Goal: Information Seeking & Learning: Learn about a topic

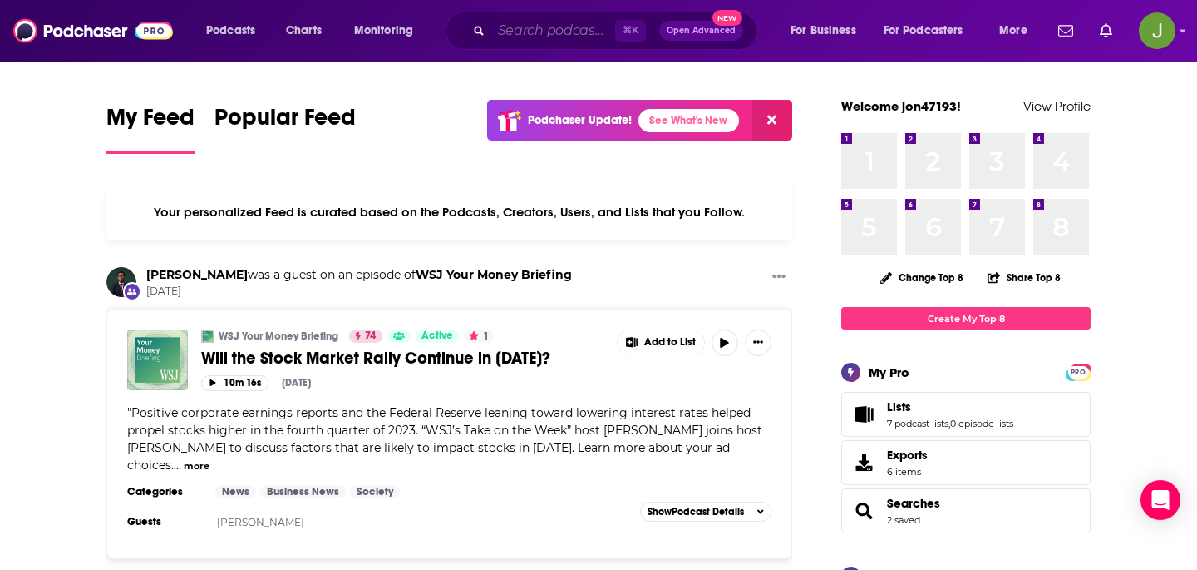
click at [501, 35] on input "Search podcasts, credits, & more..." at bounding box center [553, 30] width 124 height 27
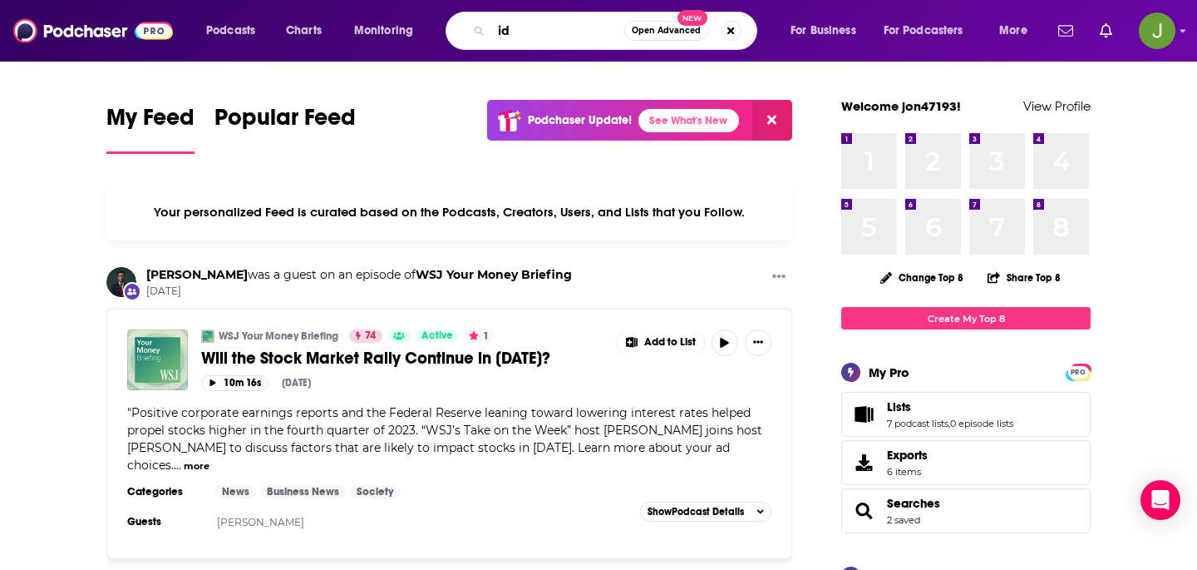
type input "i"
type input "digital identity"
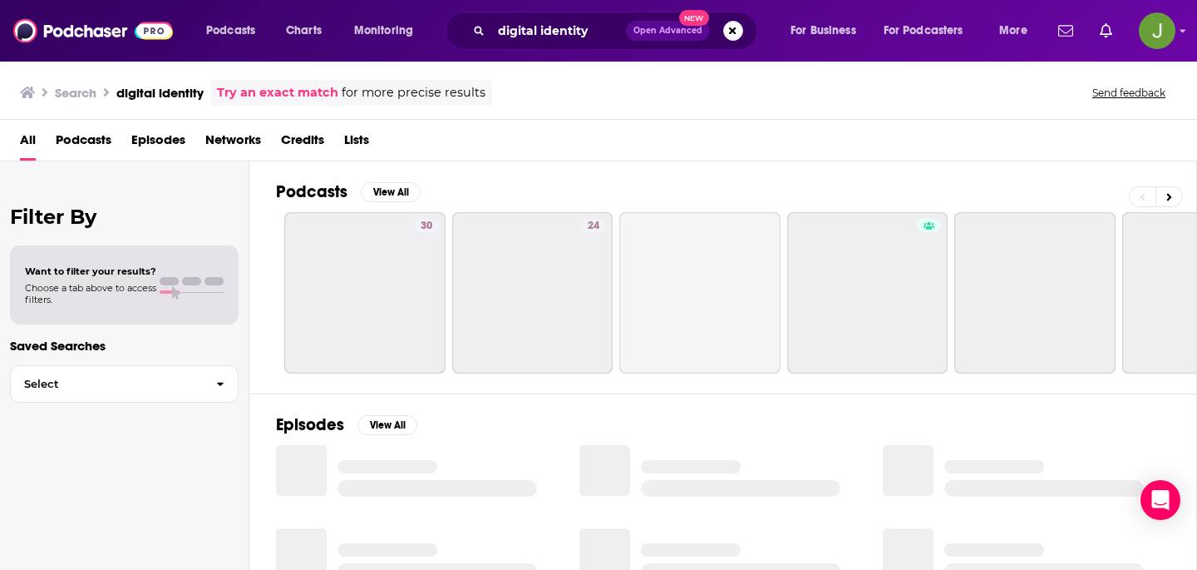
click at [146, 144] on span "Episodes" at bounding box center [158, 143] width 54 height 34
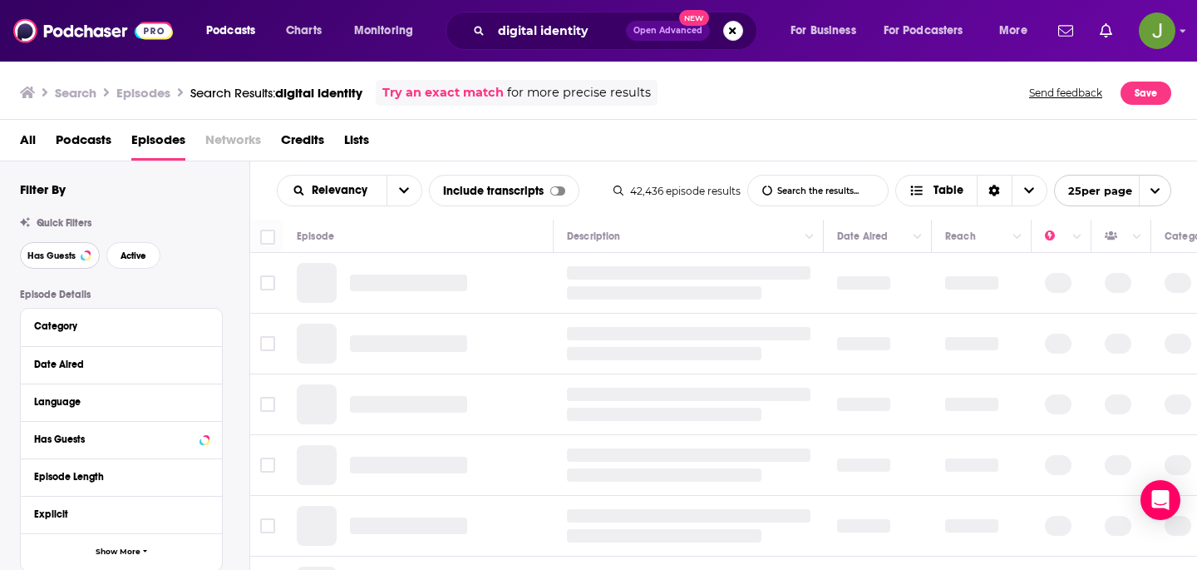
click at [71, 255] on span "Has Guests" at bounding box center [51, 255] width 48 height 9
click at [130, 241] on div "Quick Filters Has Guests Active" at bounding box center [135, 243] width 230 height 52
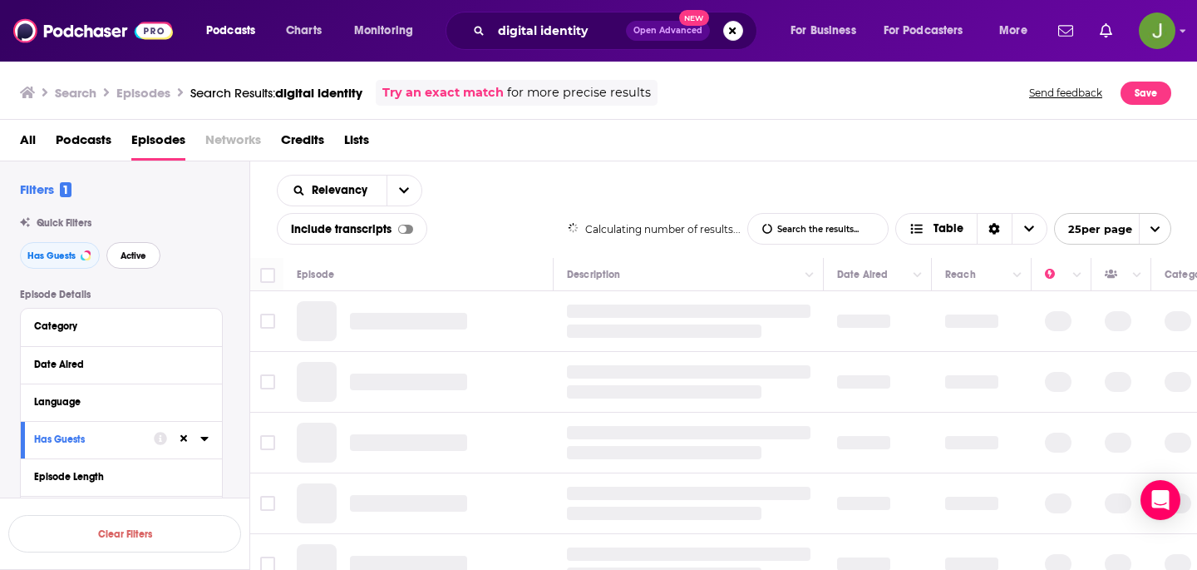
click at [131, 246] on button "Active" at bounding box center [133, 255] width 54 height 27
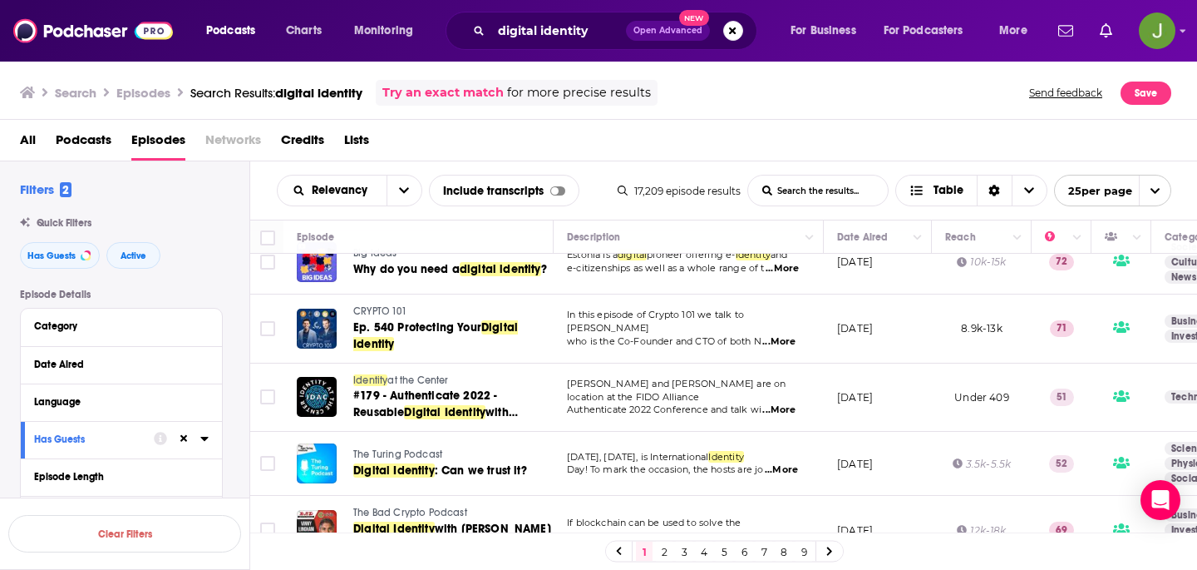
scroll to position [1360, 0]
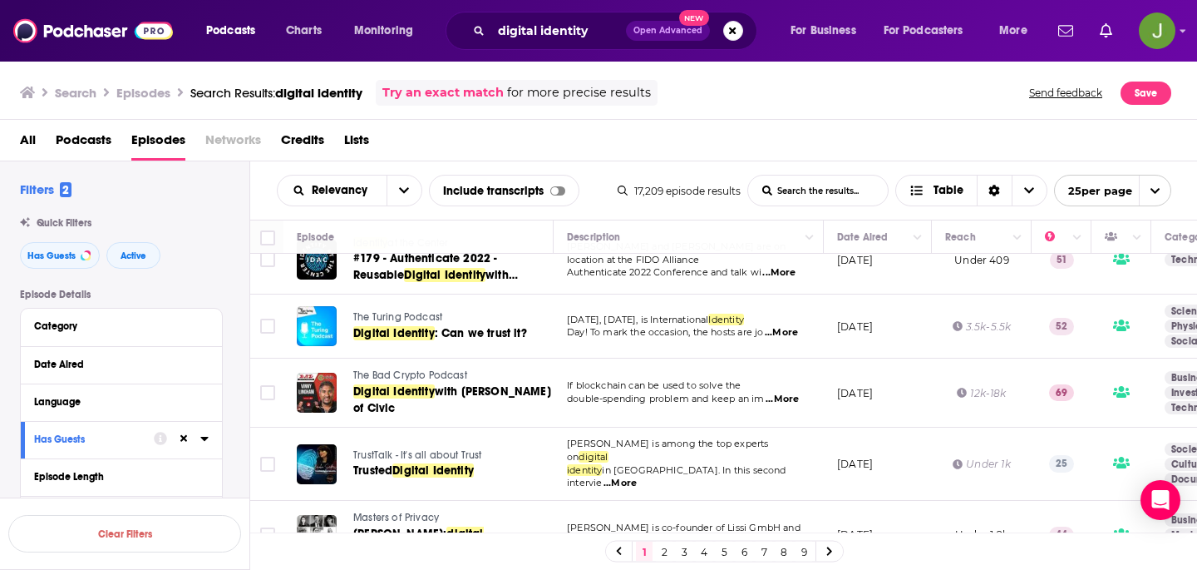
click at [666, 551] on link "2" at bounding box center [664, 551] width 17 height 20
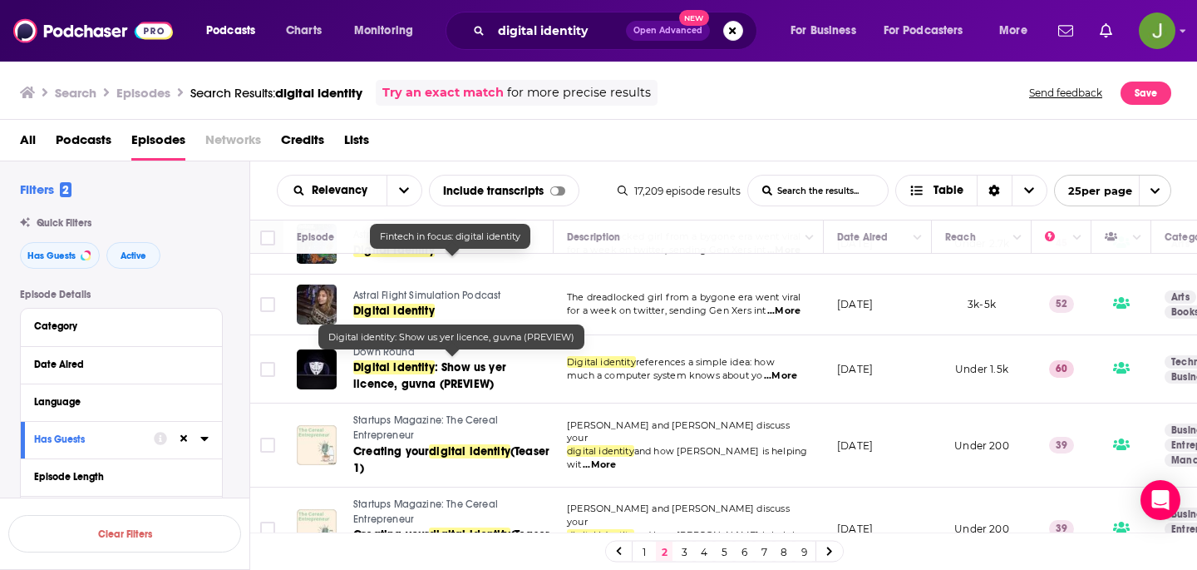
scroll to position [1405, 0]
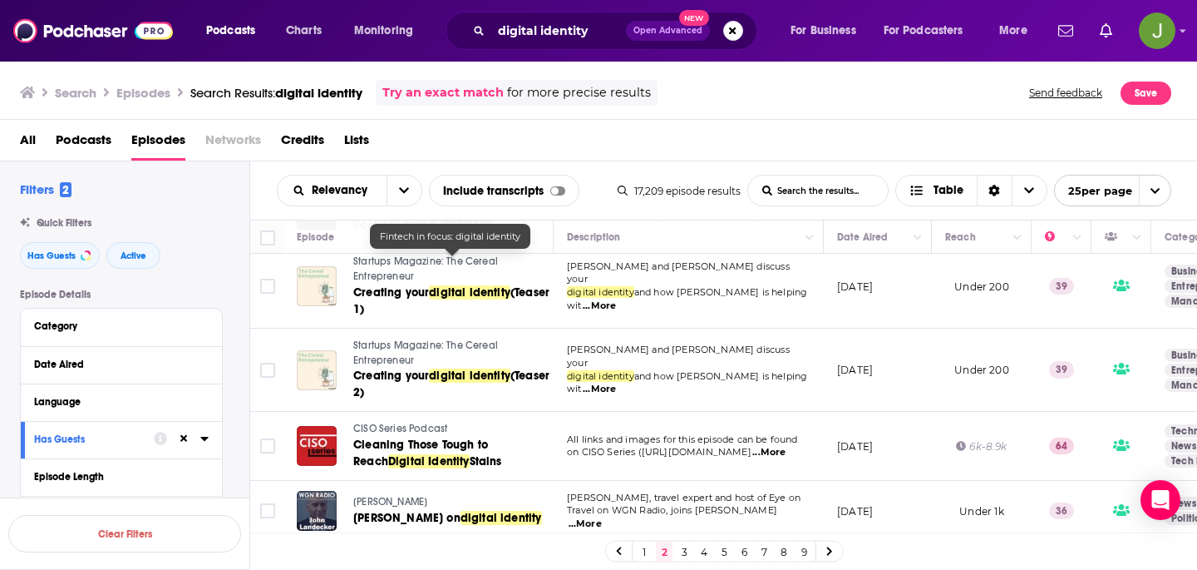
click at [681, 551] on link "3" at bounding box center [684, 551] width 17 height 20
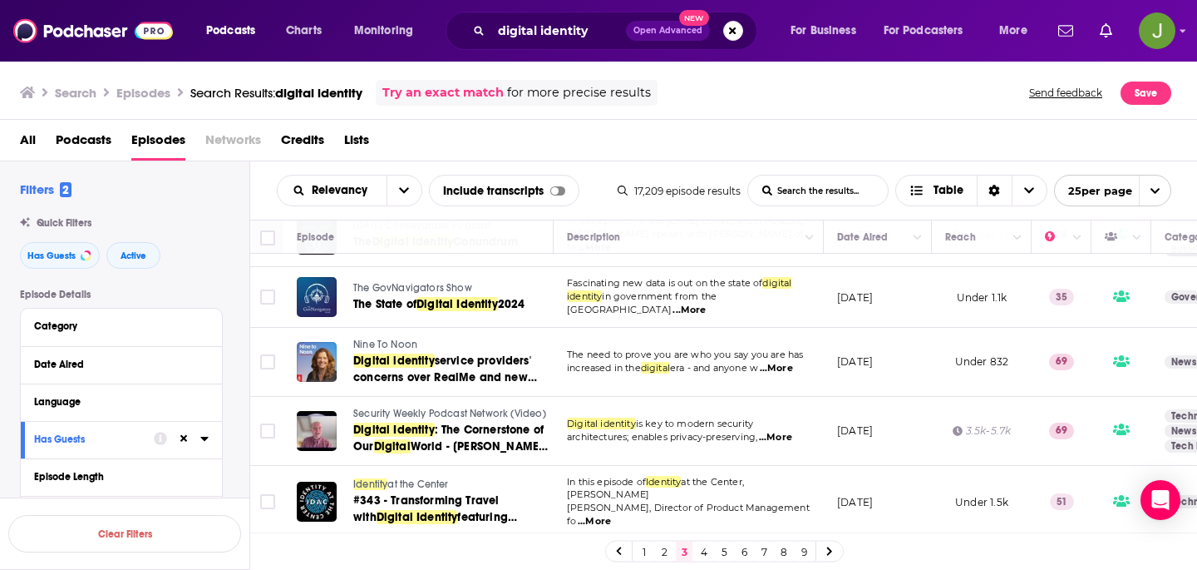
scroll to position [1409, 0]
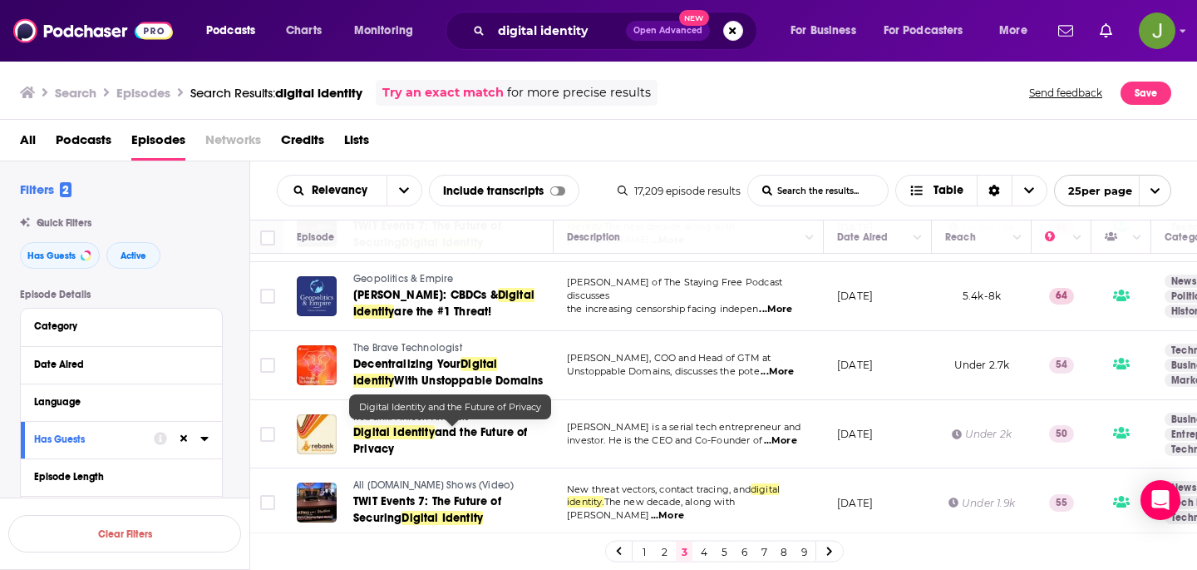
click at [703, 551] on link "4" at bounding box center [704, 551] width 17 height 20
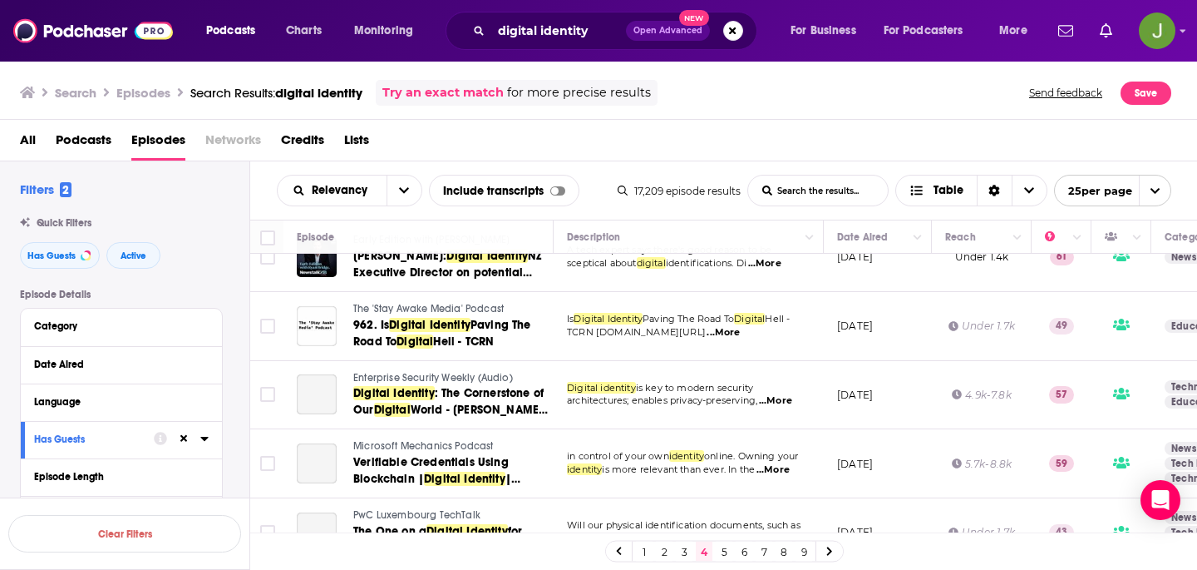
scroll to position [532, 0]
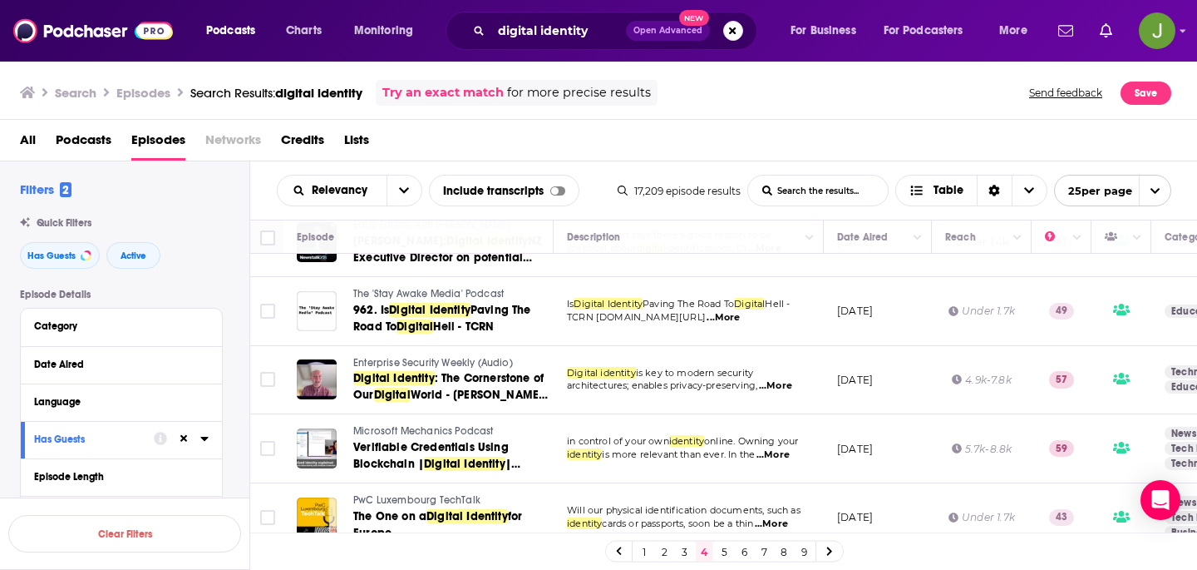
click at [813, 169] on div "Relevancy List Search Input Search the results... Include transcripts Table 17,…" at bounding box center [724, 190] width 948 height 58
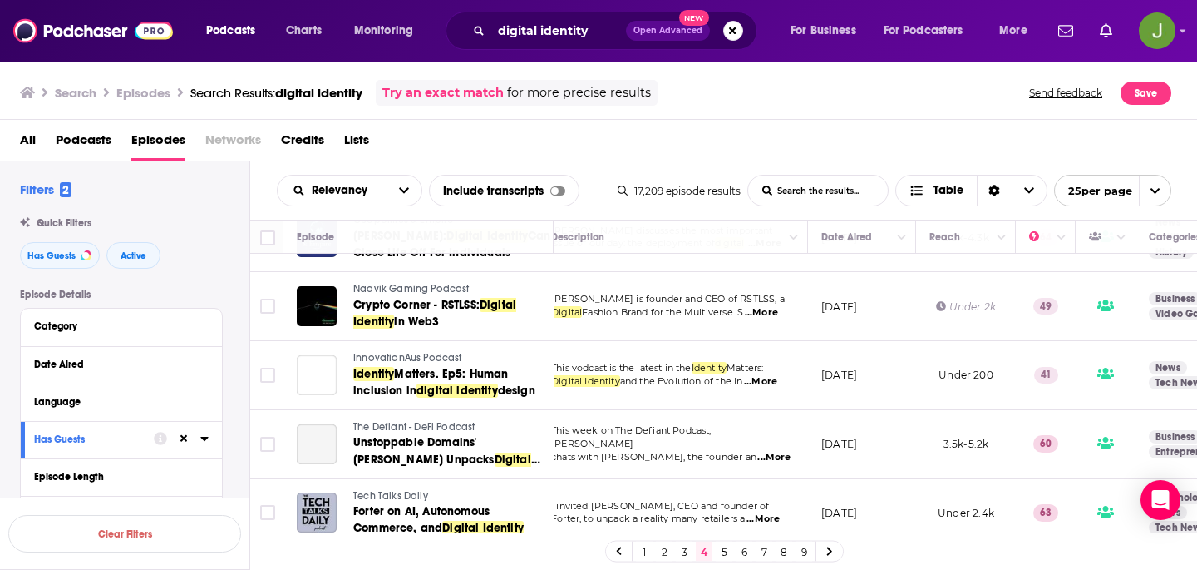
scroll to position [1428, 16]
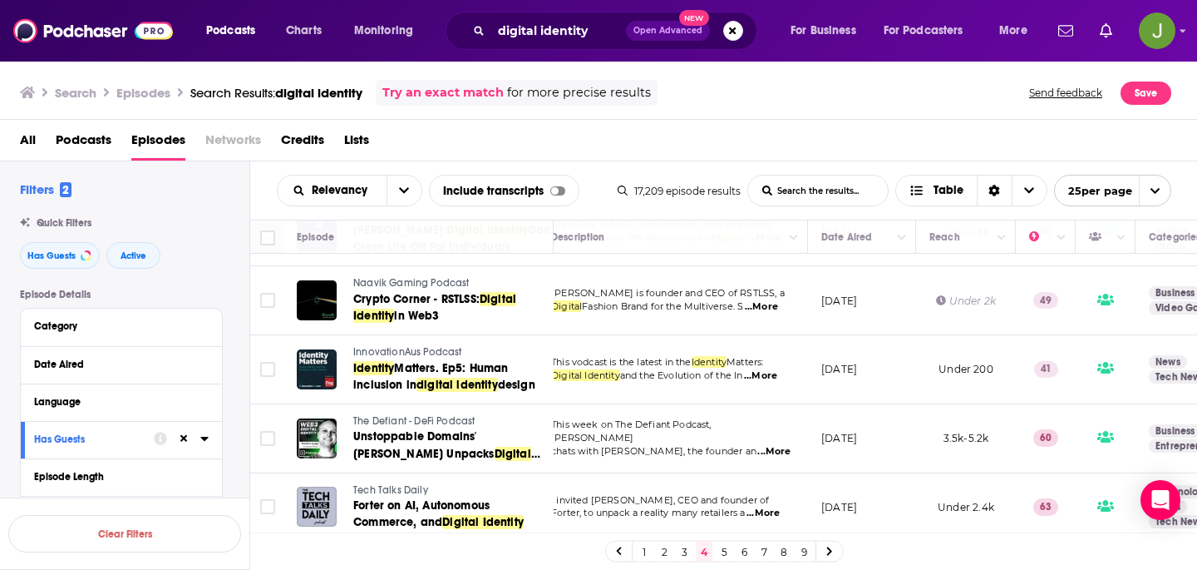
click at [724, 549] on link "5" at bounding box center [724, 551] width 17 height 20
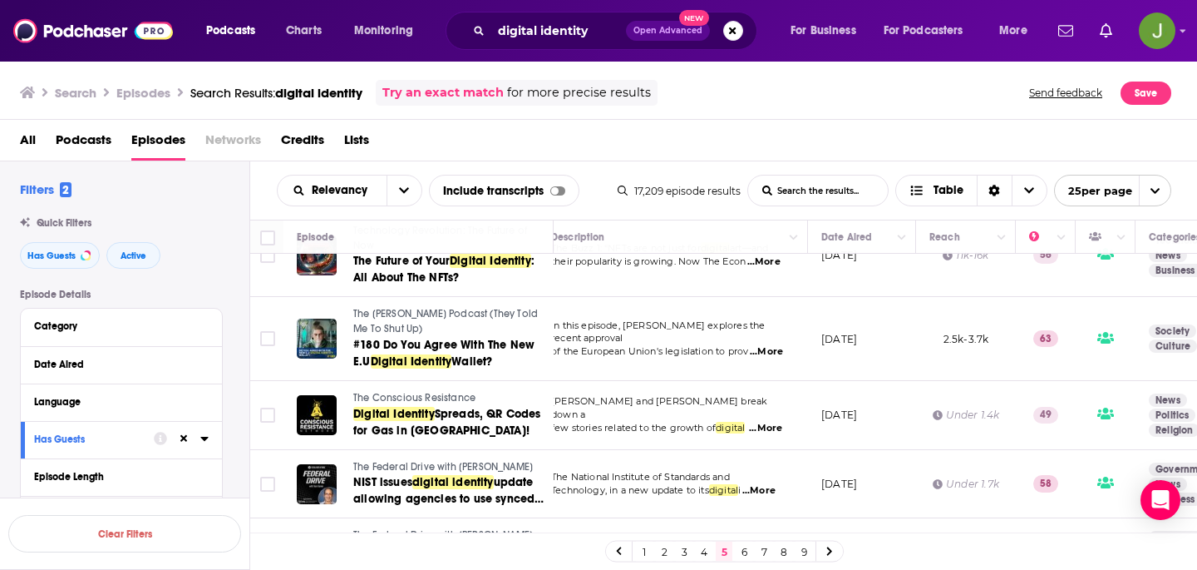
scroll to position [1482, 16]
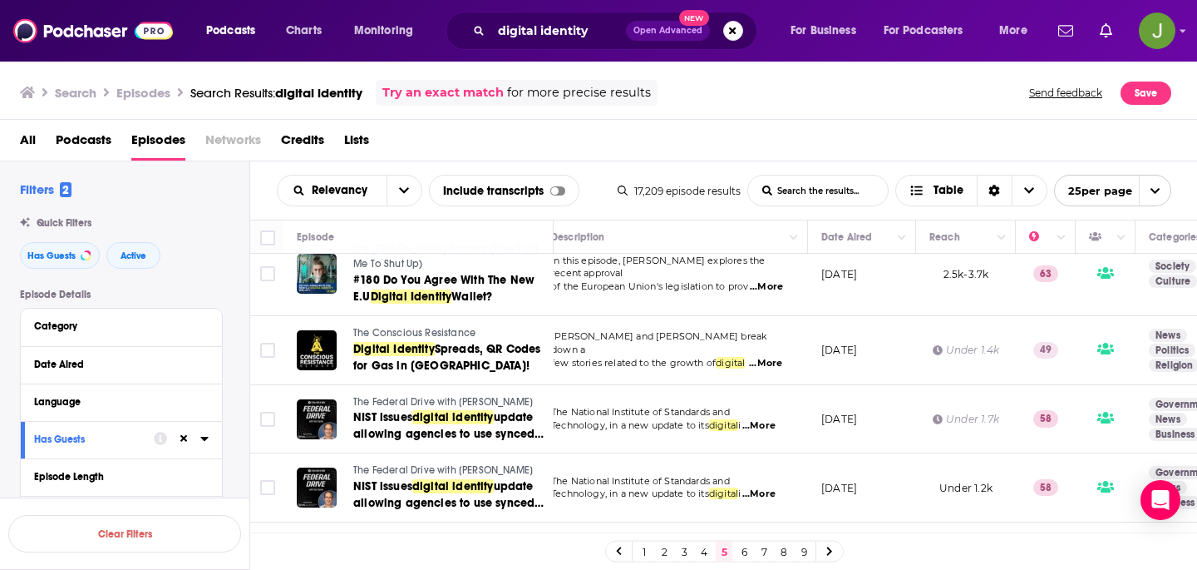
click at [739, 551] on link "6" at bounding box center [744, 551] width 17 height 20
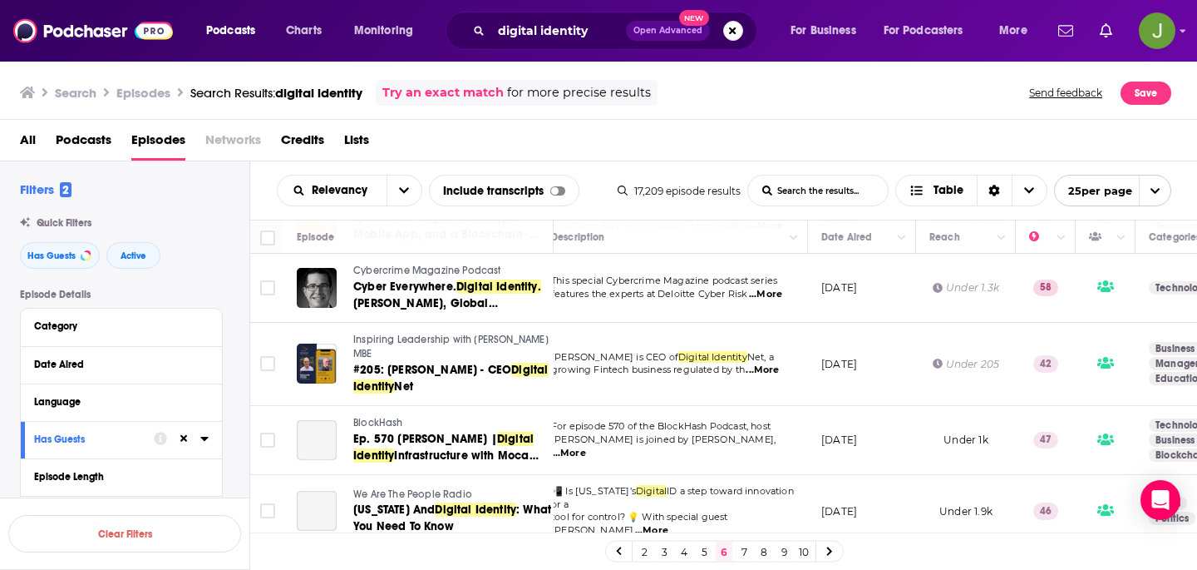
scroll to position [1428, 16]
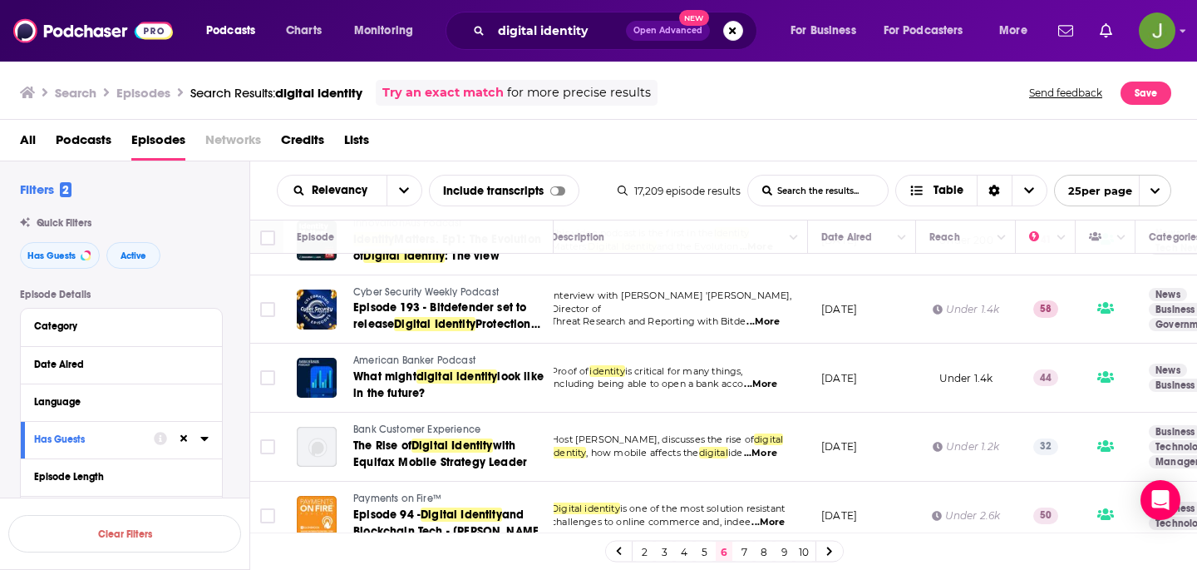
click at [742, 545] on link "7" at bounding box center [744, 551] width 17 height 20
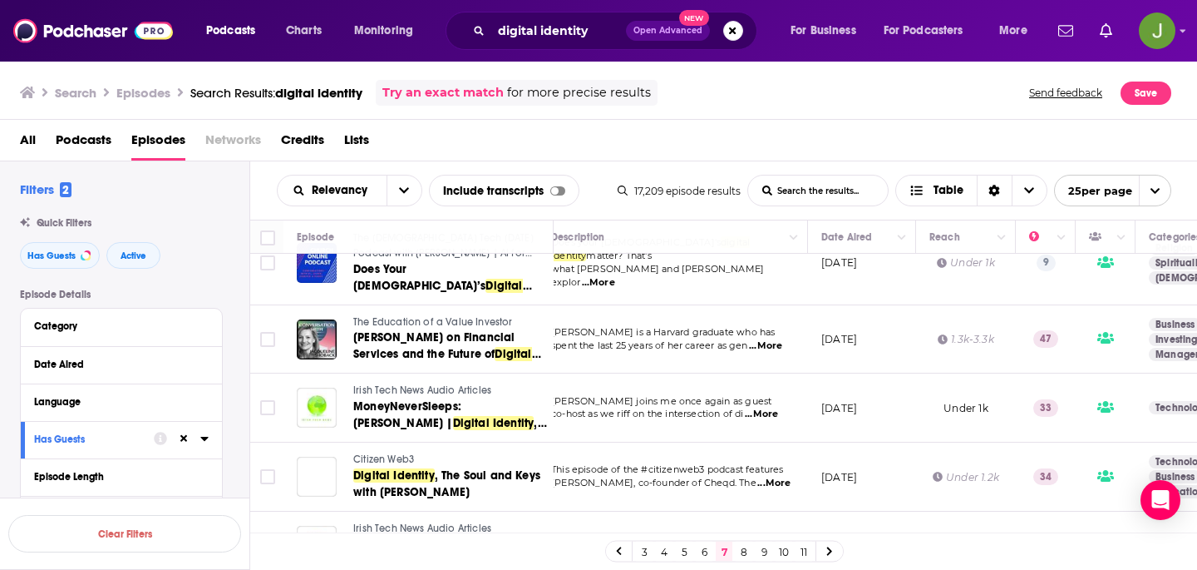
scroll to position [1474, 16]
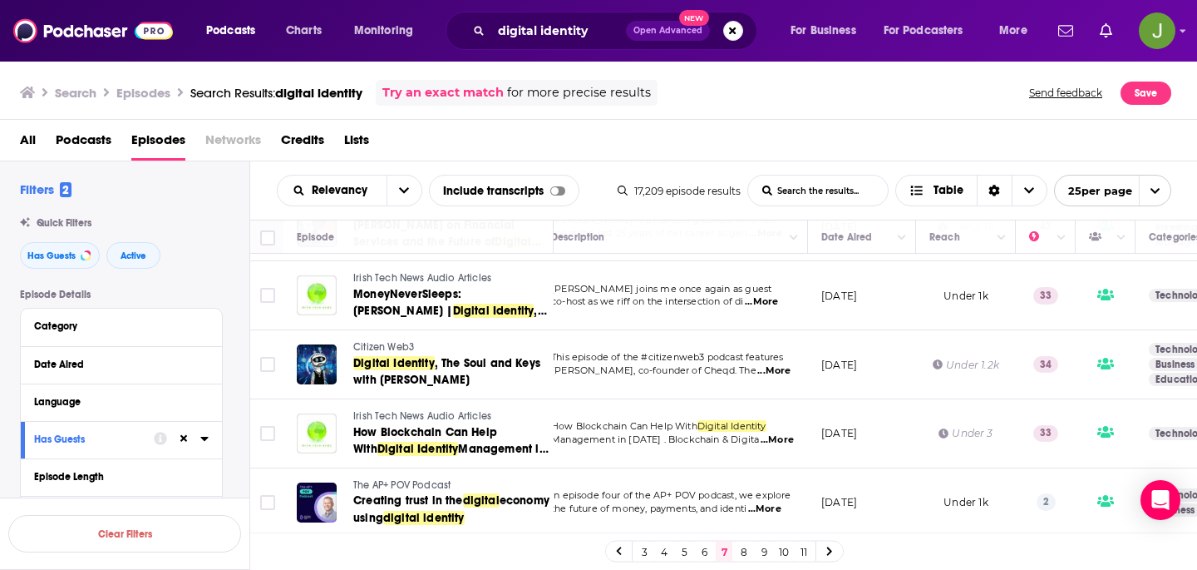
click at [751, 549] on link "8" at bounding box center [744, 551] width 17 height 20
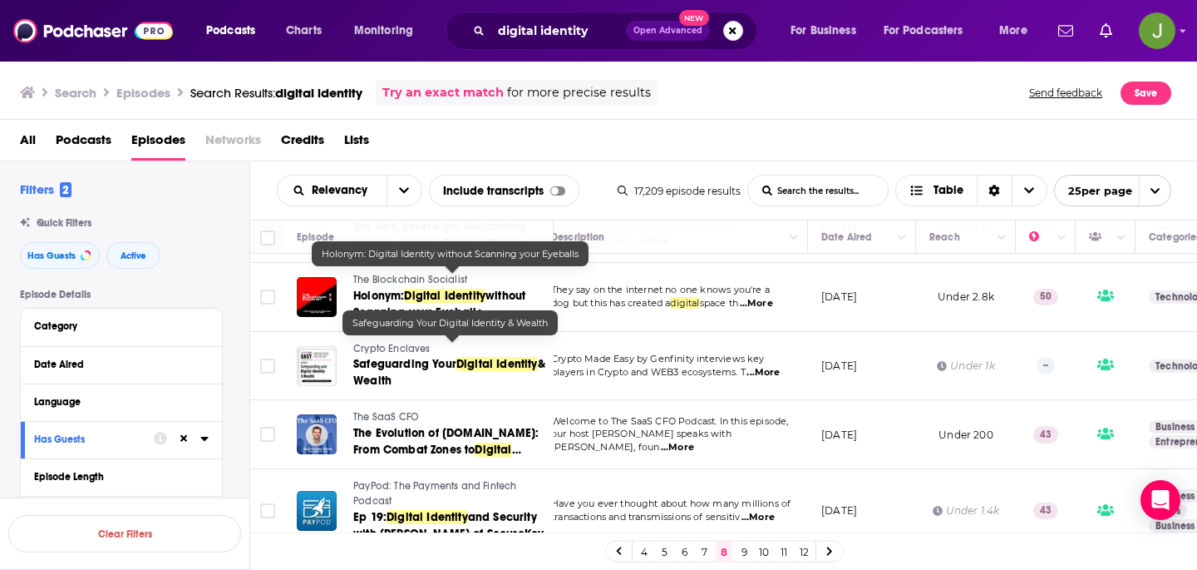
scroll to position [1497, 16]
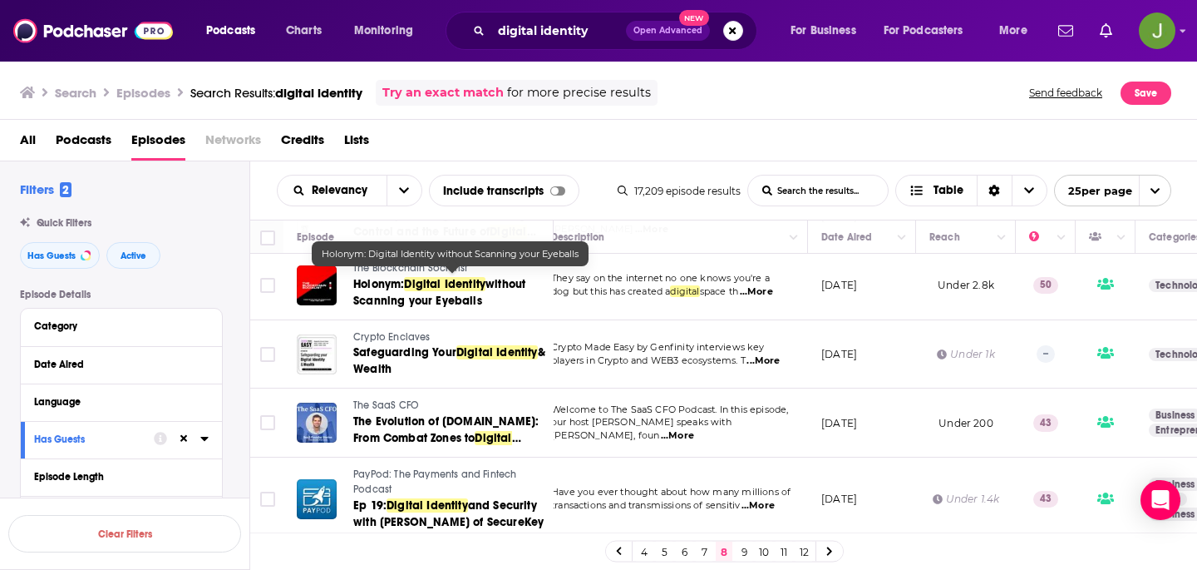
click at [746, 551] on link "9" at bounding box center [744, 551] width 17 height 20
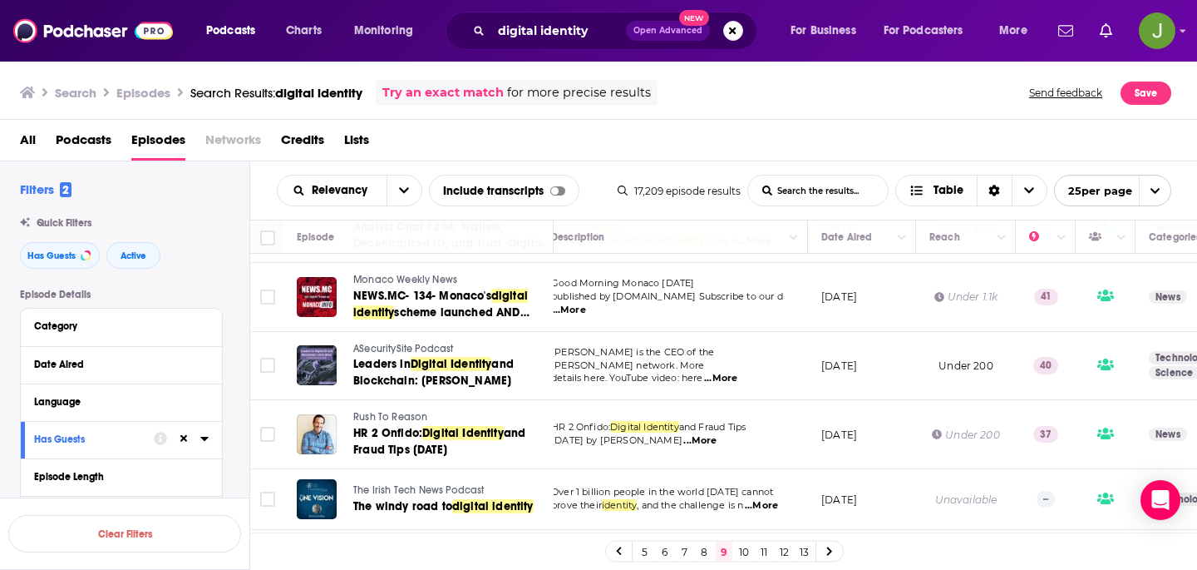
scroll to position [1459, 16]
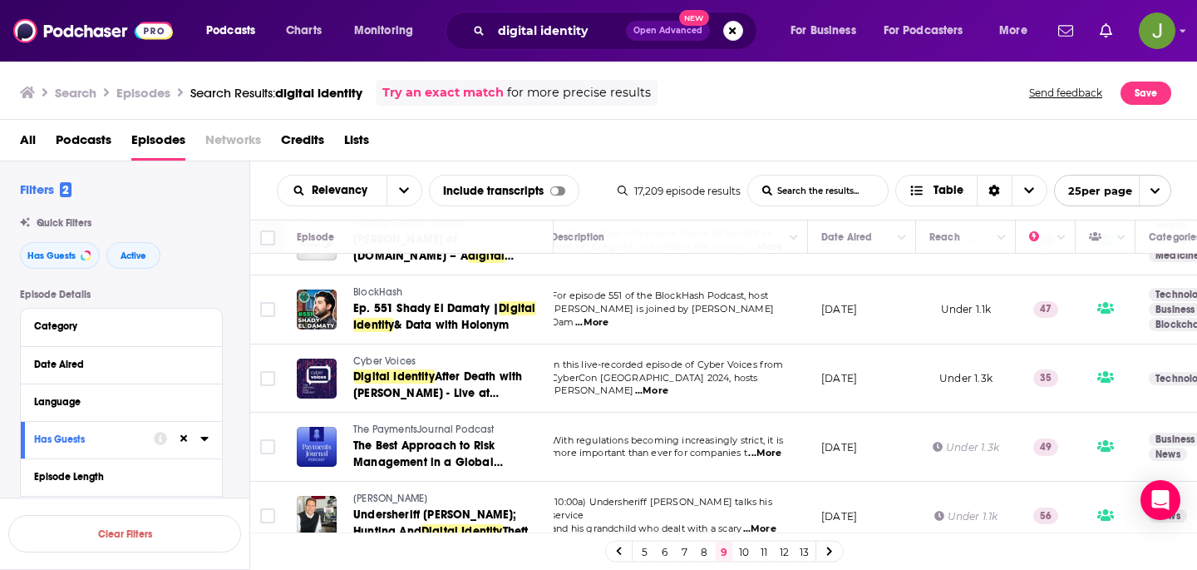
click at [747, 550] on link "10" at bounding box center [744, 551] width 17 height 20
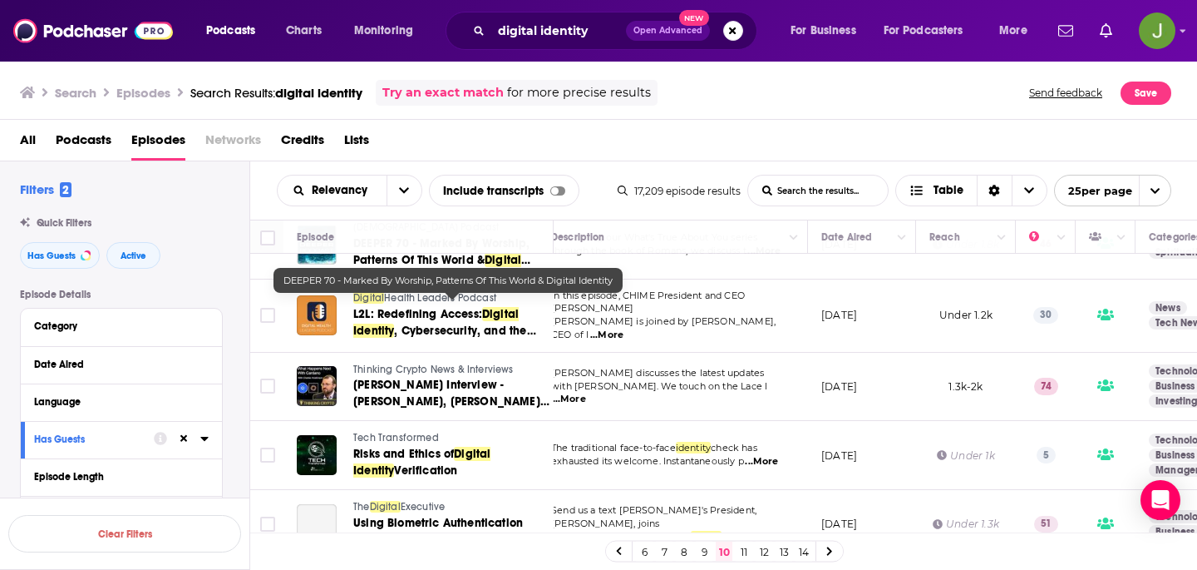
scroll to position [611, 16]
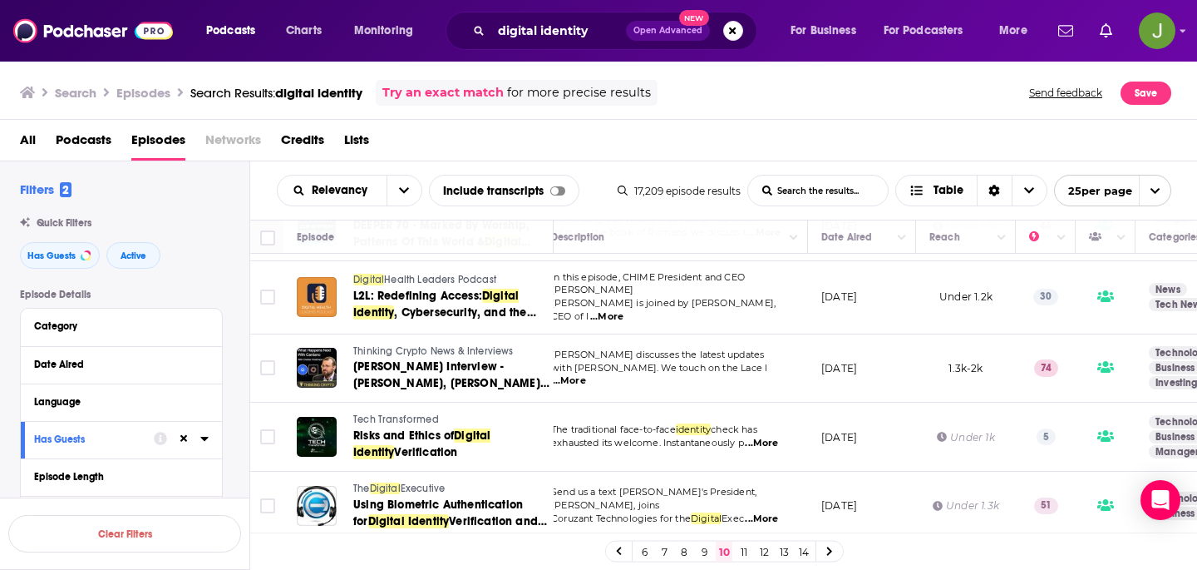
drag, startPoint x: 414, startPoint y: 422, endPoint x: 412, endPoint y: 414, distance: 8.5
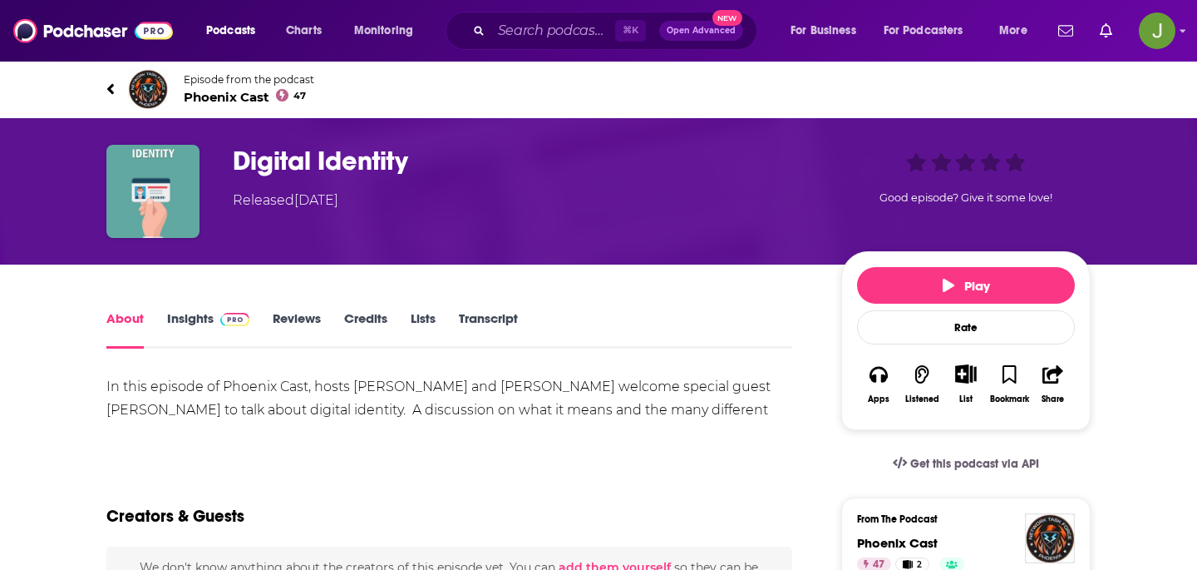
click at [235, 94] on span "Phoenix Cast 47" at bounding box center [249, 97] width 131 height 16
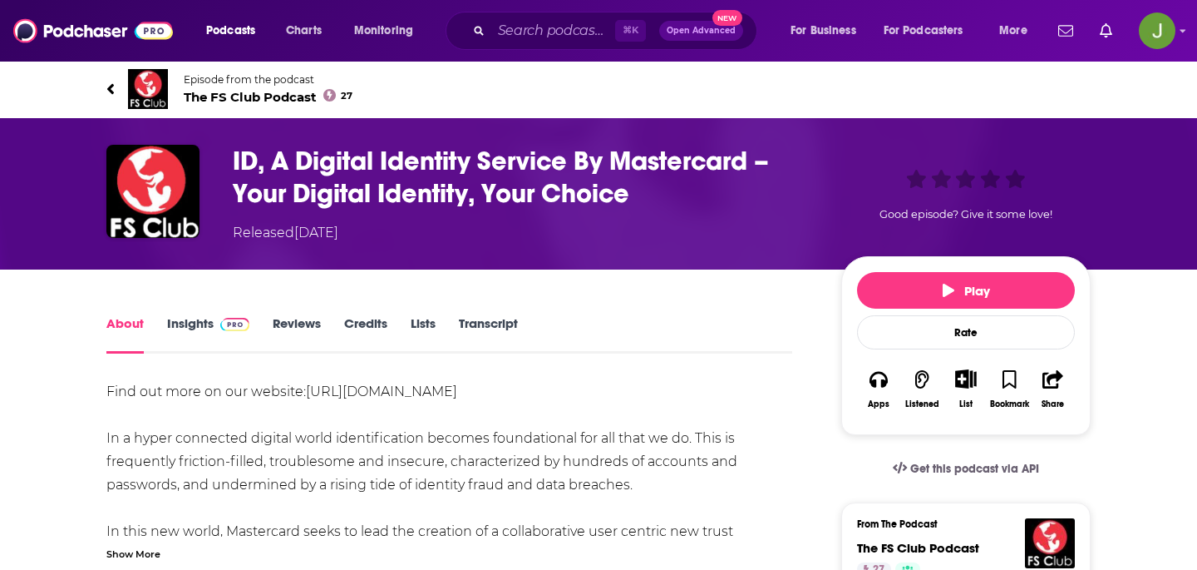
click at [257, 96] on span "The FS Club Podcast 27" at bounding box center [268, 97] width 169 height 16
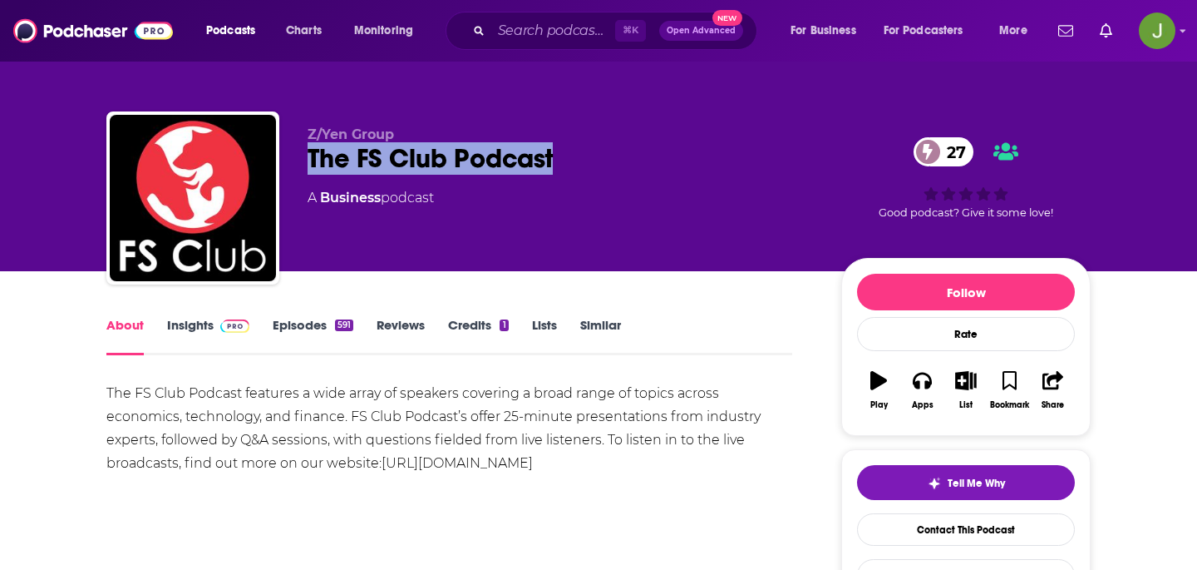
copy h1 "The FS Club Podcast"
drag, startPoint x: 304, startPoint y: 167, endPoint x: 622, endPoint y: 167, distance: 317.7
click at [622, 167] on div "Z/Yen Group The FS Club Podcast 27 A Business podcast 27 Good podcast? Give it …" at bounding box center [598, 201] width 985 height 180
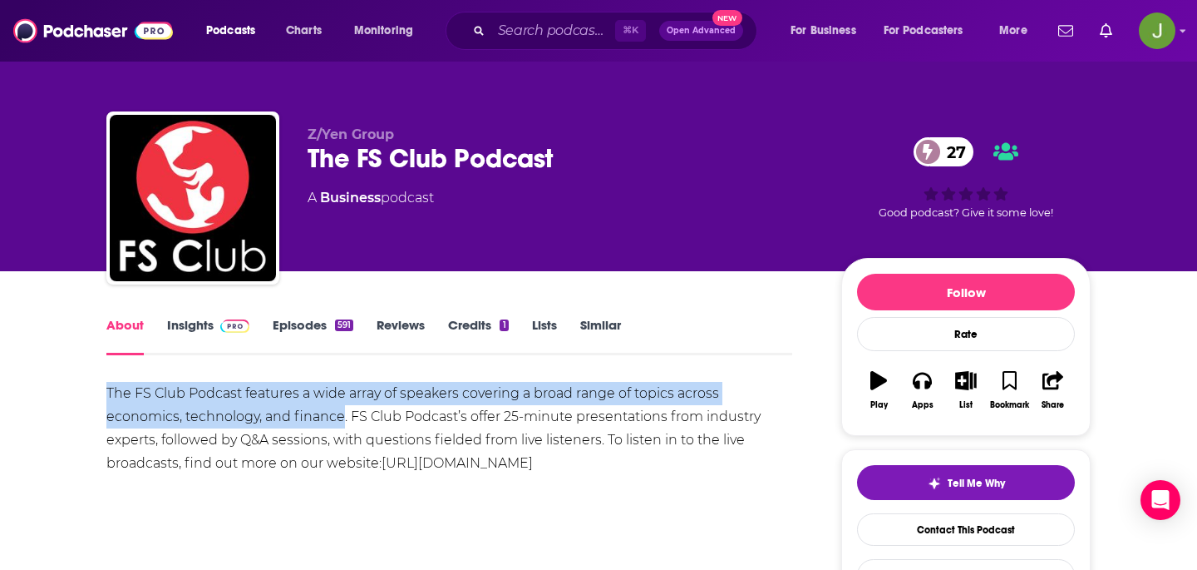
copy div "The FS Club Podcast features a wide array of speakers covering a broad range of…"
drag, startPoint x: 91, startPoint y: 396, endPoint x: 343, endPoint y: 410, distance: 252.4
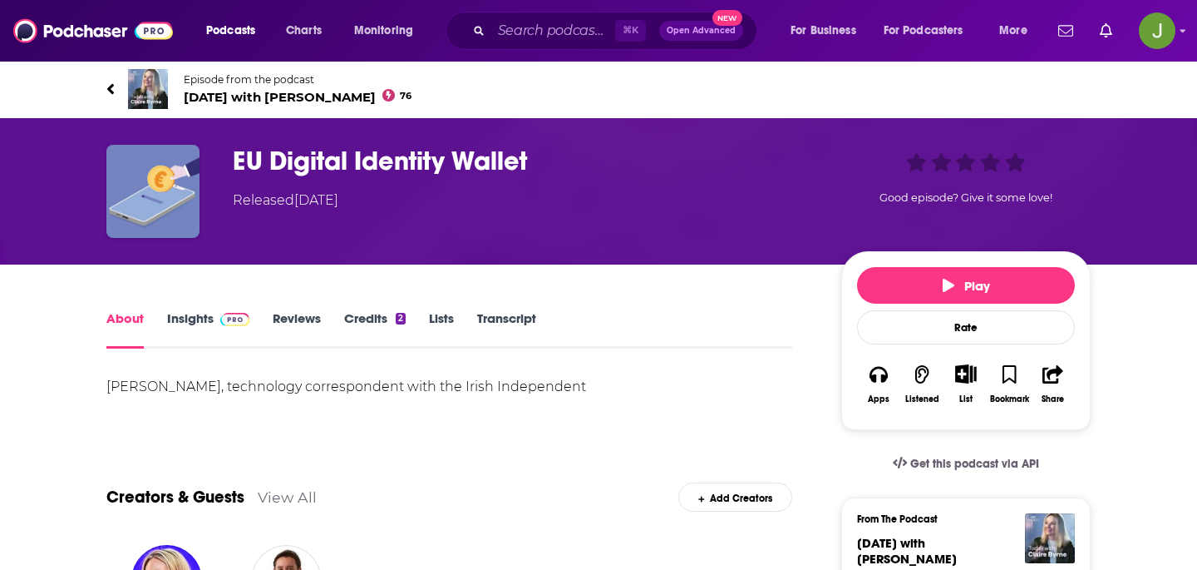
click at [251, 110] on div "Episode from the podcast Today with Claire Byrne 76 Next Episode" at bounding box center [598, 89] width 985 height 67
click at [251, 104] on span "Today with Claire Byrne 76" at bounding box center [298, 97] width 228 height 16
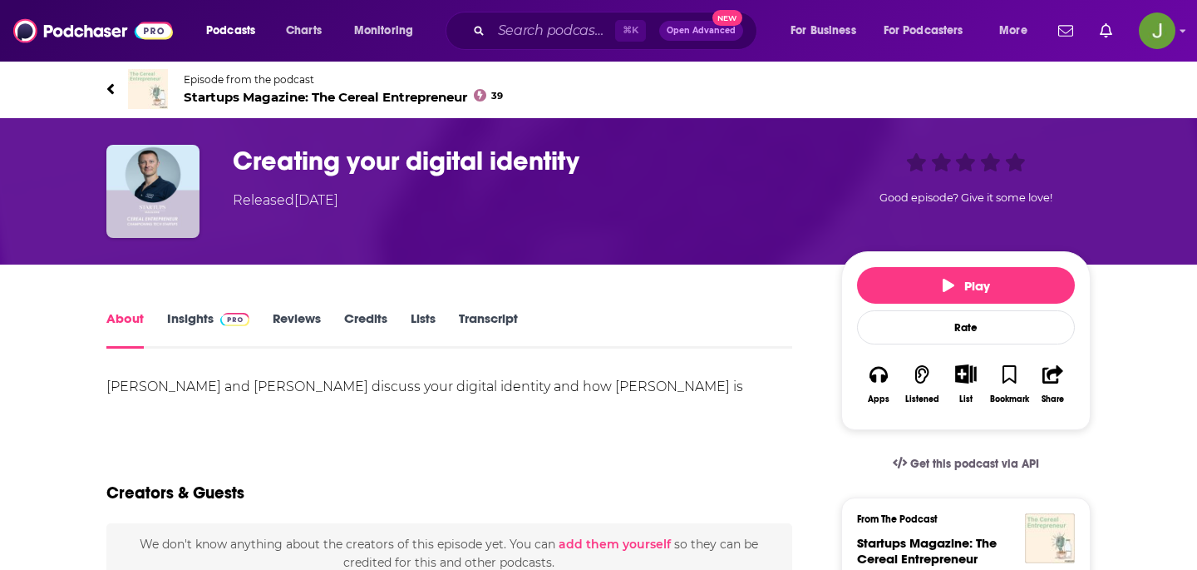
click at [262, 96] on span "Startups Magazine: The Cereal Entrepreneur 39" at bounding box center [343, 97] width 319 height 16
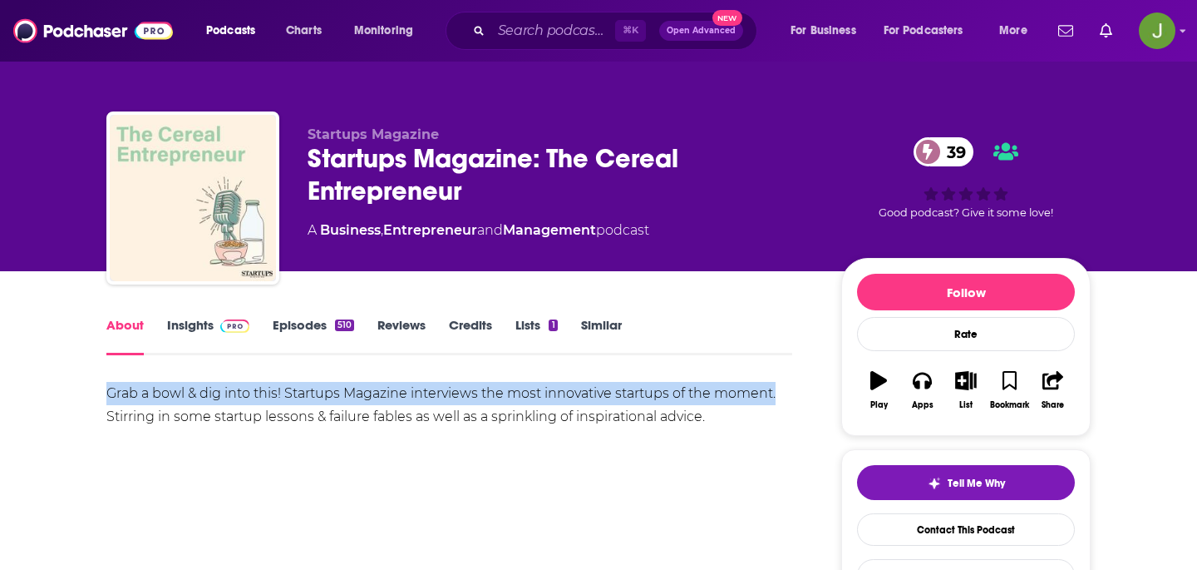
drag, startPoint x: 72, startPoint y: 386, endPoint x: 821, endPoint y: 395, distance: 748.5
copy div "Grab a bowl & dig into this! Startups Magazine interviews the most innovative s…"
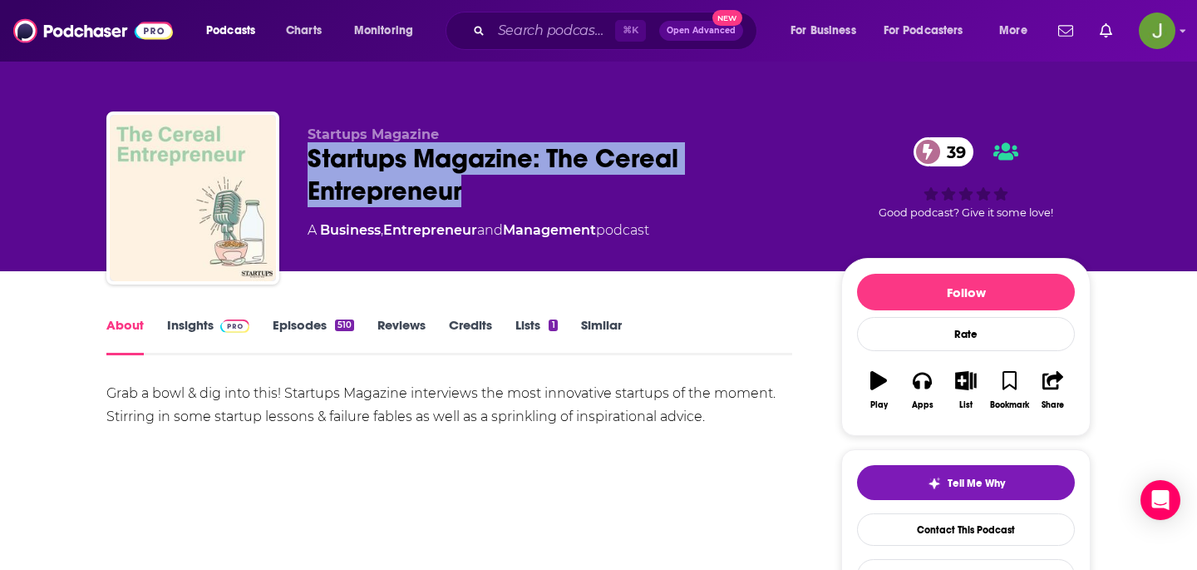
drag, startPoint x: 309, startPoint y: 159, endPoint x: 527, endPoint y: 195, distance: 221.6
click at [527, 195] on div "Startups Magazine: The Cereal Entrepreneur 39" at bounding box center [561, 174] width 507 height 65
copy h1 "Startups Magazine: The Cereal Entrepreneur"
click at [931, 543] on link "Contact This Podcast" at bounding box center [966, 529] width 218 height 32
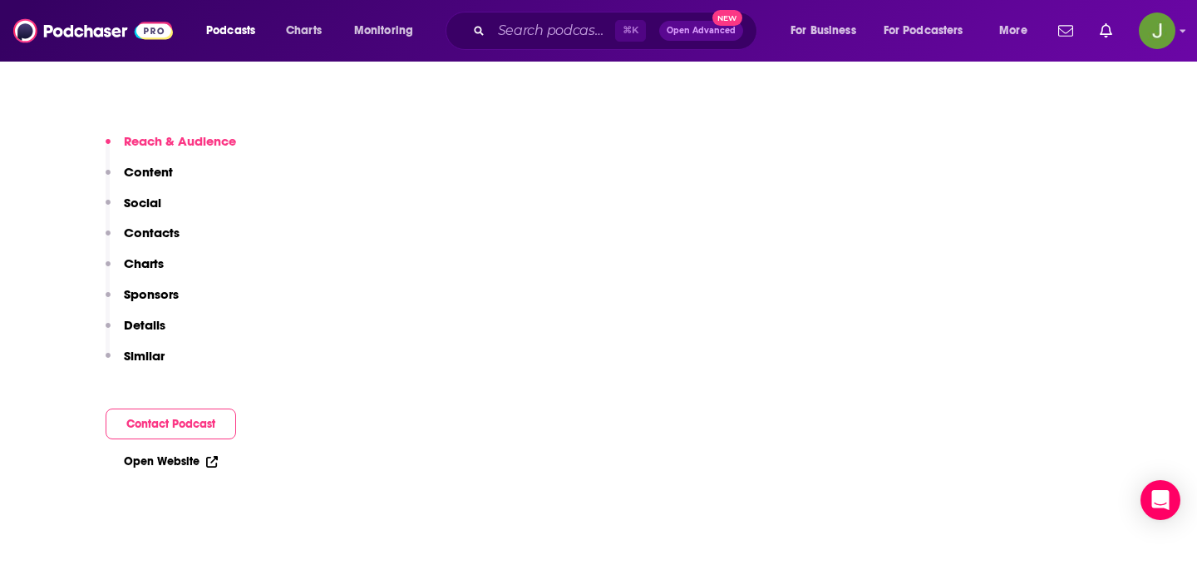
click at [149, 225] on p "Contacts" at bounding box center [152, 233] width 56 height 16
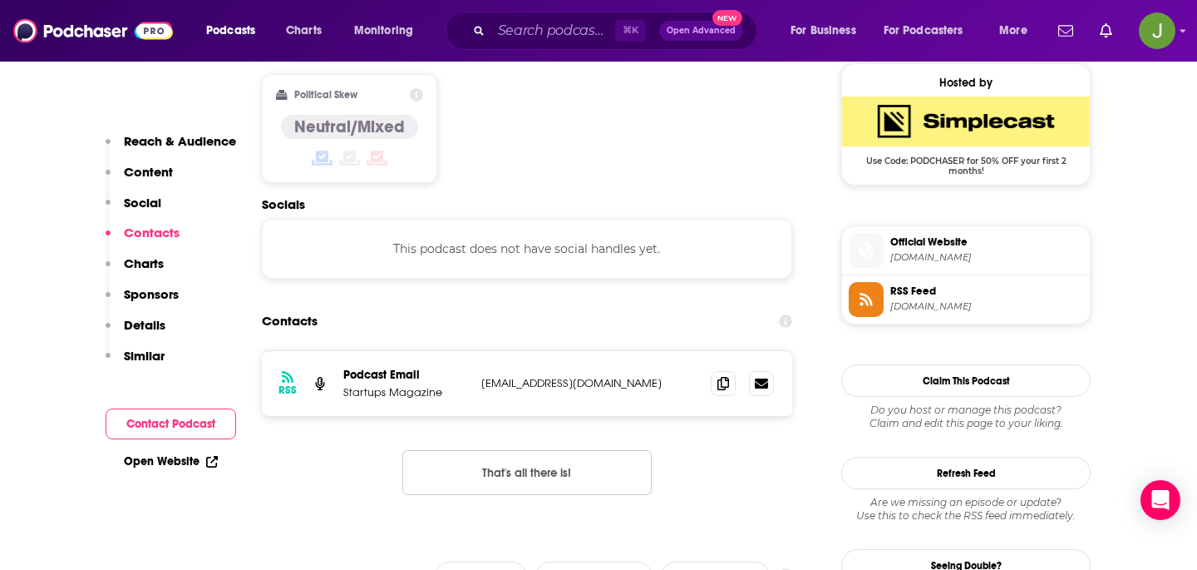
scroll to position [1339, 0]
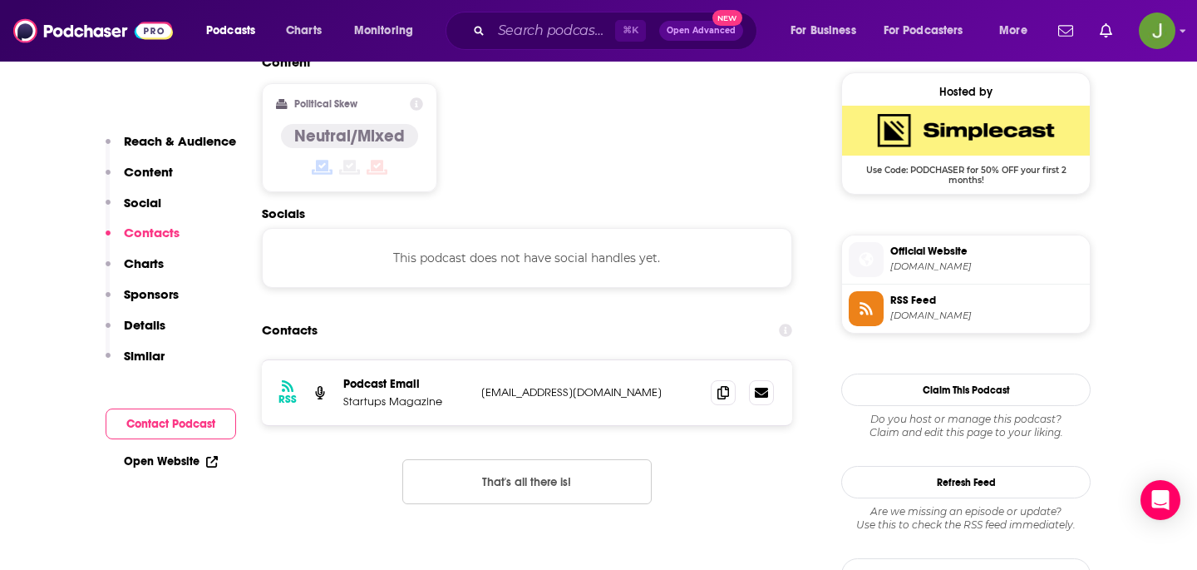
drag, startPoint x: 659, startPoint y: 309, endPoint x: 428, endPoint y: 309, distance: 230.4
click at [0, 0] on div "Podcast Email Startups Magazine editorial@startupsmagazine.co.uk editorial@star…" at bounding box center [0, 0] width 0 height 0
click at [451, 377] on div "Podcast Email Startups Magazine" at bounding box center [405, 393] width 125 height 32
click at [467, 377] on div "Podcast Email Startups Magazine" at bounding box center [405, 393] width 125 height 32
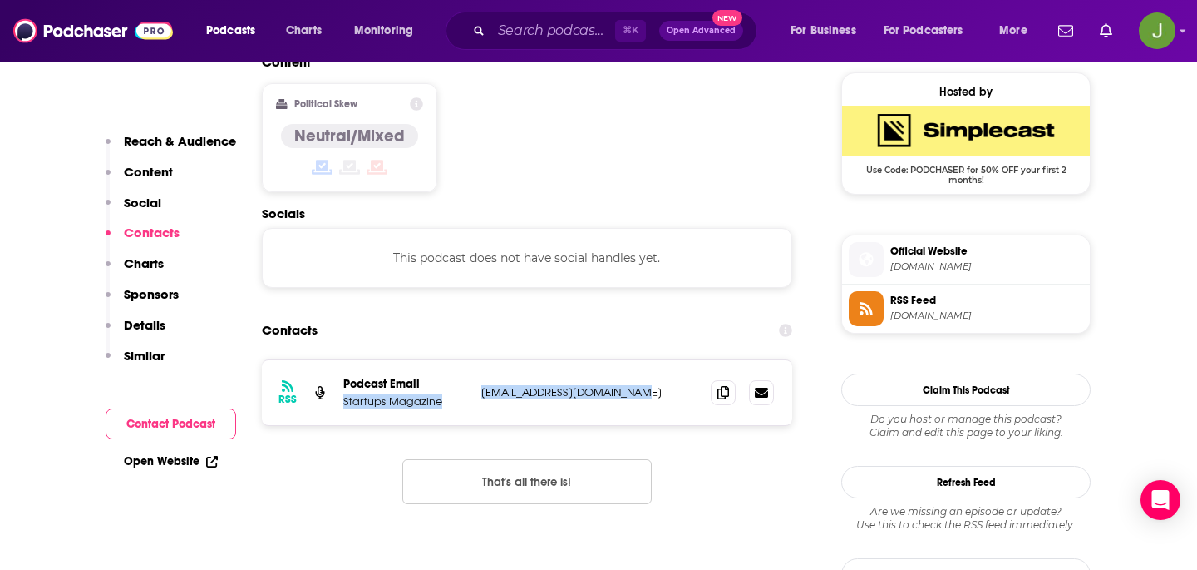
drag, startPoint x: 467, startPoint y: 309, endPoint x: 595, endPoint y: 308, distance: 127.2
click at [0, 0] on div "Podcast Email Startups Magazine editorial@startupsmagazine.co.uk editorial@star…" at bounding box center [0, 0] width 0 height 0
click at [721, 385] on icon at bounding box center [724, 391] width 12 height 13
click at [487, 25] on div "⌘ K Open Advanced New" at bounding box center [602, 31] width 312 height 38
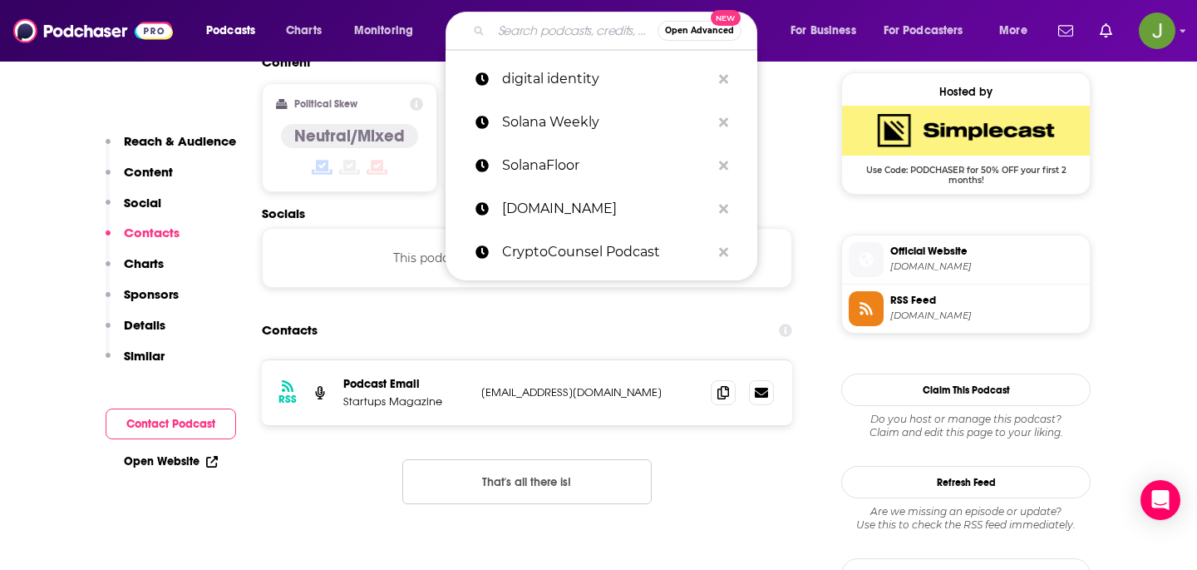
click at [514, 25] on input "Search podcasts, credits, & more..." at bounding box center [574, 30] width 166 height 27
paste input "The FS Club Podcast"
type input "The FS Club Podcast"
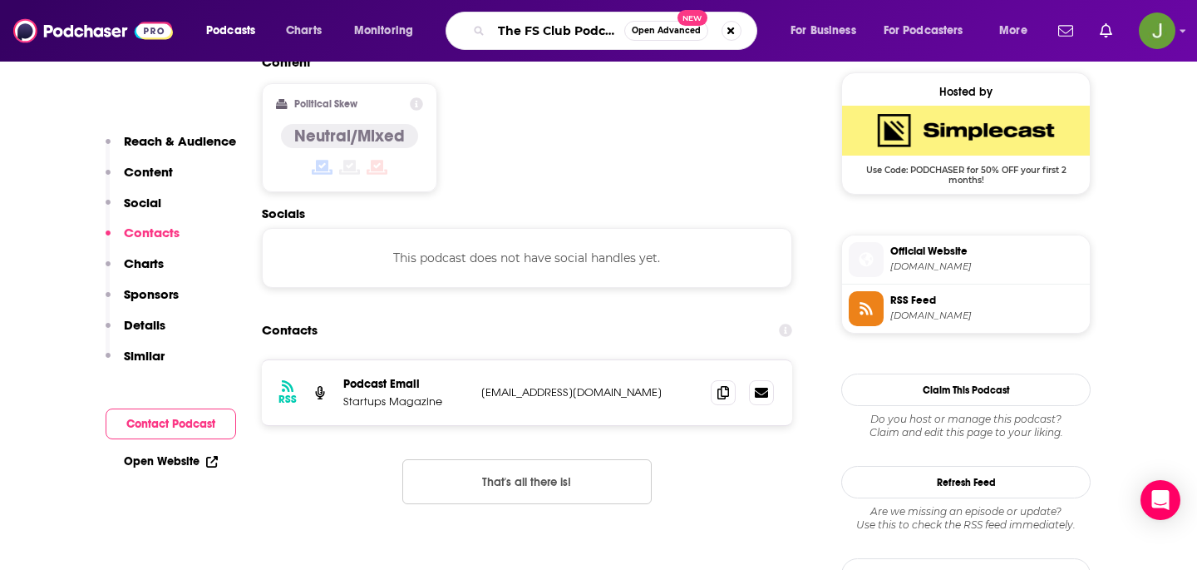
scroll to position [0, 7]
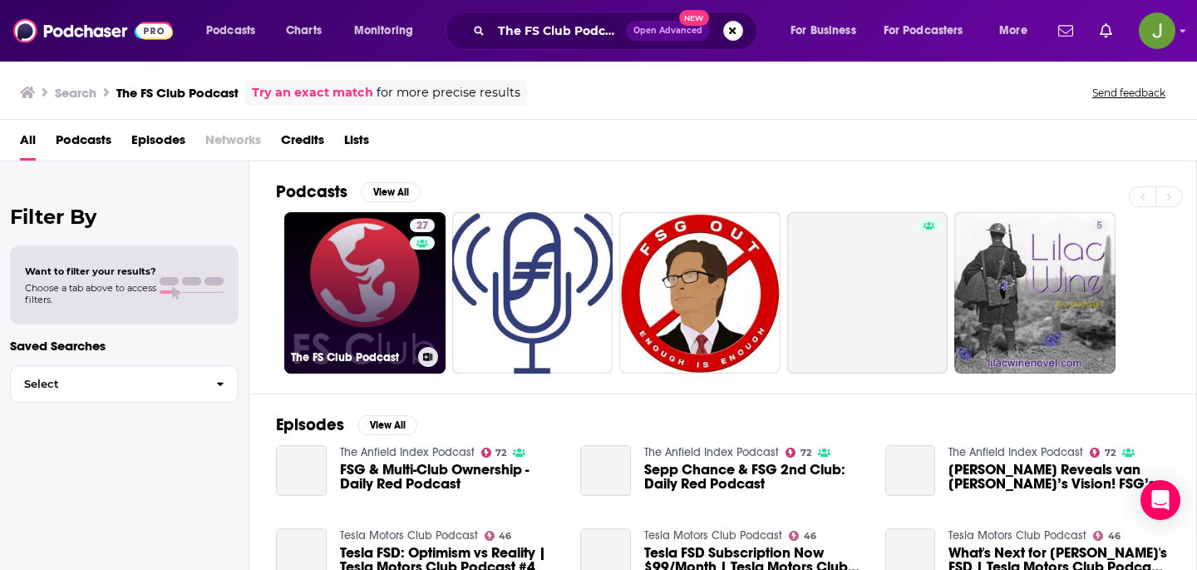
click at [359, 286] on link "27 The FS Club Podcast" at bounding box center [364, 292] width 161 height 161
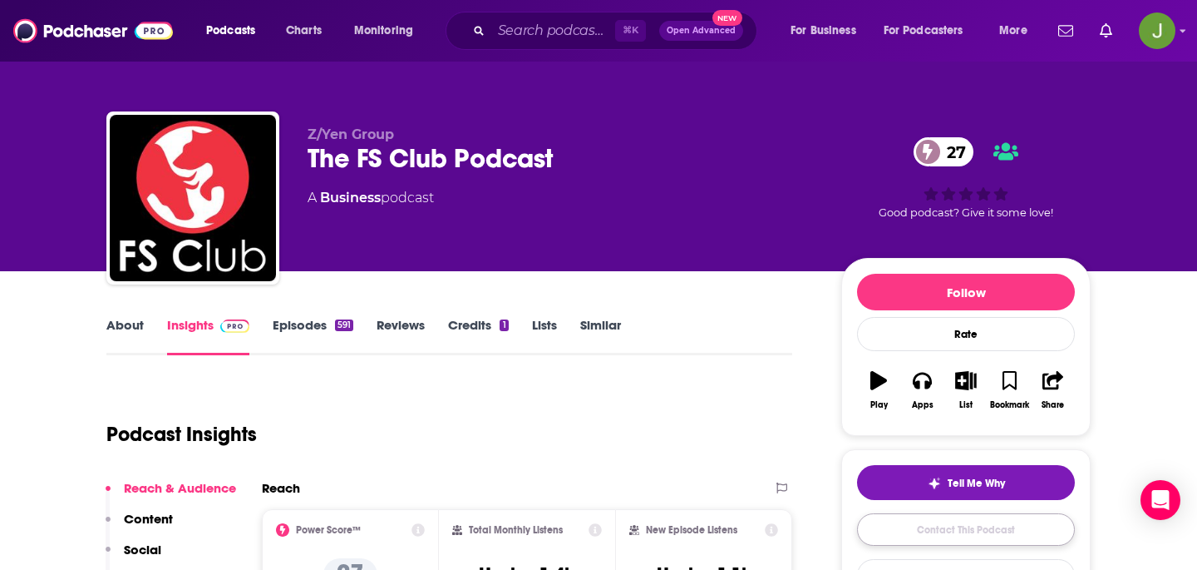
click at [949, 519] on link "Contact This Podcast" at bounding box center [966, 529] width 218 height 32
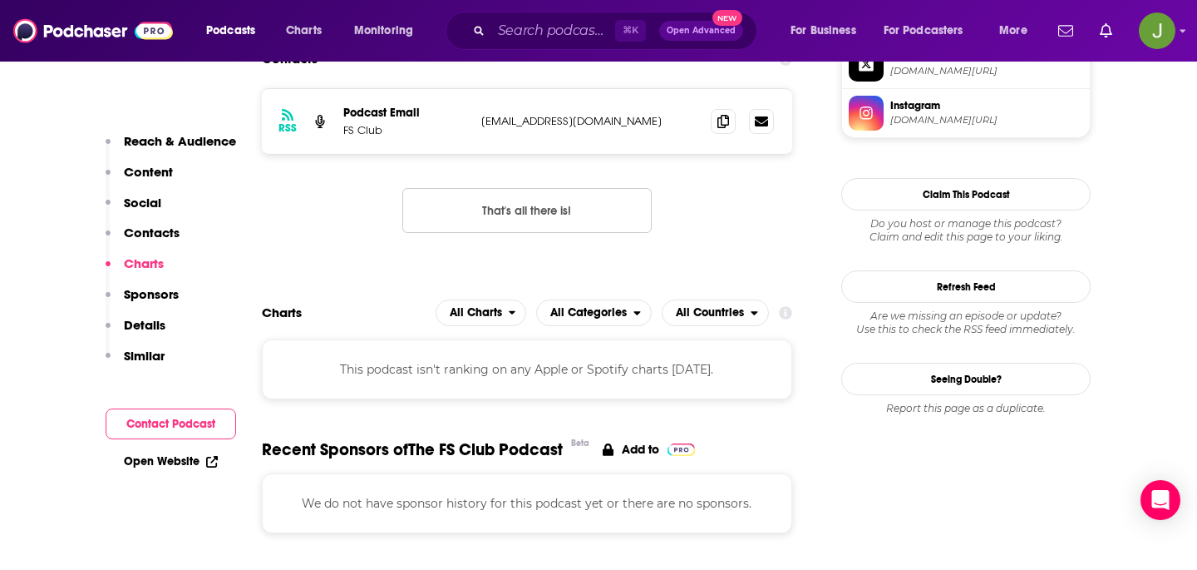
scroll to position [1307, 0]
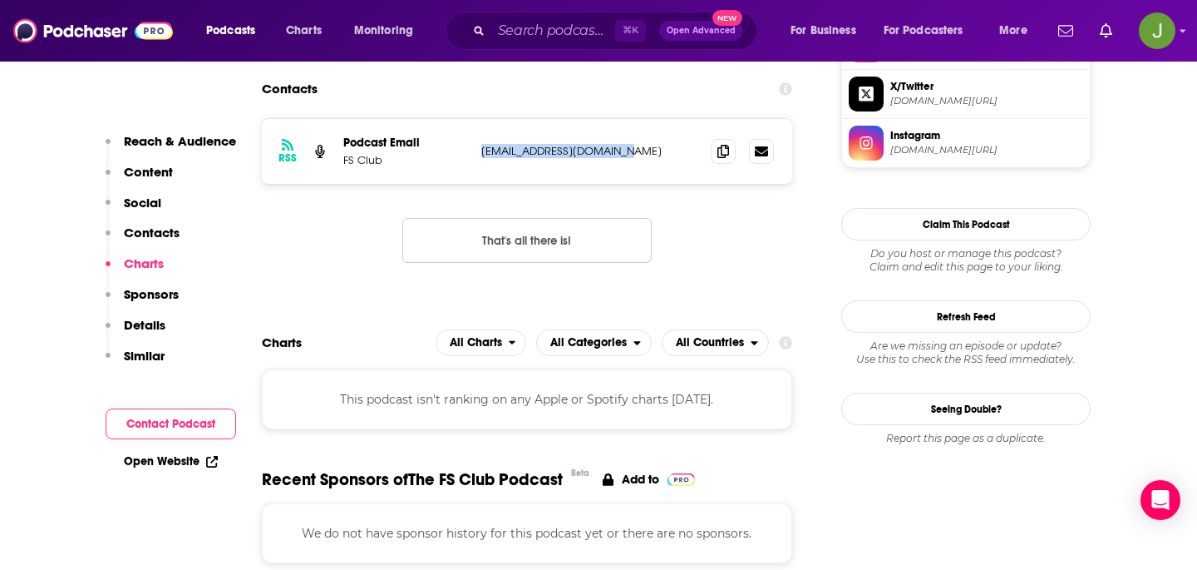
drag, startPoint x: 469, startPoint y: 159, endPoint x: 669, endPoint y: 159, distance: 200.4
click at [669, 159] on div "RSS Podcast Email FS Club zyengroup@googlemail.com zyengroup@googlemail.com" at bounding box center [527, 151] width 531 height 65
copy div "zyengroup@googlemail.com"
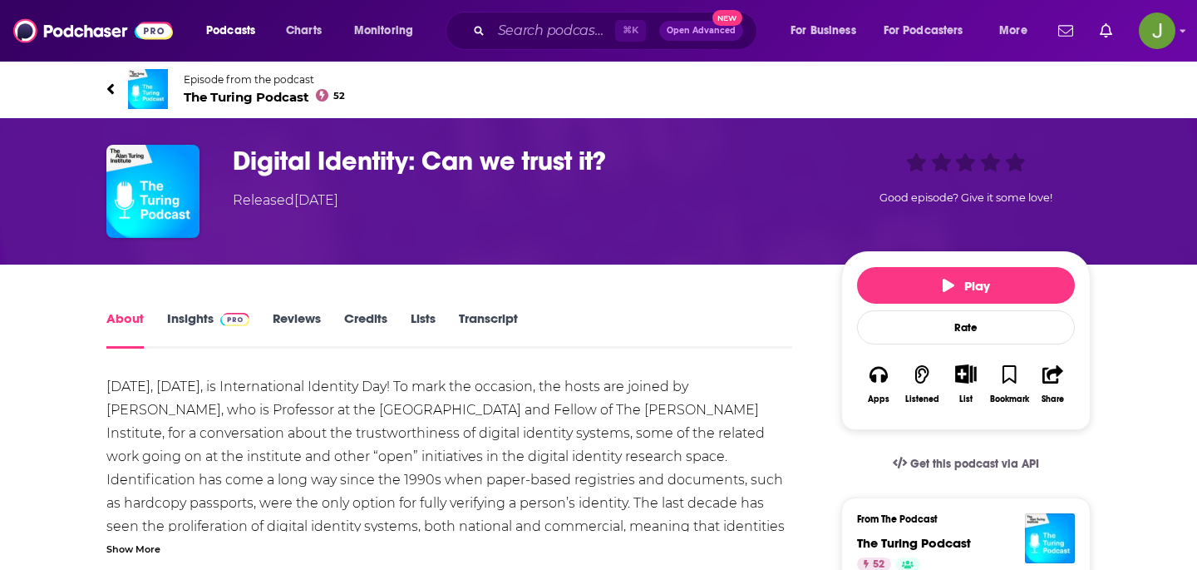
click at [255, 100] on span "The Turing Podcast 52" at bounding box center [264, 97] width 161 height 16
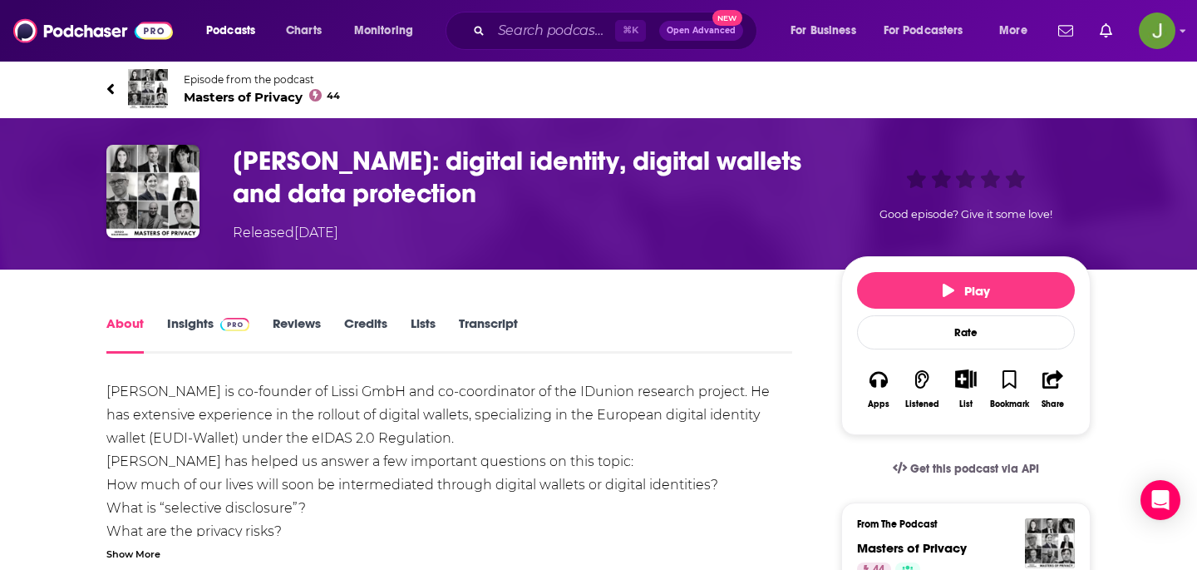
click at [280, 93] on span "Masters of Privacy 44" at bounding box center [262, 97] width 156 height 16
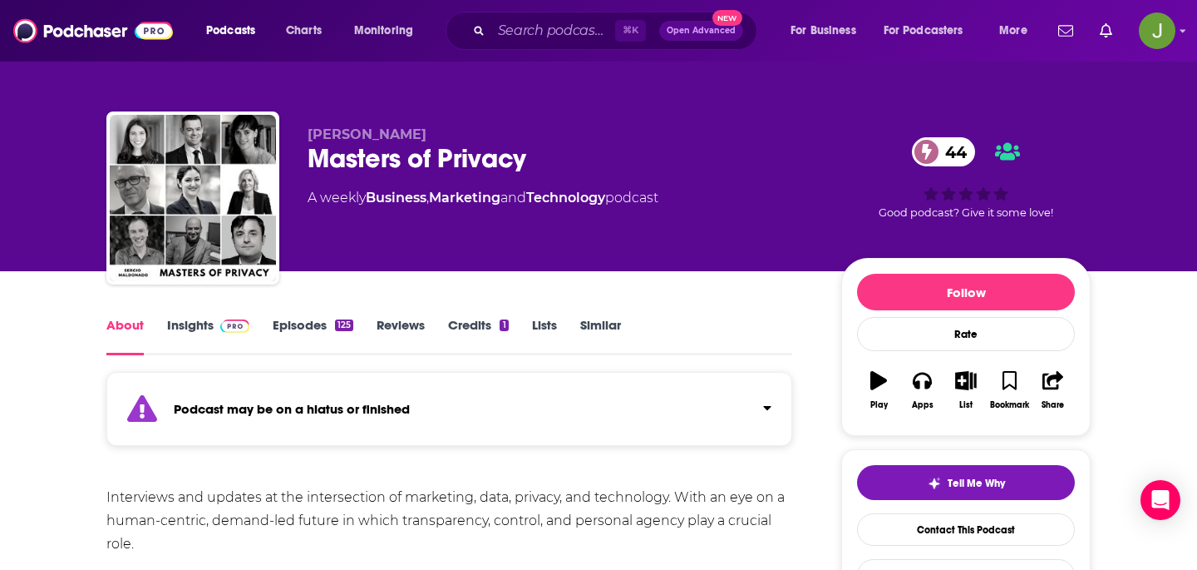
click at [299, 338] on link "Episodes 125" at bounding box center [313, 336] width 81 height 38
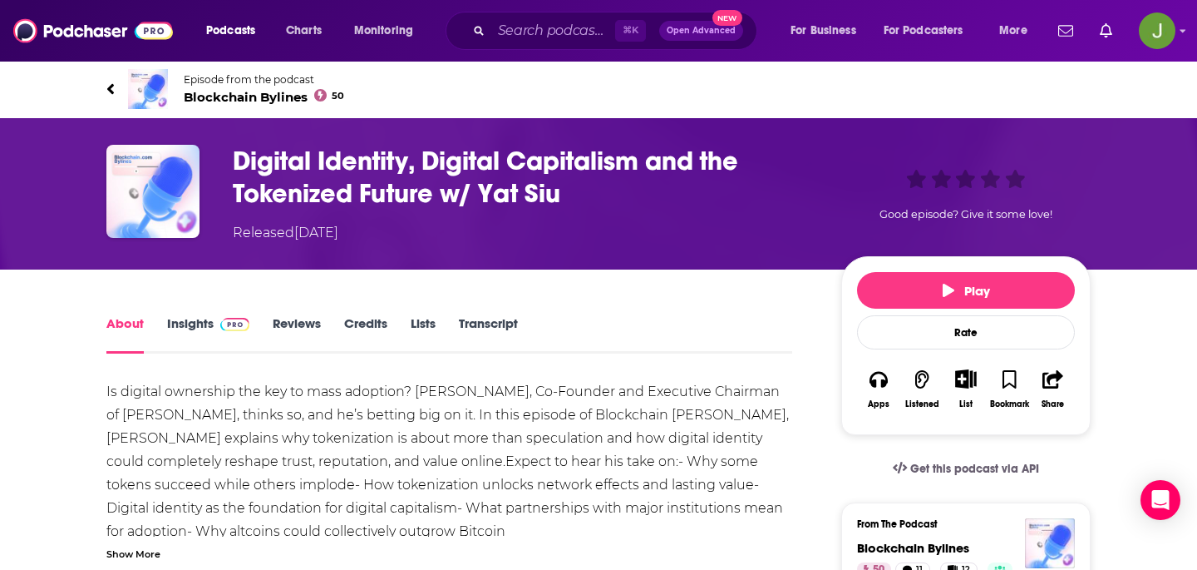
click at [282, 100] on span "Blockchain Bylines 50" at bounding box center [264, 97] width 160 height 16
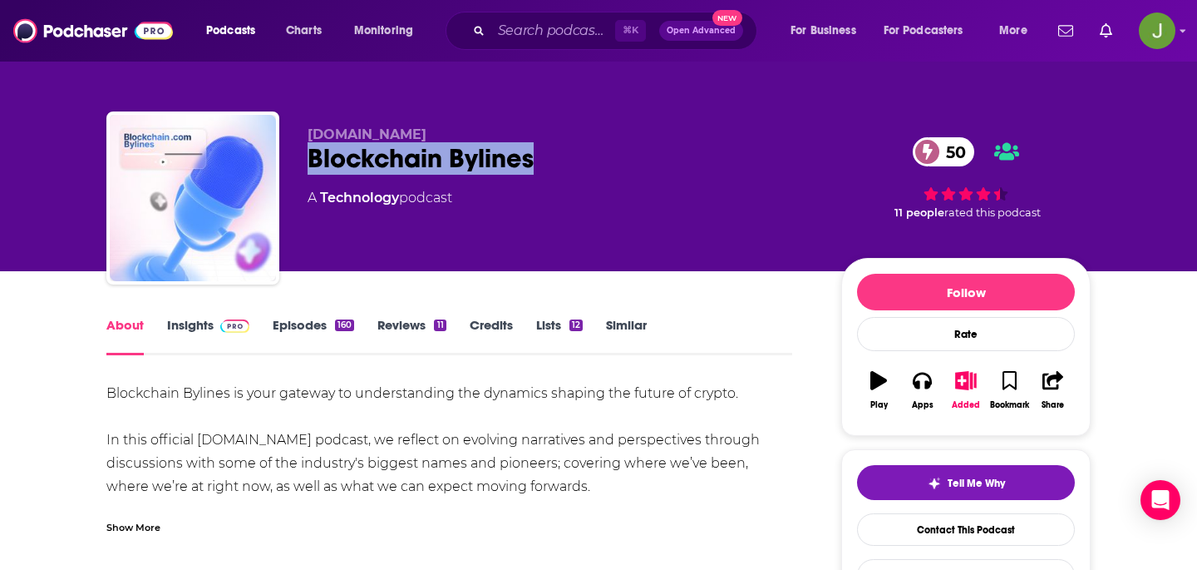
drag, startPoint x: 310, startPoint y: 161, endPoint x: 577, endPoint y: 161, distance: 266.9
click at [577, 161] on div "Blockchain Bylines 50" at bounding box center [561, 158] width 507 height 32
copy h1 "Blockchain Bylines"
click at [940, 513] on link "Contact This Podcast" at bounding box center [966, 529] width 218 height 32
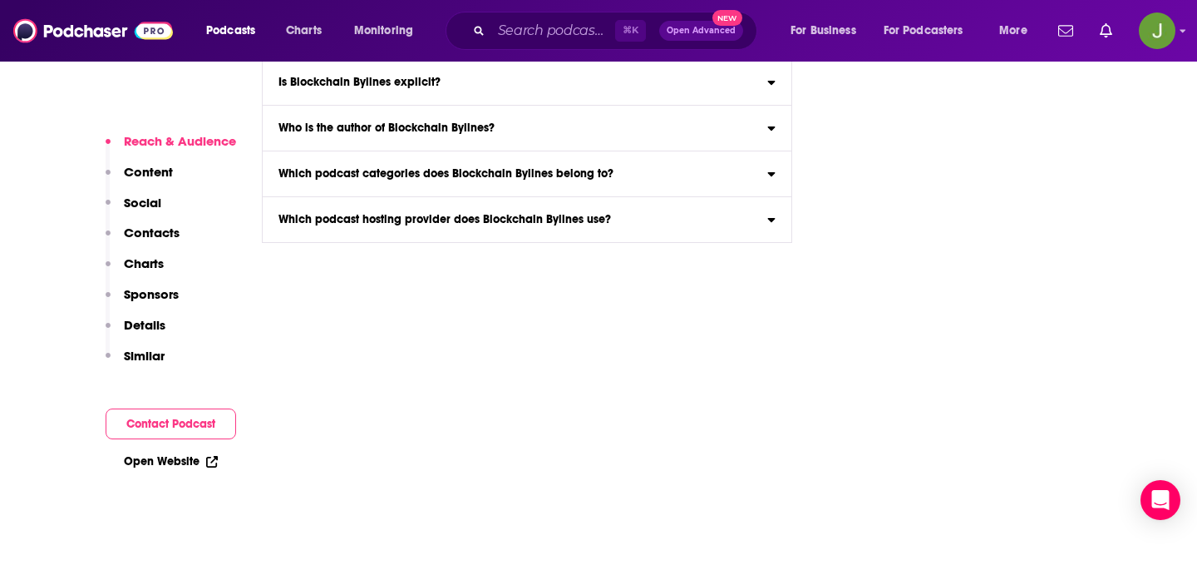
click at [156, 236] on p "Contacts" at bounding box center [152, 233] width 56 height 16
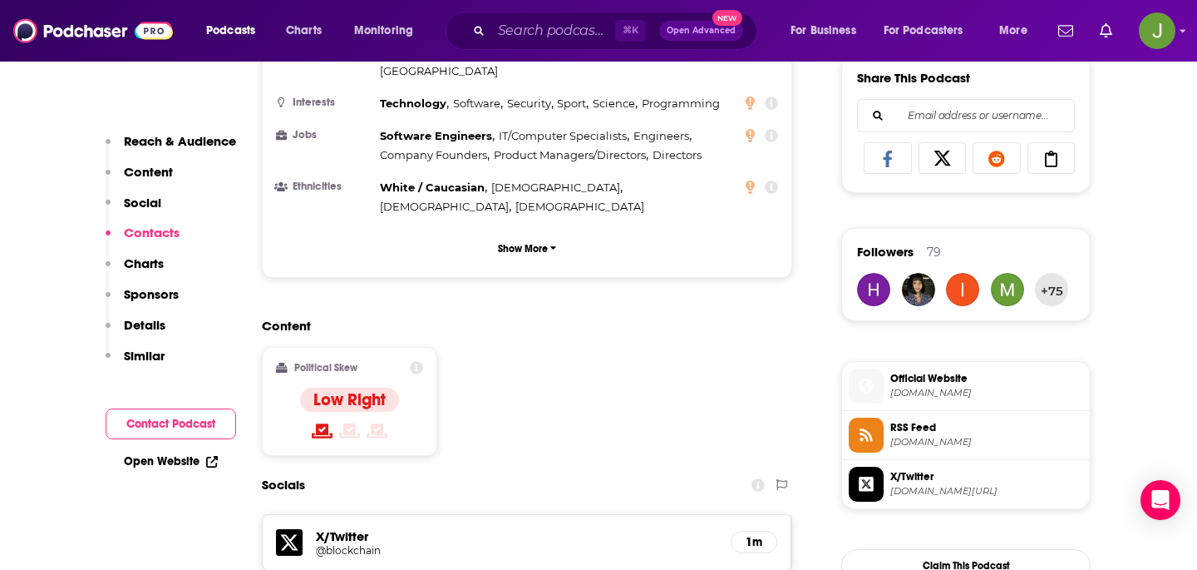
scroll to position [1412, 0]
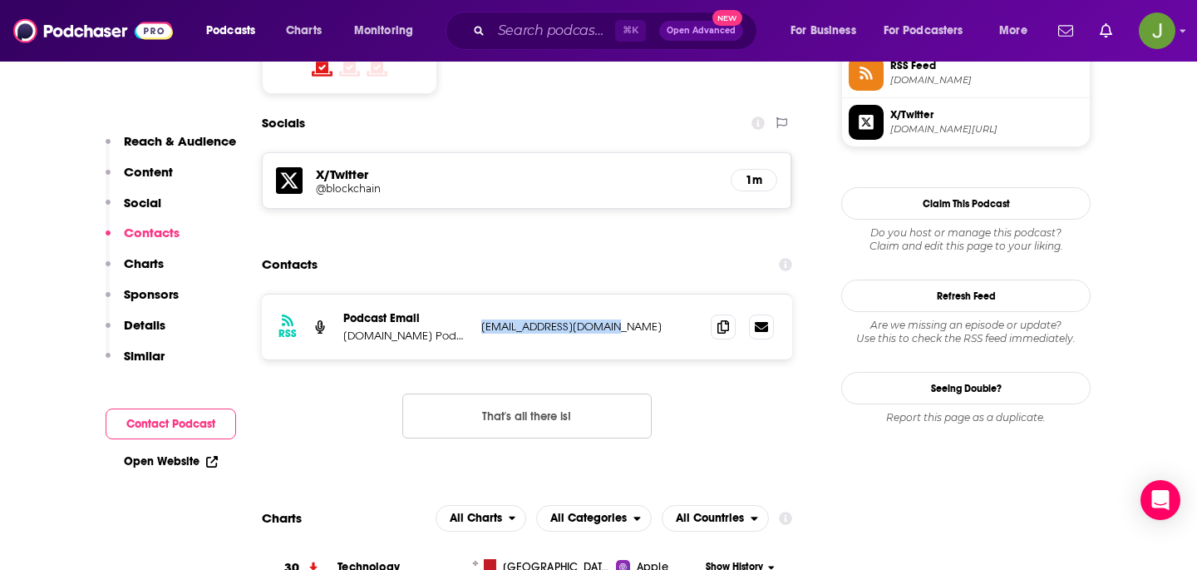
drag, startPoint x: 627, startPoint y: 235, endPoint x: 480, endPoint y: 235, distance: 147.2
click at [480, 294] on div "RSS Podcast Email [DOMAIN_NAME] Podcast [EMAIL_ADDRESS][DOMAIN_NAME] [EMAIL_ADD…" at bounding box center [527, 326] width 531 height 65
copy p "[EMAIL_ADDRESS][DOMAIN_NAME]"
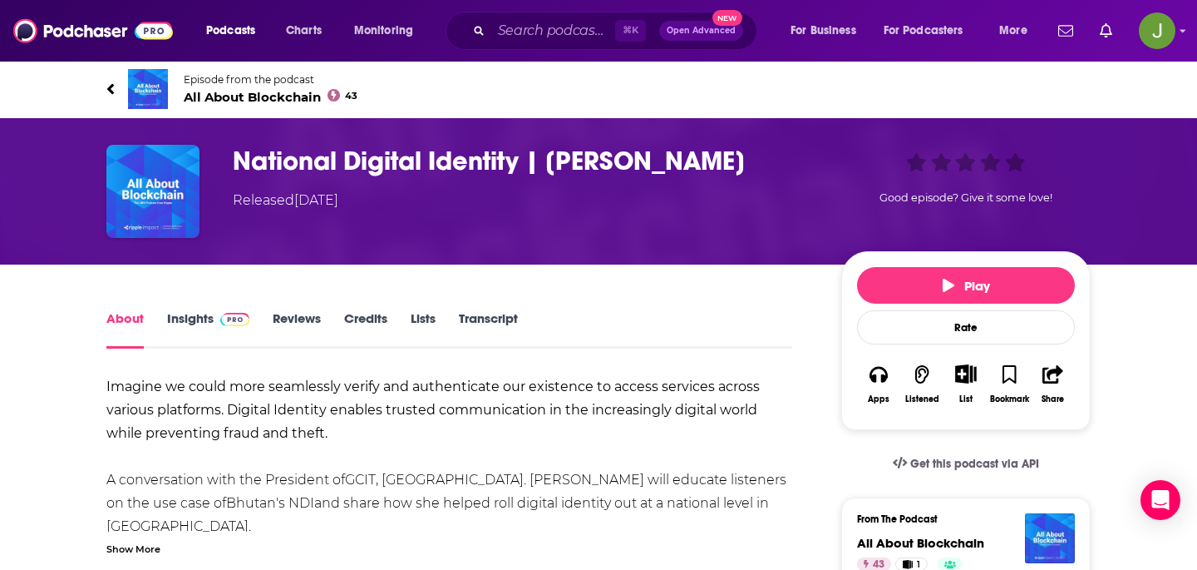
click at [296, 102] on span "All About Blockchain 43" at bounding box center [271, 97] width 174 height 16
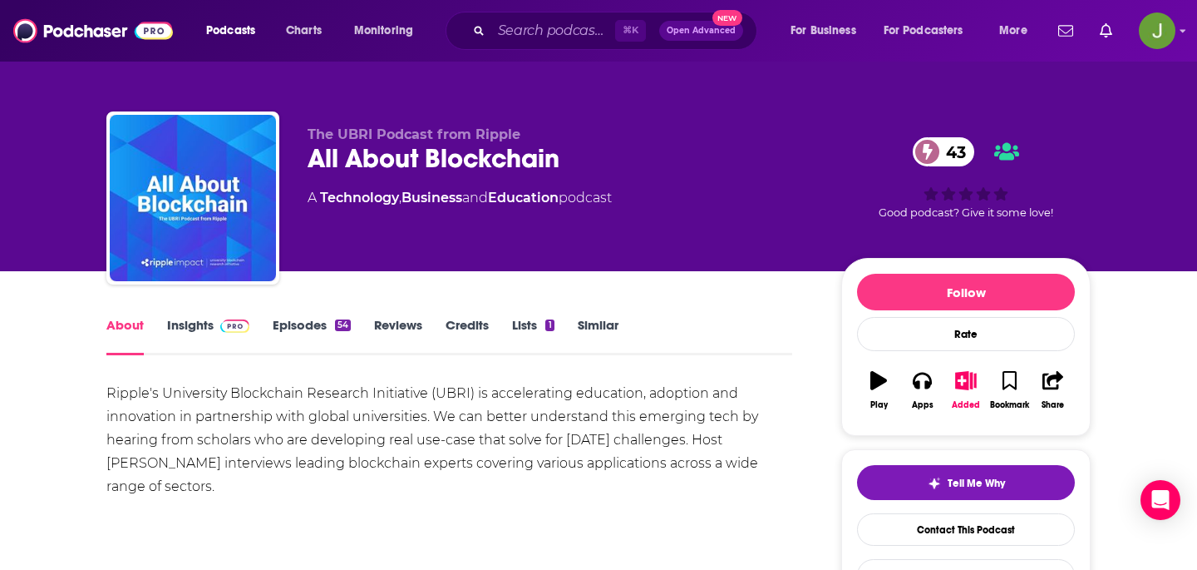
click at [374, 160] on div "All About Blockchain 43" at bounding box center [561, 158] width 507 height 32
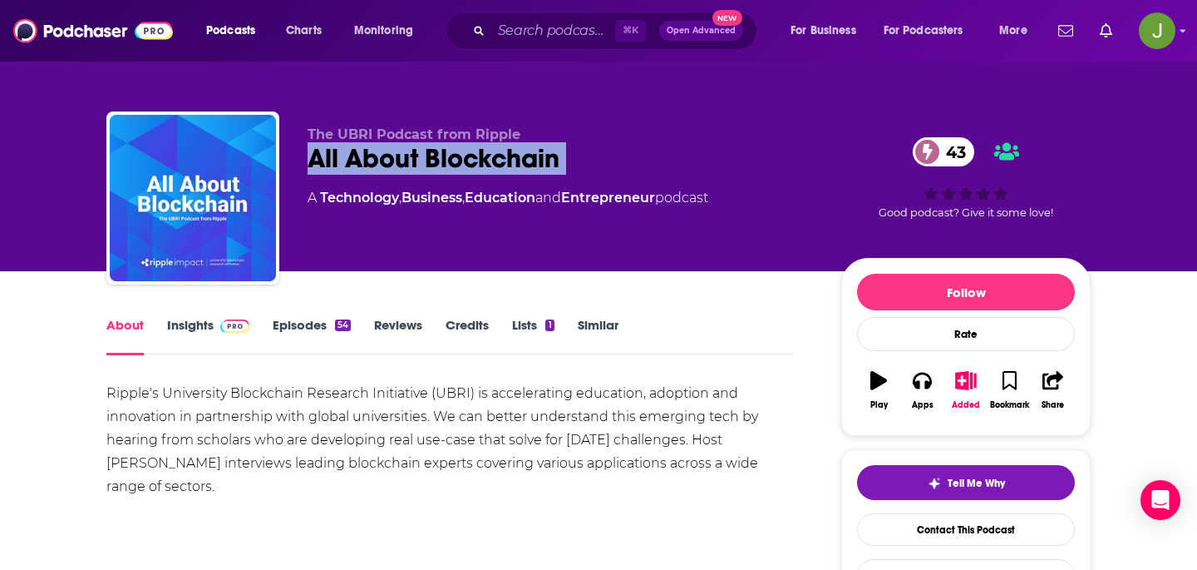
click at [374, 160] on div "All About Blockchain 43" at bounding box center [561, 158] width 507 height 32
copy div "All About Blockchain 43"
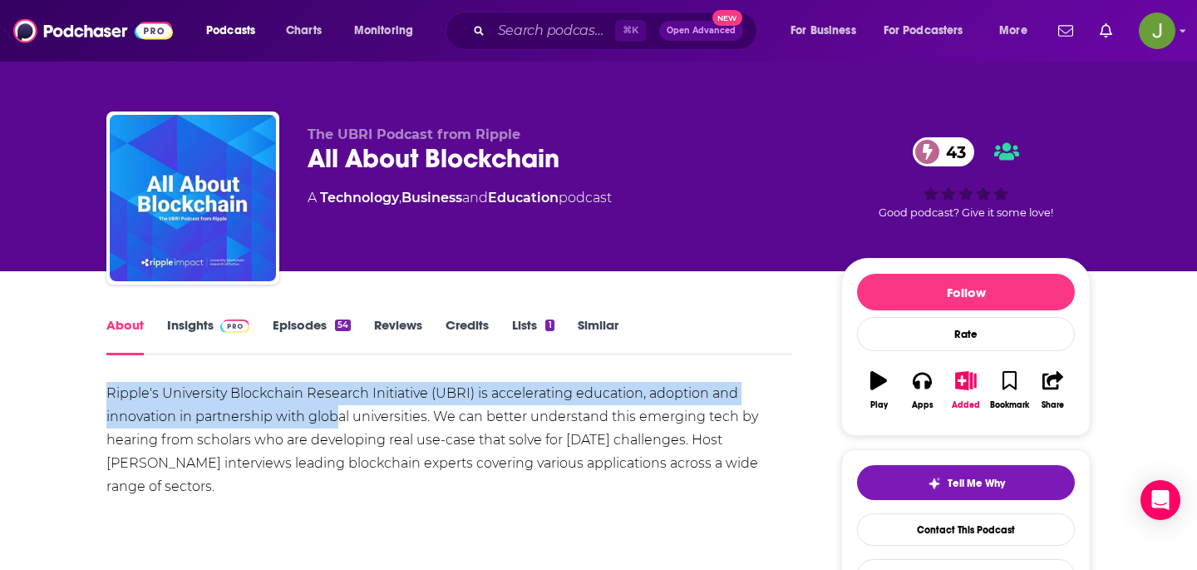
drag, startPoint x: 101, startPoint y: 397, endPoint x: 338, endPoint y: 410, distance: 237.4
click at [338, 410] on div "Ripple's University Blockchain Research Initiative (UBRI) is accelerating educa…" at bounding box center [449, 440] width 686 height 116
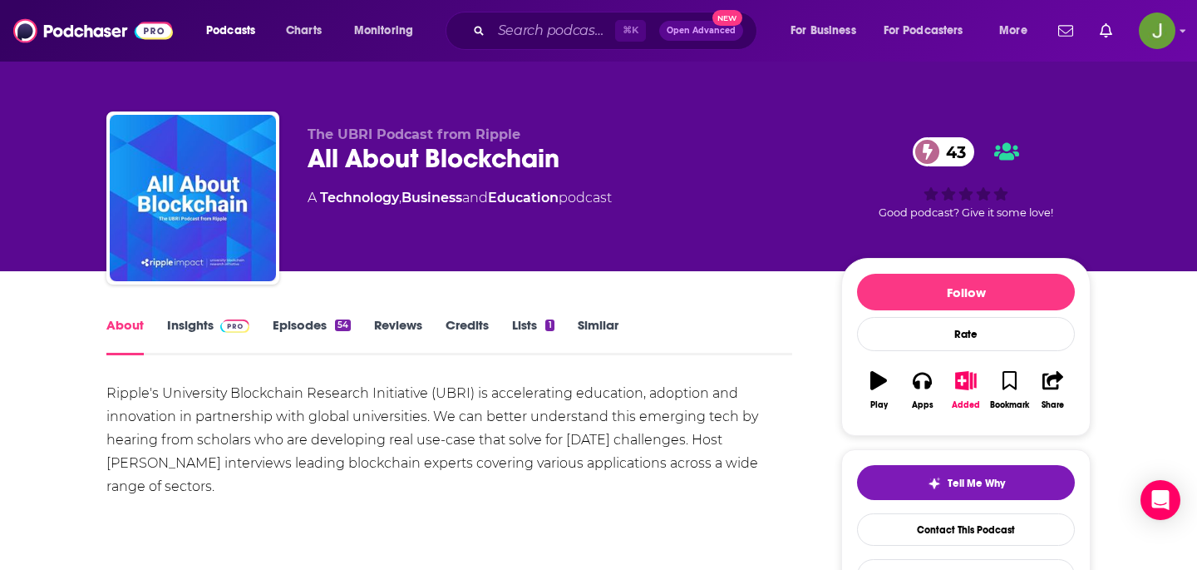
drag, startPoint x: 356, startPoint y: 475, endPoint x: 694, endPoint y: 442, distance: 340.0
click at [694, 442] on div "Ripple's University Blockchain Research Initiative (UBRI) is accelerating educa…" at bounding box center [449, 440] width 686 height 116
copy div "Host Lauren Weymouth interviews leading blockchain experts covering various app…"
click at [968, 517] on link "Contact This Podcast" at bounding box center [966, 529] width 218 height 32
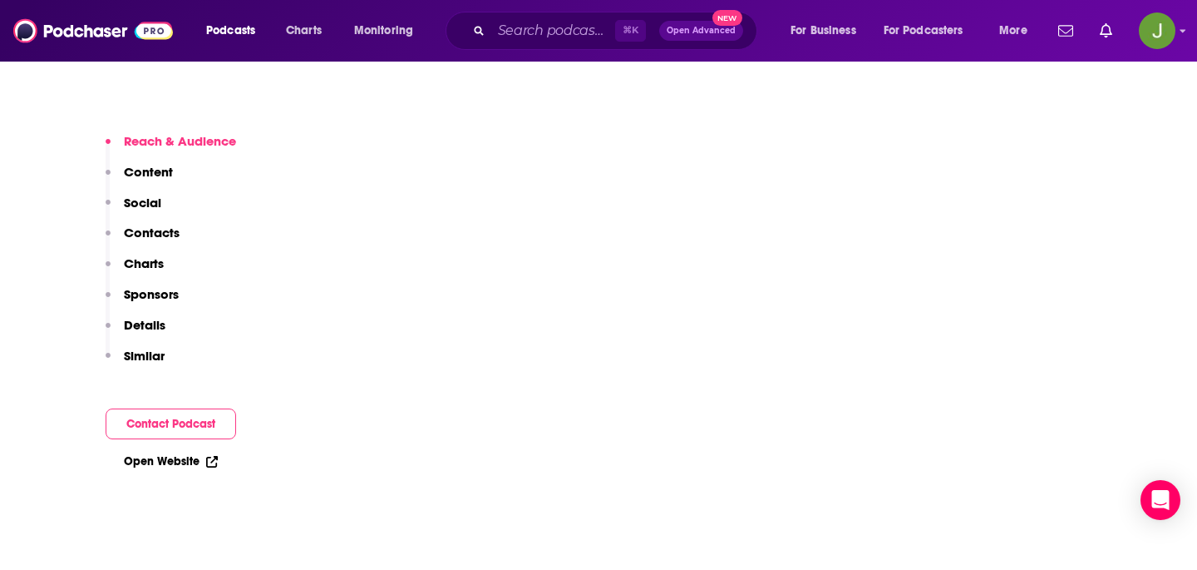
click at [146, 234] on p "Contacts" at bounding box center [152, 233] width 56 height 16
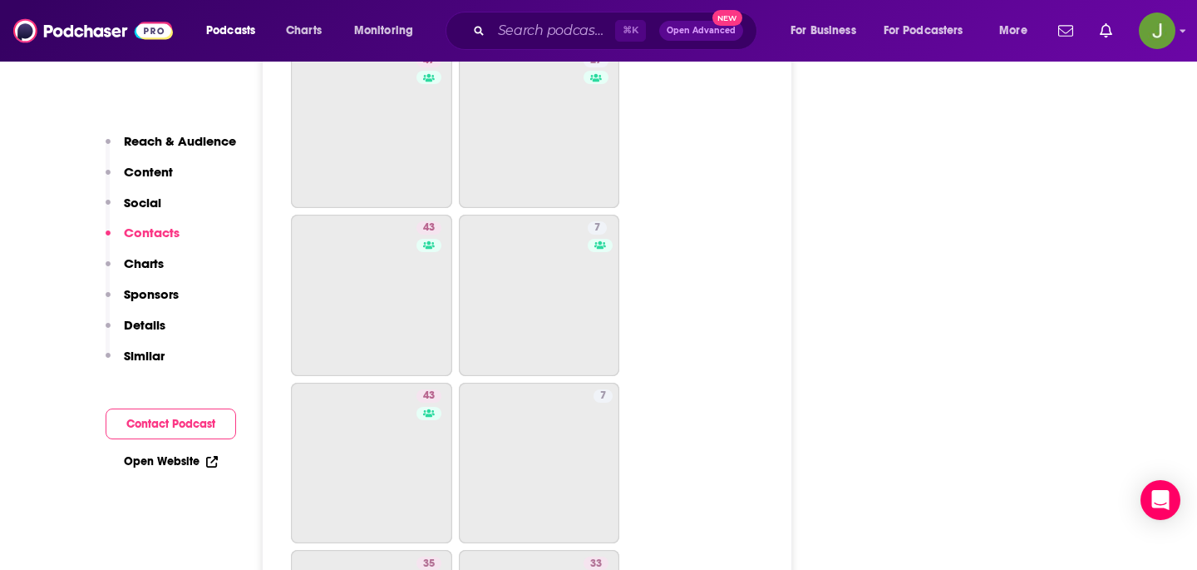
scroll to position [1320, 0]
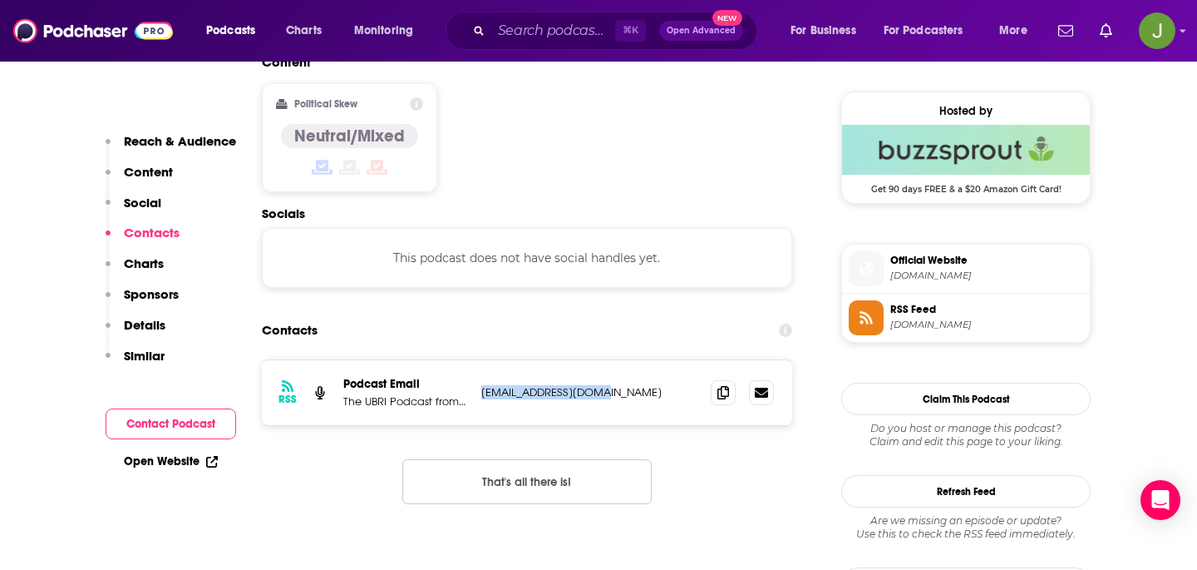
drag, startPoint x: 618, startPoint y: 308, endPoint x: 480, endPoint y: 308, distance: 138.0
click at [480, 360] on div "RSS Podcast Email The UBRI Podcast from Ripple lweymouth@ripple.com lweymouth@r…" at bounding box center [527, 392] width 531 height 65
copy p "lweymouth@ripple.com"
click at [501, 44] on div "⌘ K Open Advanced New" at bounding box center [602, 31] width 312 height 38
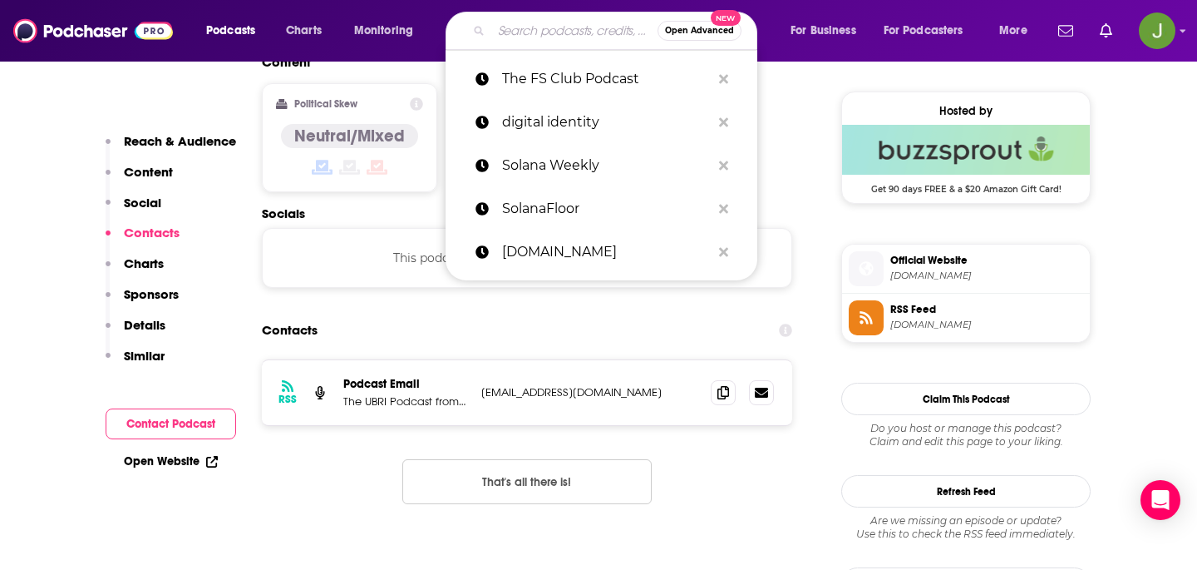
click at [507, 33] on input "Search podcasts, credits, & more..." at bounding box center [574, 30] width 166 height 27
paste input "Blockchain Bylines"
type input "Blockchain Bylines"
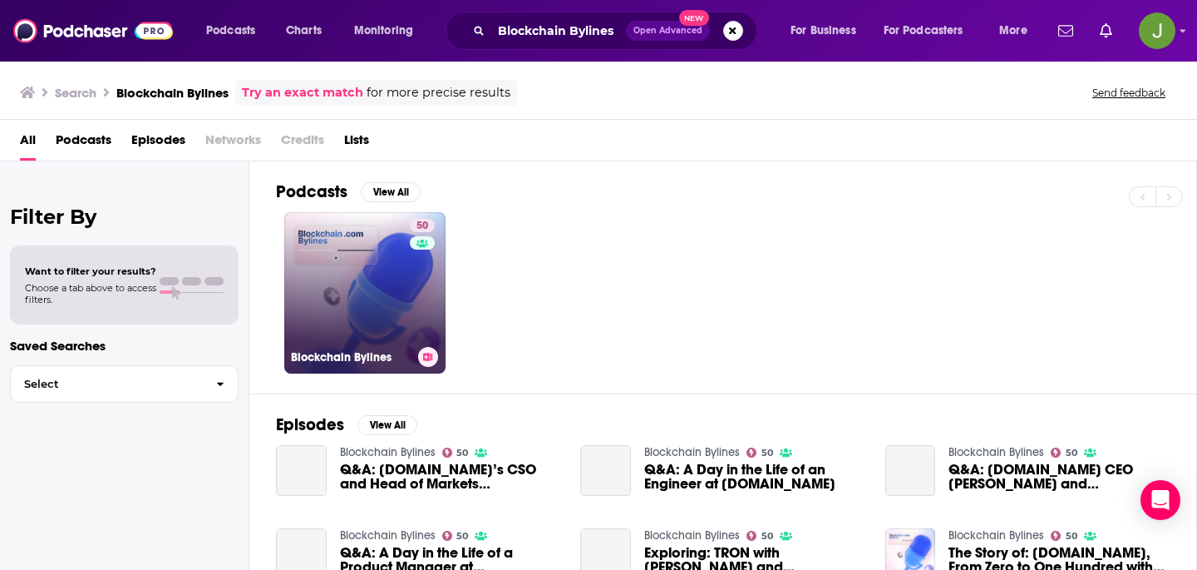
click at [379, 306] on link "50 Blockchain Bylines" at bounding box center [364, 292] width 161 height 161
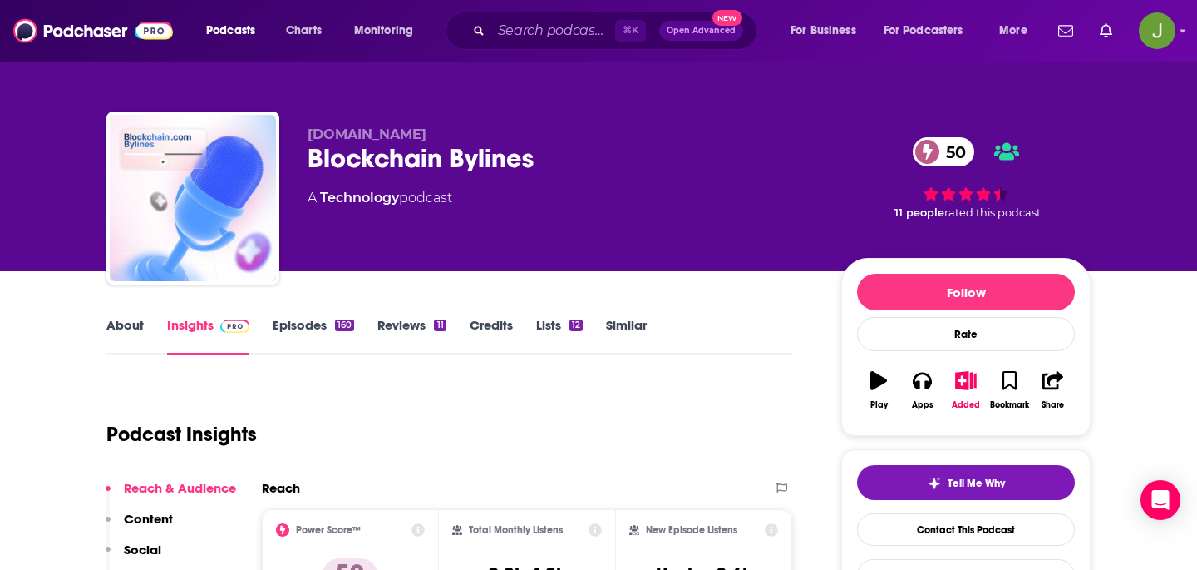
scroll to position [171, 0]
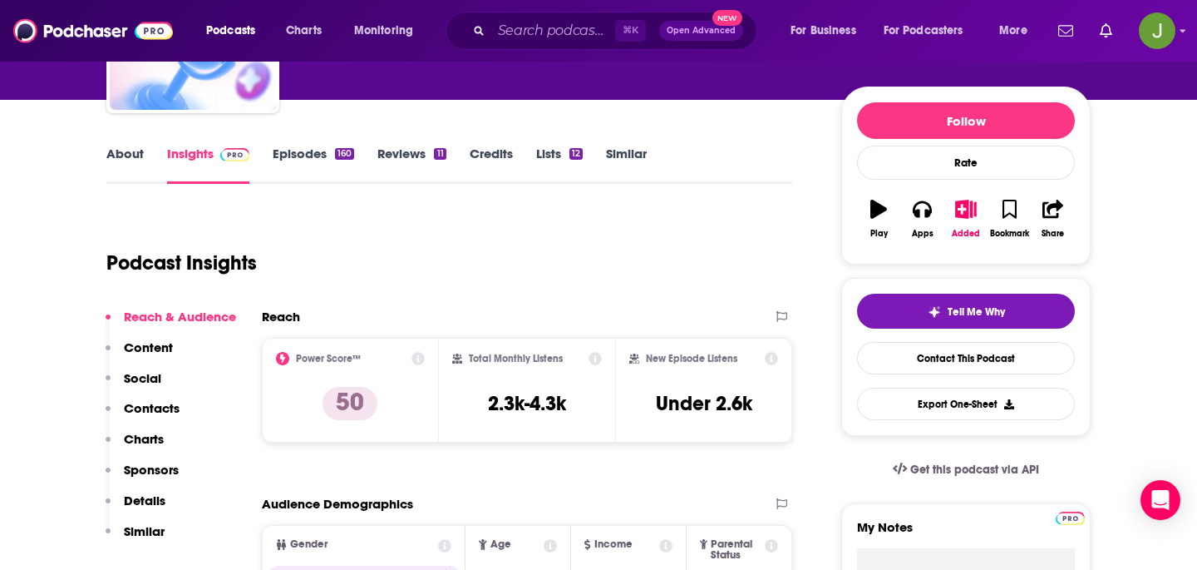
click at [132, 172] on link "About" at bounding box center [124, 165] width 37 height 38
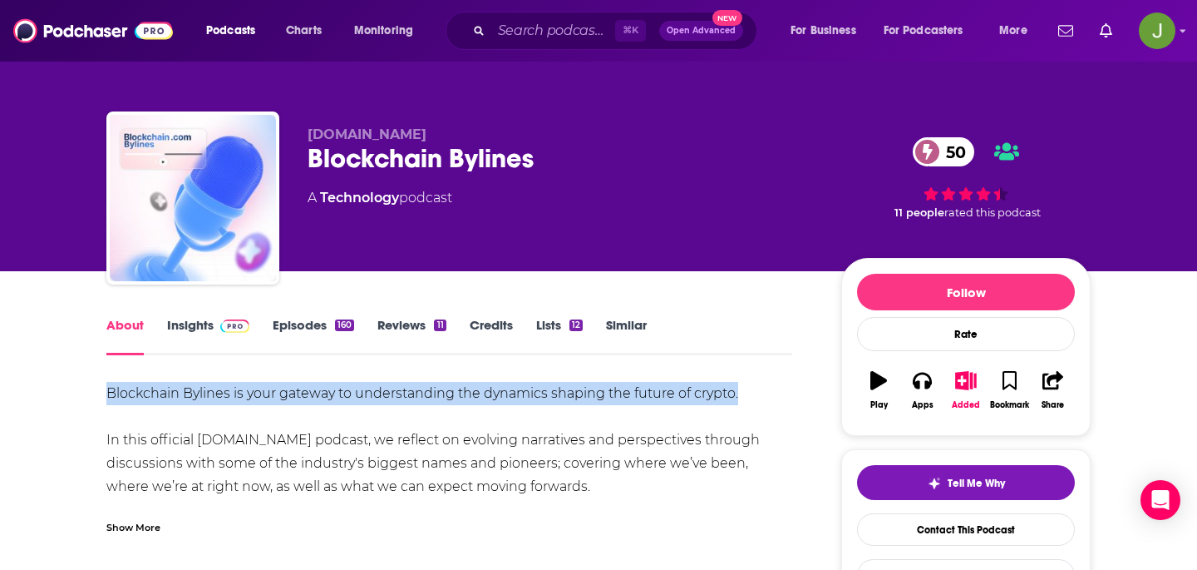
drag, startPoint x: 92, startPoint y: 391, endPoint x: 748, endPoint y: 389, distance: 655.3
copy div "Blockchain Bylines is your gateway to understanding the dynamics shaping the fu…"
drag, startPoint x: 77, startPoint y: 455, endPoint x: 551, endPoint y: 497, distance: 475.1
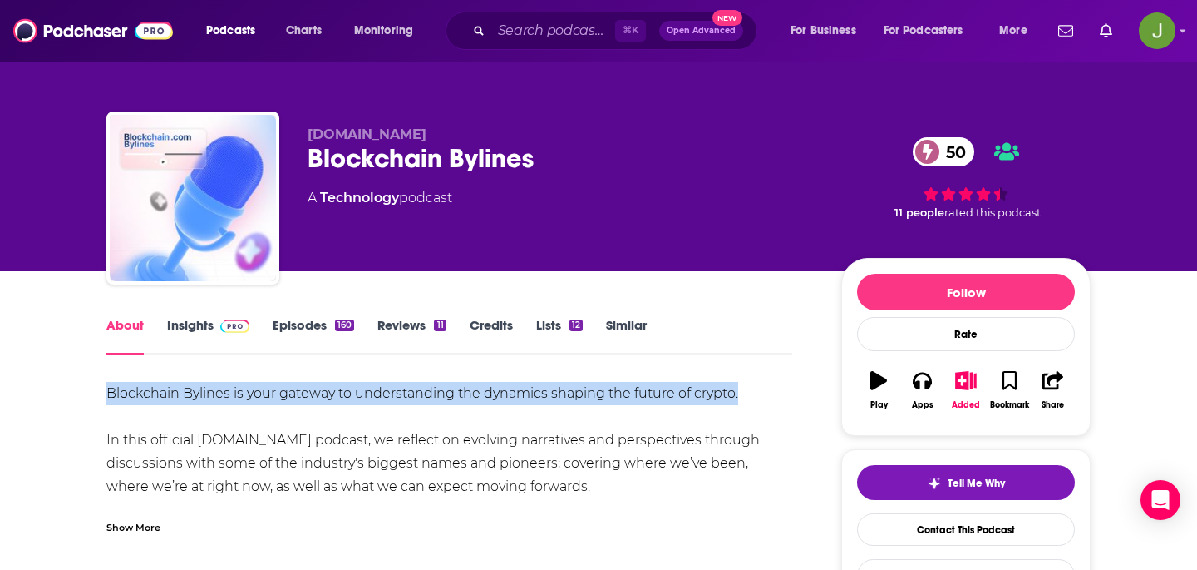
drag, startPoint x: 81, startPoint y: 433, endPoint x: 541, endPoint y: 484, distance: 462.7
copy div "In this official Blockchain.com podcast, we reflect on evolving narratives and …"
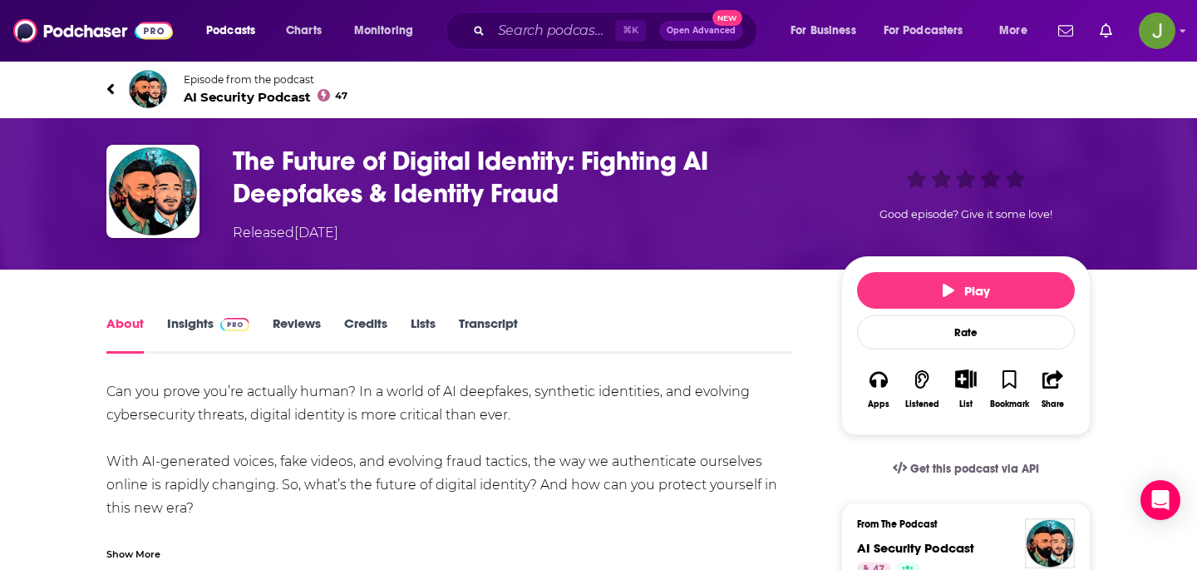
click at [202, 106] on link "Episode from the podcast AI Security Podcast 47" at bounding box center [598, 89] width 985 height 40
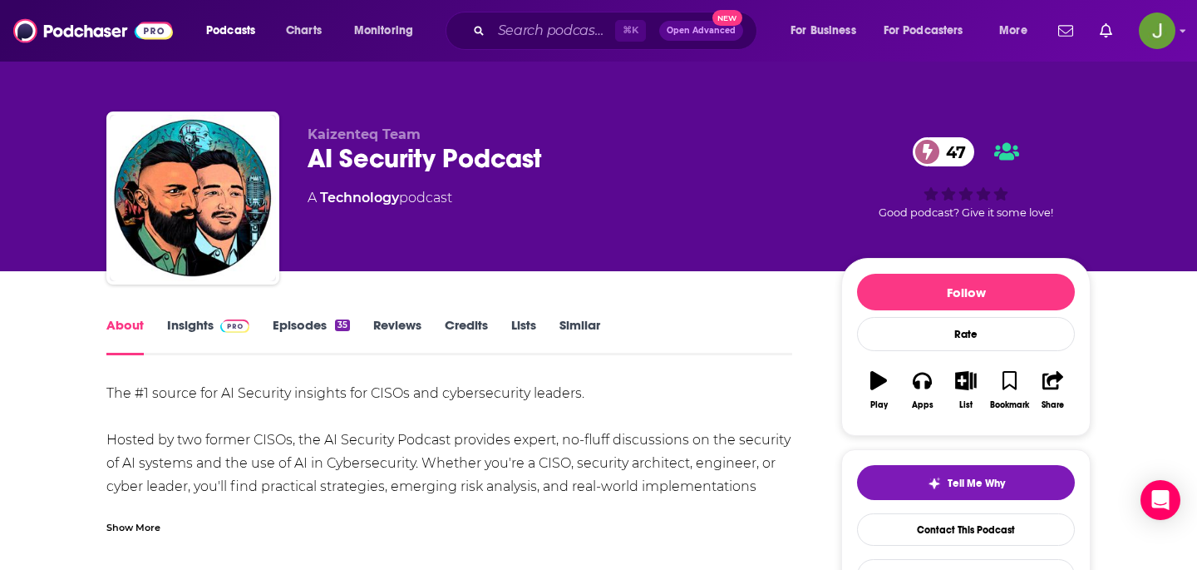
click at [374, 163] on div "AI Security Podcast 47" at bounding box center [561, 158] width 507 height 32
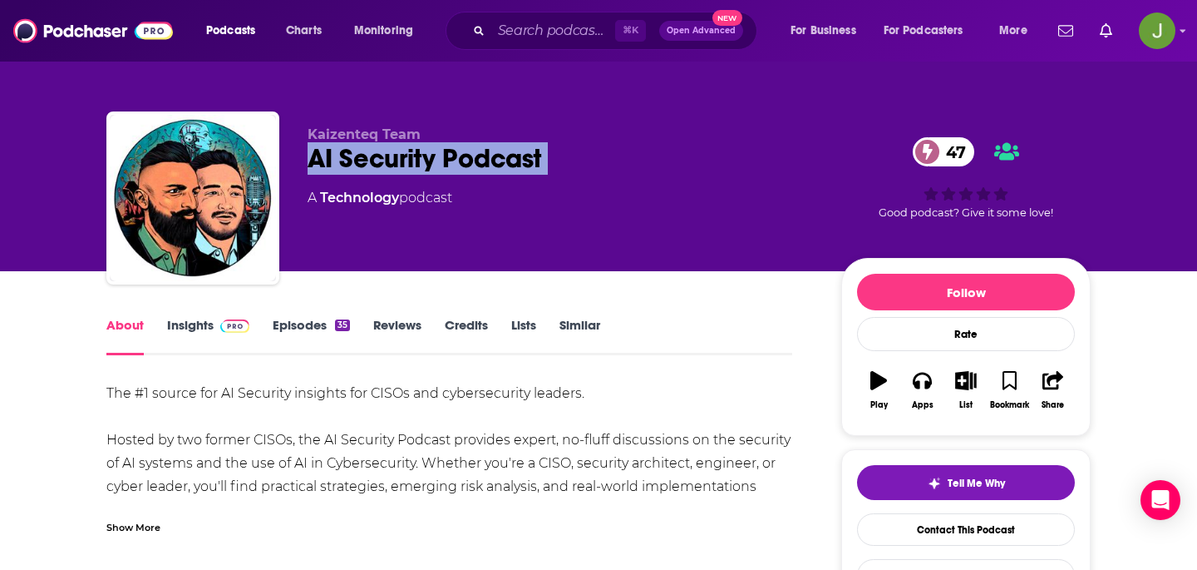
click at [374, 163] on div "AI Security Podcast 47" at bounding box center [561, 158] width 507 height 32
copy div "AI Security Podcast 47"
click at [886, 539] on link "Contact This Podcast" at bounding box center [966, 529] width 218 height 32
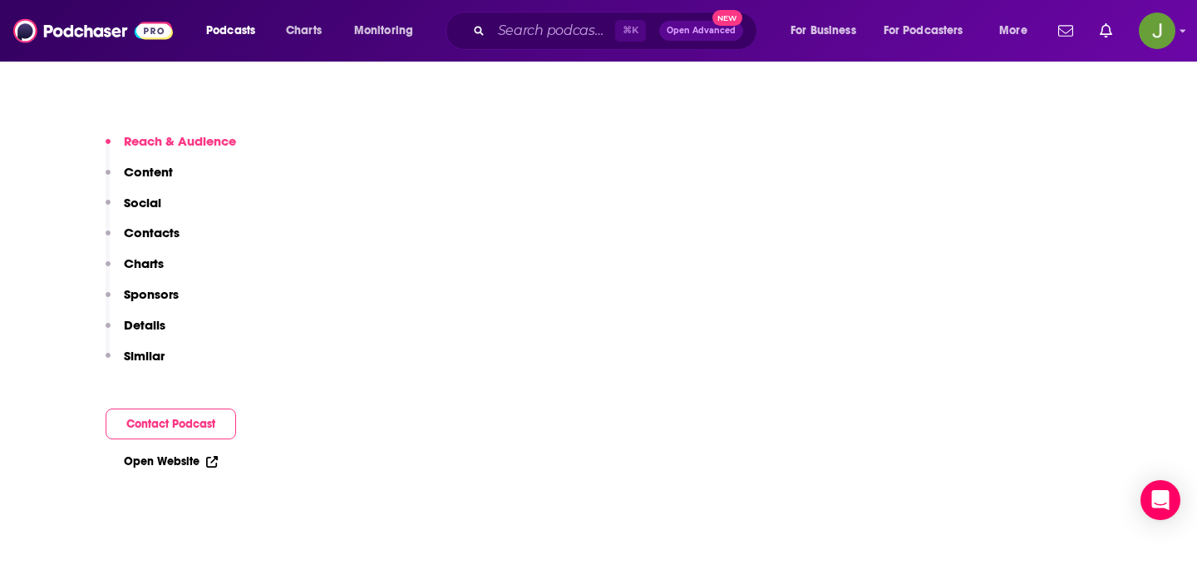
click at [151, 246] on button "Contacts" at bounding box center [143, 240] width 74 height 31
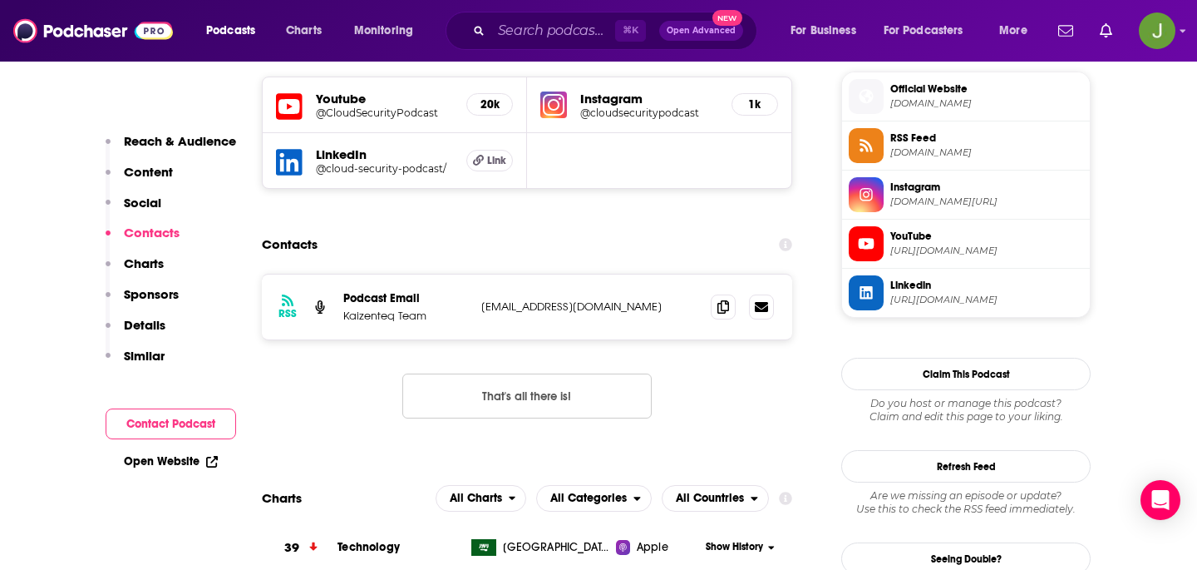
scroll to position [1205, 0]
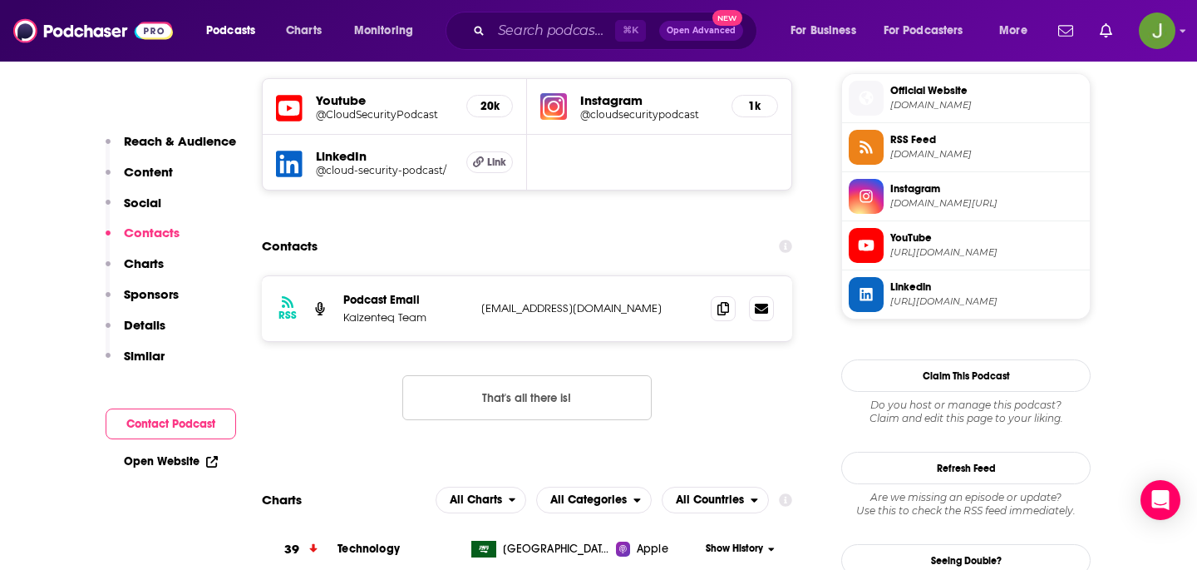
click at [527, 315] on p "info@kaizenteq.com" at bounding box center [589, 308] width 216 height 14
copy div "info@kaizenteq.com info@kaizenteq.com"
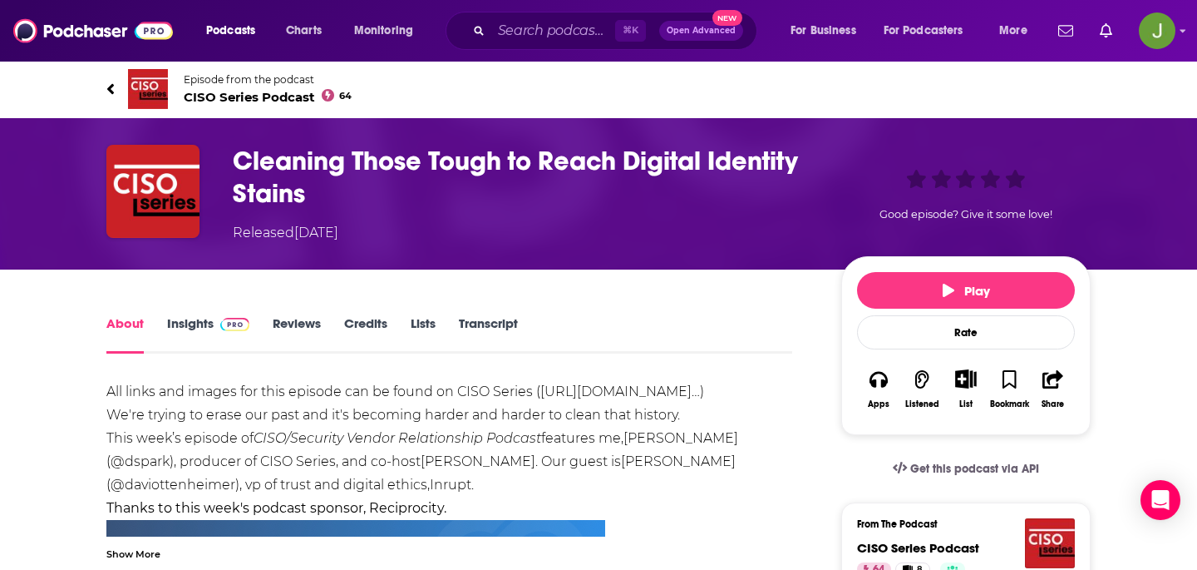
click at [236, 99] on span "CISO Series Podcast 64" at bounding box center [268, 97] width 168 height 16
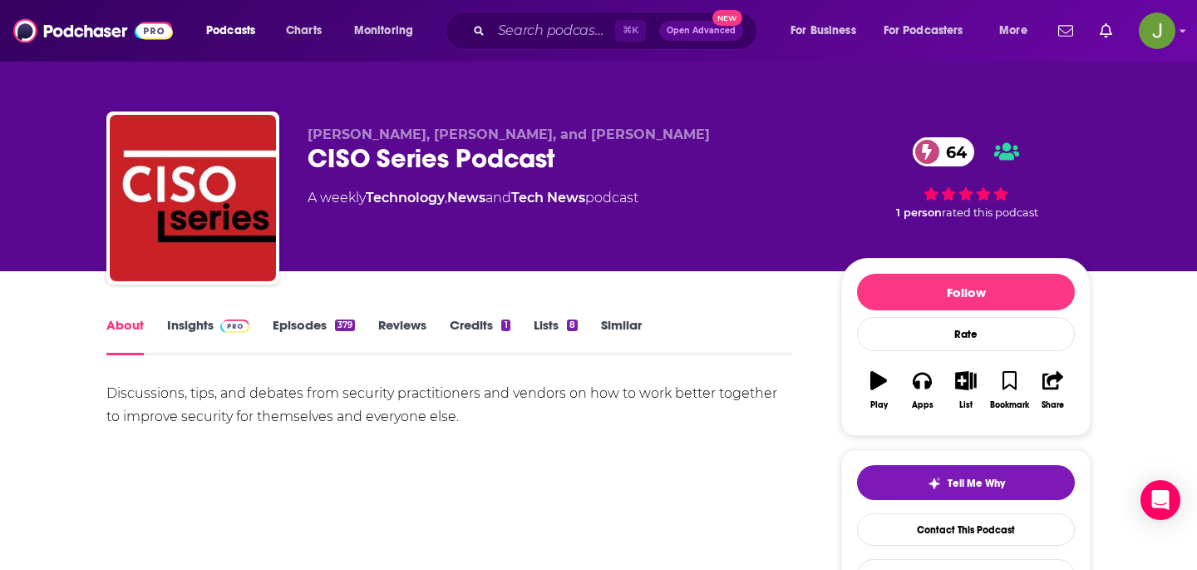
click at [366, 160] on div "CISO Series Podcast 64" at bounding box center [561, 158] width 507 height 32
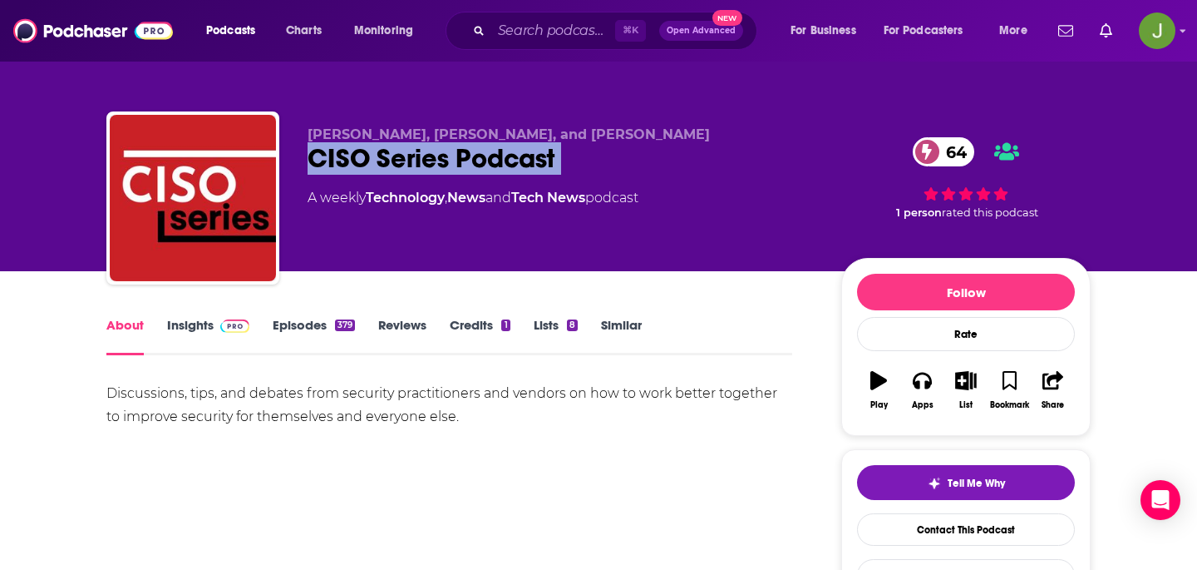
click at [366, 160] on div "CISO Series Podcast 64" at bounding box center [561, 158] width 507 height 32
copy div "CISO Series Podcast 64"
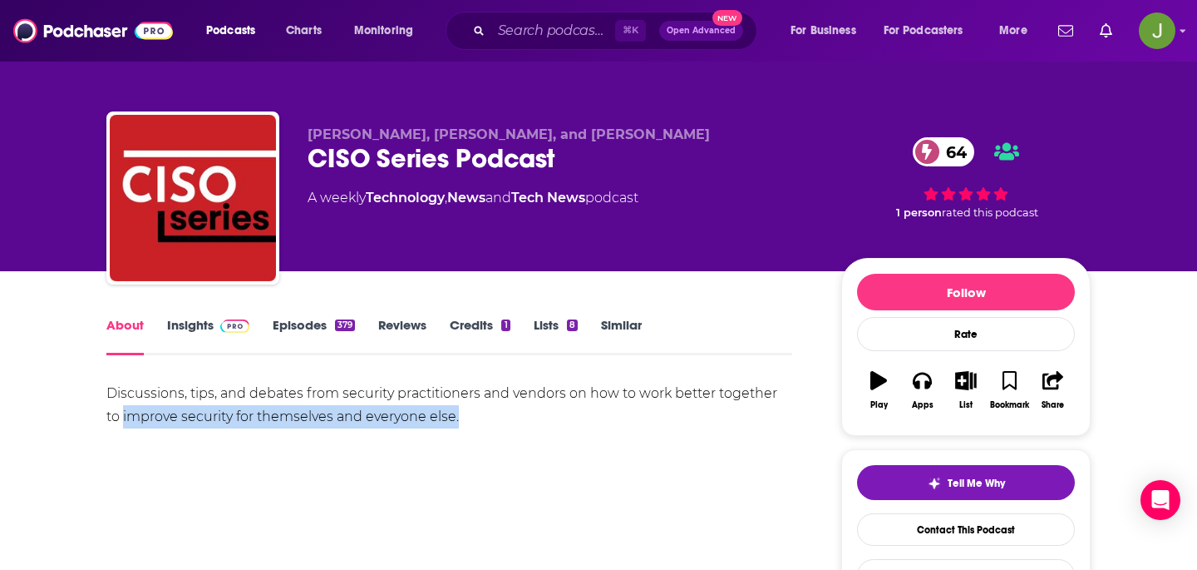
drag, startPoint x: 58, startPoint y: 410, endPoint x: 415, endPoint y: 394, distance: 357.1
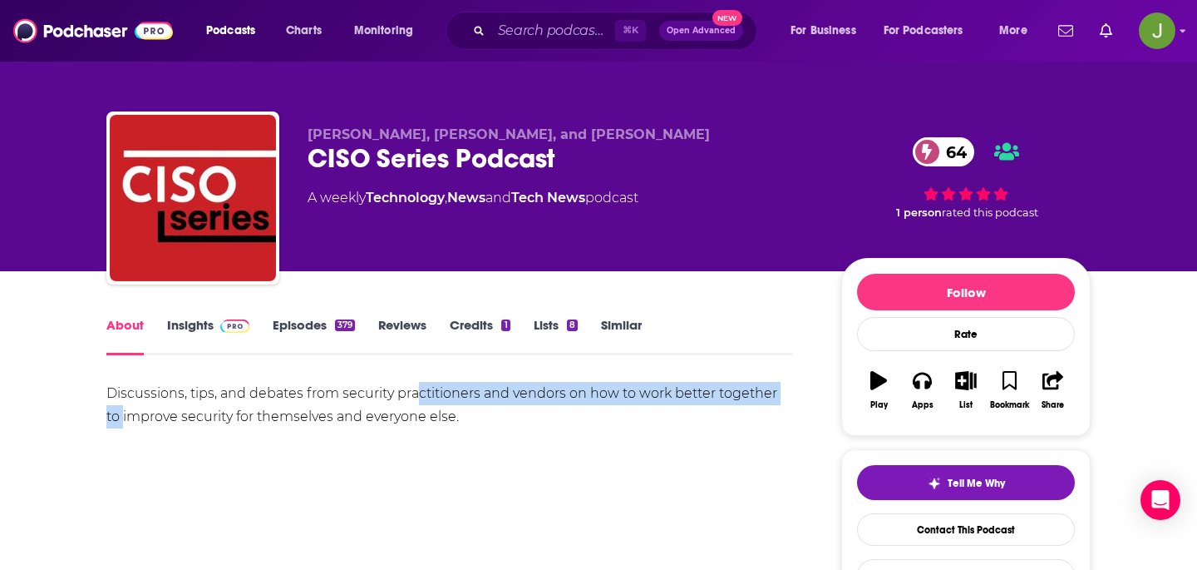
click at [415, 394] on div "Discussions, tips, and debates from security practitioners and vendors on how t…" at bounding box center [449, 405] width 686 height 47
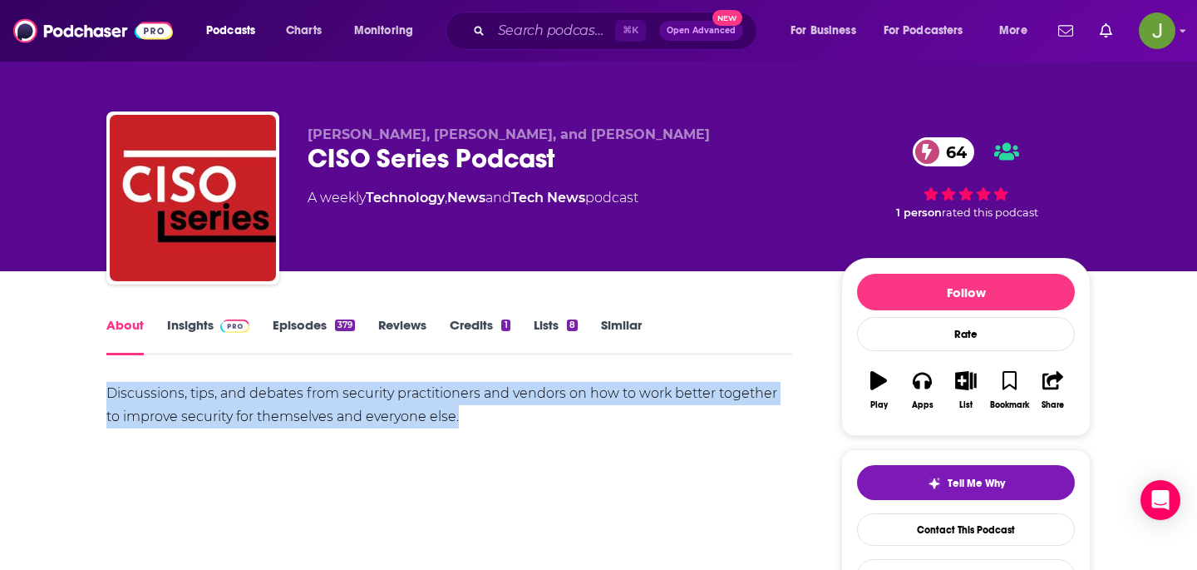
drag, startPoint x: 451, startPoint y: 417, endPoint x: 14, endPoint y: 398, distance: 437.0
copy div "Discussions, tips, and debates from security practitioners and vendors on how t…"
click at [289, 338] on link "Episodes 379" at bounding box center [314, 336] width 82 height 38
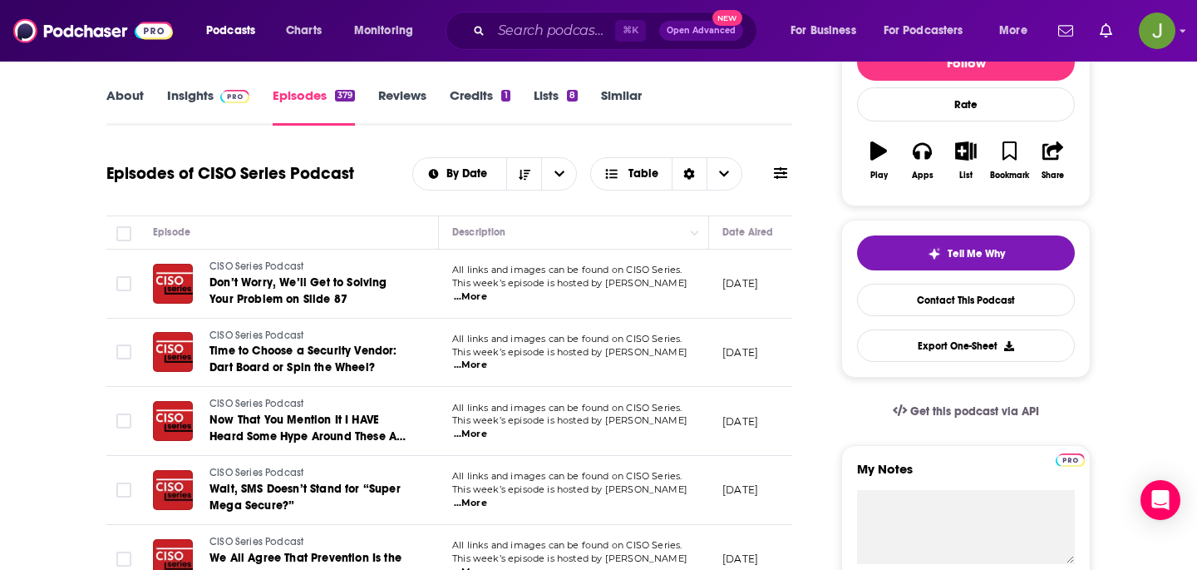
scroll to position [198, 0]
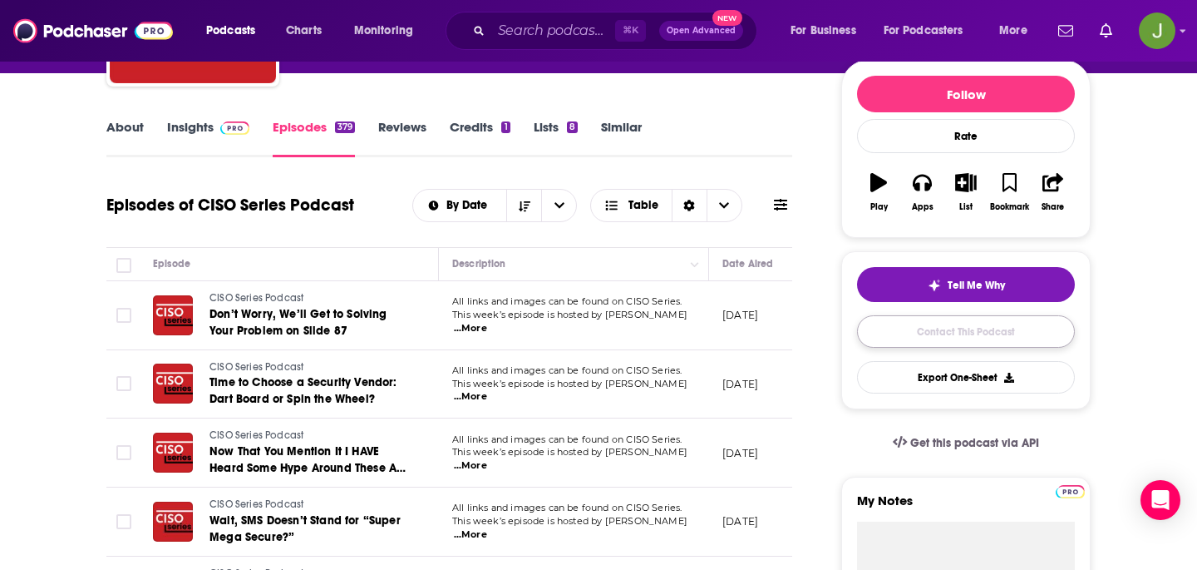
click at [880, 326] on link "Contact This Podcast" at bounding box center [966, 331] width 218 height 32
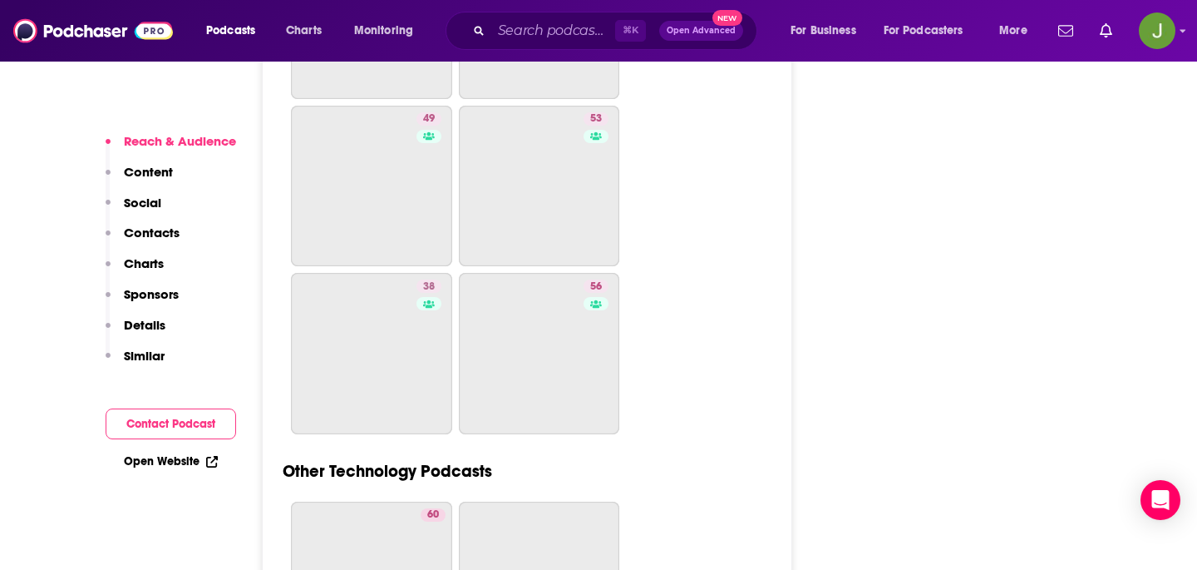
scroll to position [5224, 0]
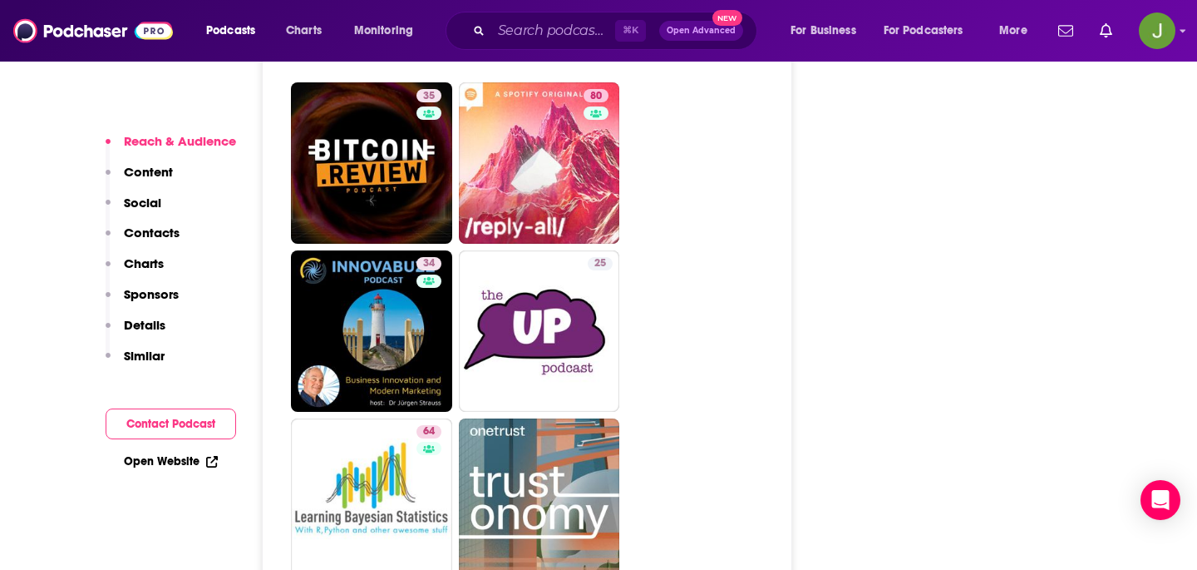
click at [175, 239] on p "Contacts" at bounding box center [152, 233] width 56 height 16
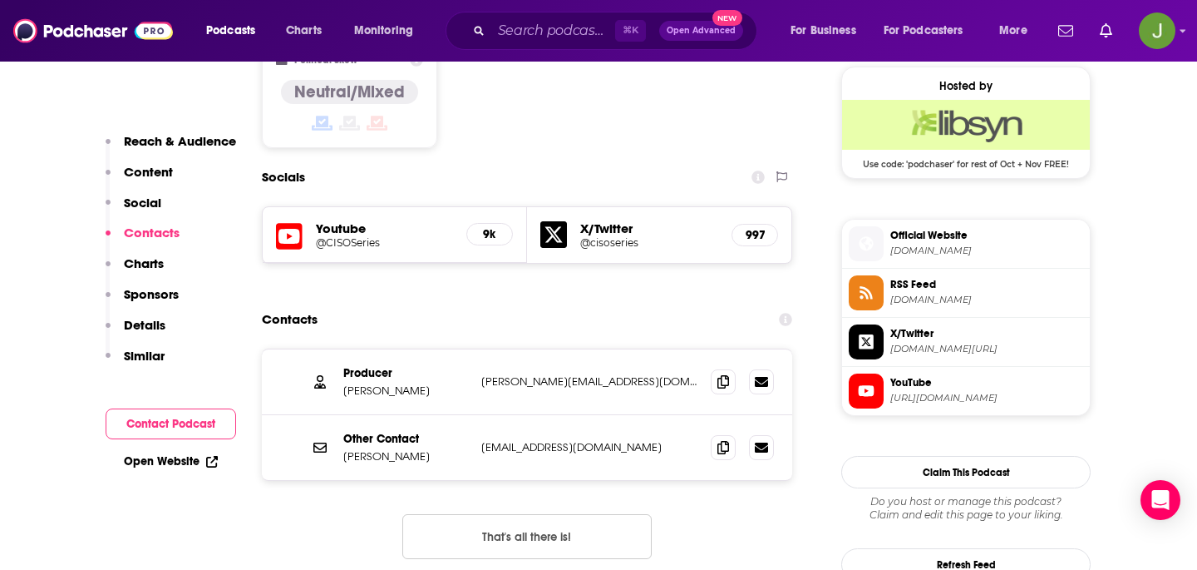
scroll to position [1334, 0]
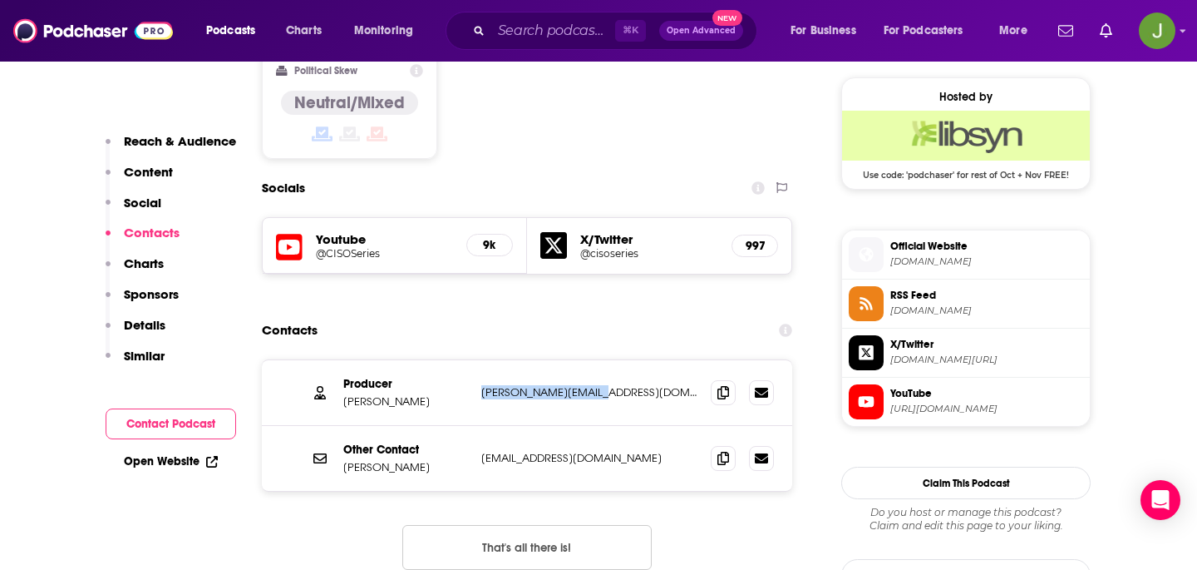
drag, startPoint x: 570, startPoint y: 308, endPoint x: 482, endPoint y: 309, distance: 87.3
click at [482, 385] on p "david@cisoseries.com" at bounding box center [589, 392] width 216 height 14
copy p "david@cisoseries.com"
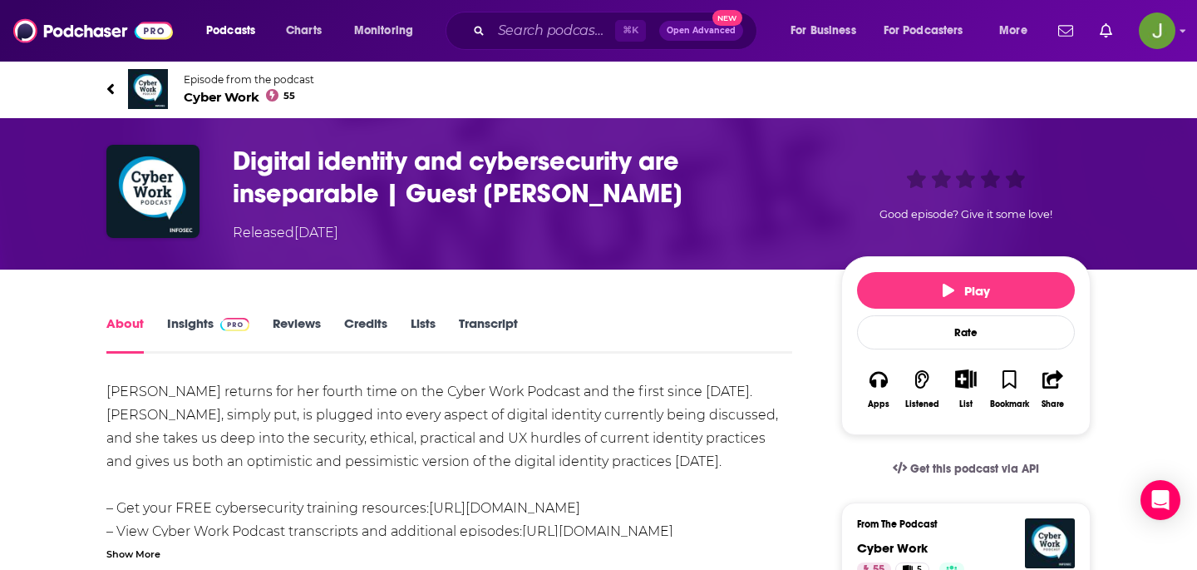
click at [220, 101] on span "Cyber Work 55" at bounding box center [249, 97] width 131 height 16
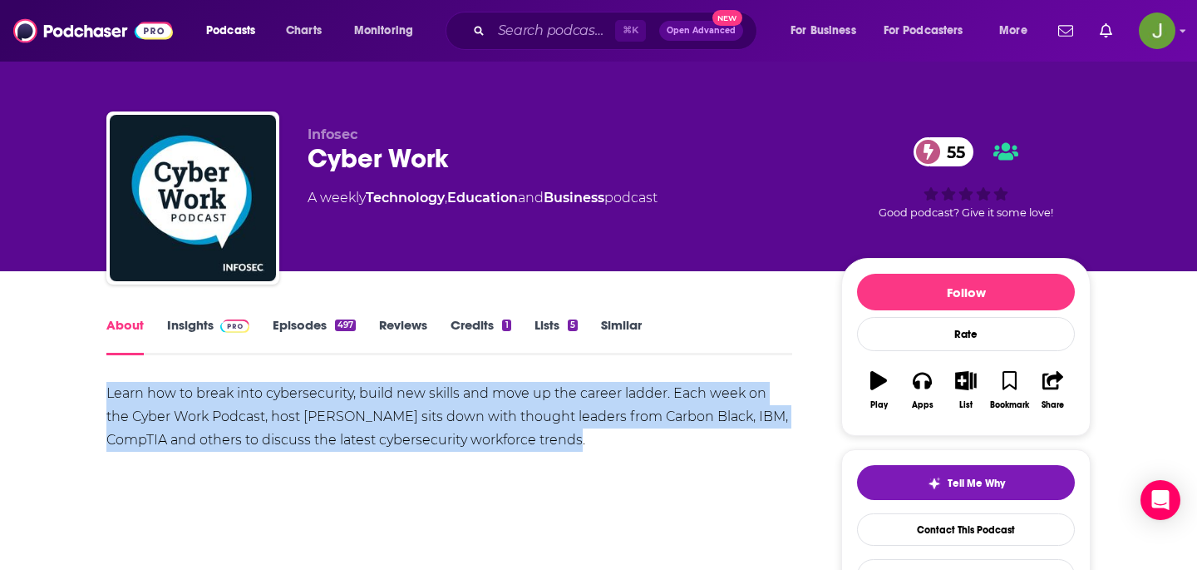
drag, startPoint x: 87, startPoint y: 388, endPoint x: 621, endPoint y: 434, distance: 535.9
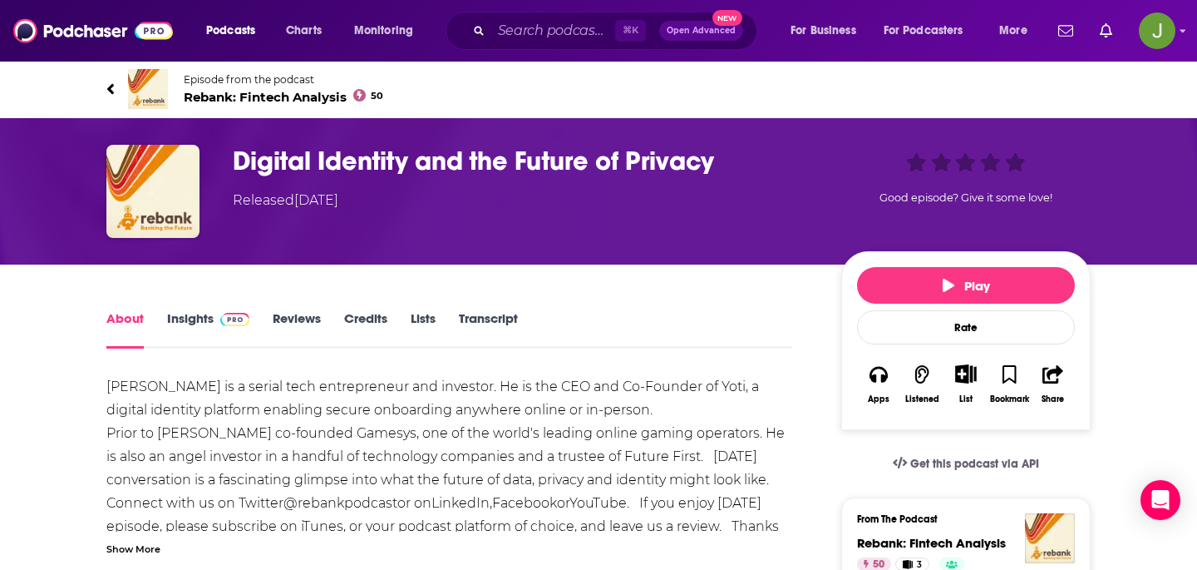
click at [282, 90] on span "Rebank: Fintech Analysis 50" at bounding box center [284, 97] width 200 height 16
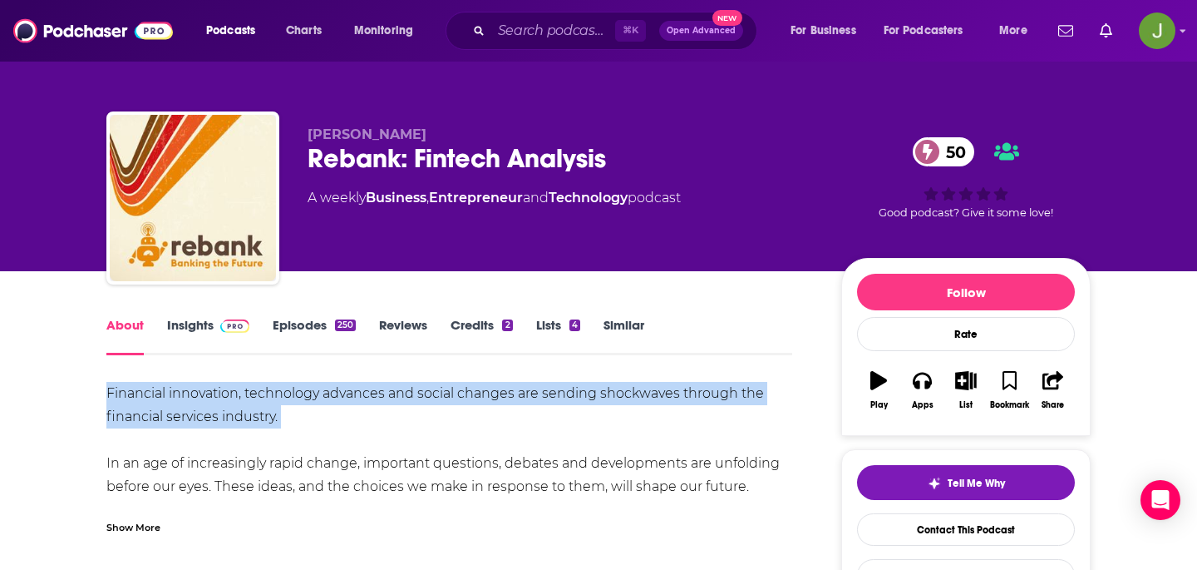
drag, startPoint x: 77, startPoint y: 397, endPoint x: 586, endPoint y: 447, distance: 511.5
copy div "Financial innovation, technology advances and social changes are sending shockw…"
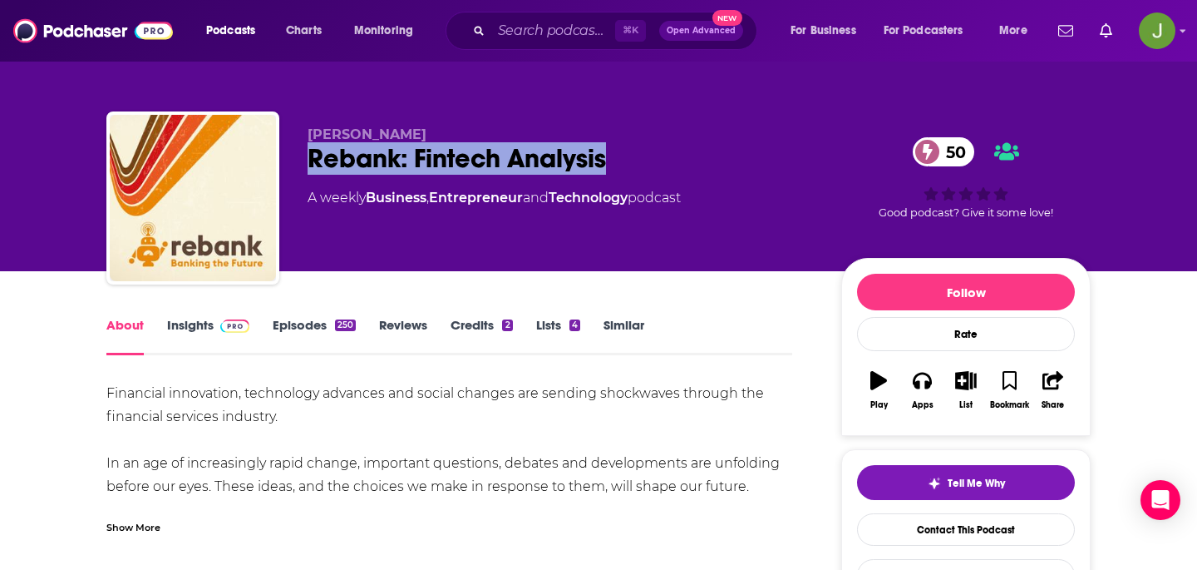
drag, startPoint x: 303, startPoint y: 167, endPoint x: 673, endPoint y: 167, distance: 370.1
click at [673, 167] on div "Will Beeson Rebank: Fintech Analysis 50 A weekly Business , Entrepreneur and Te…" at bounding box center [598, 201] width 985 height 180
copy h1 "Rebank: Fintech Analysis"
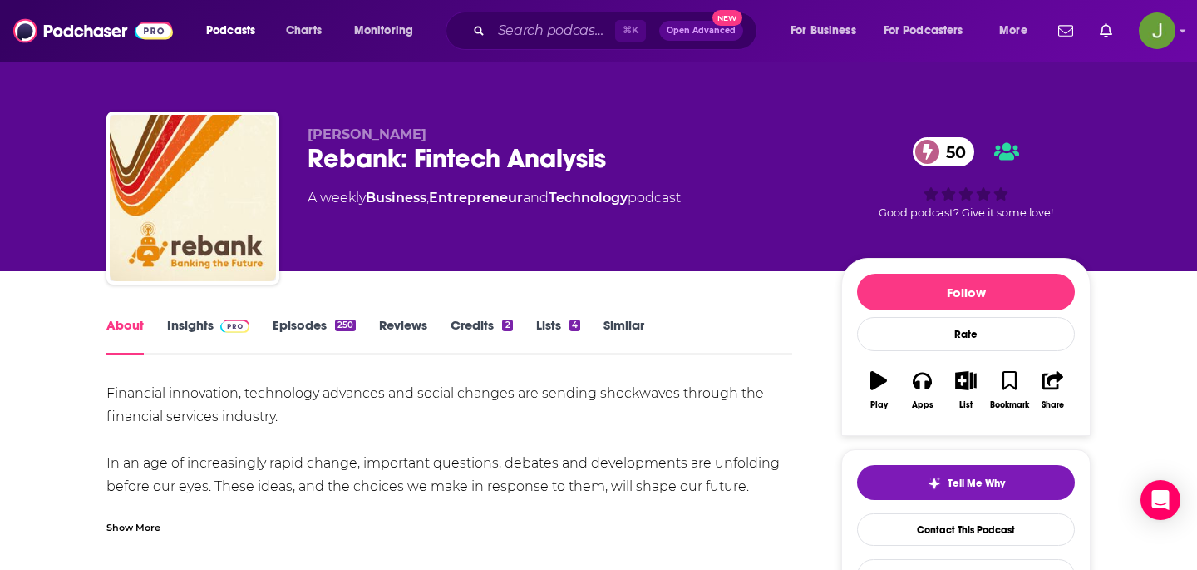
click at [123, 530] on div "Show More" at bounding box center [133, 526] width 54 height 16
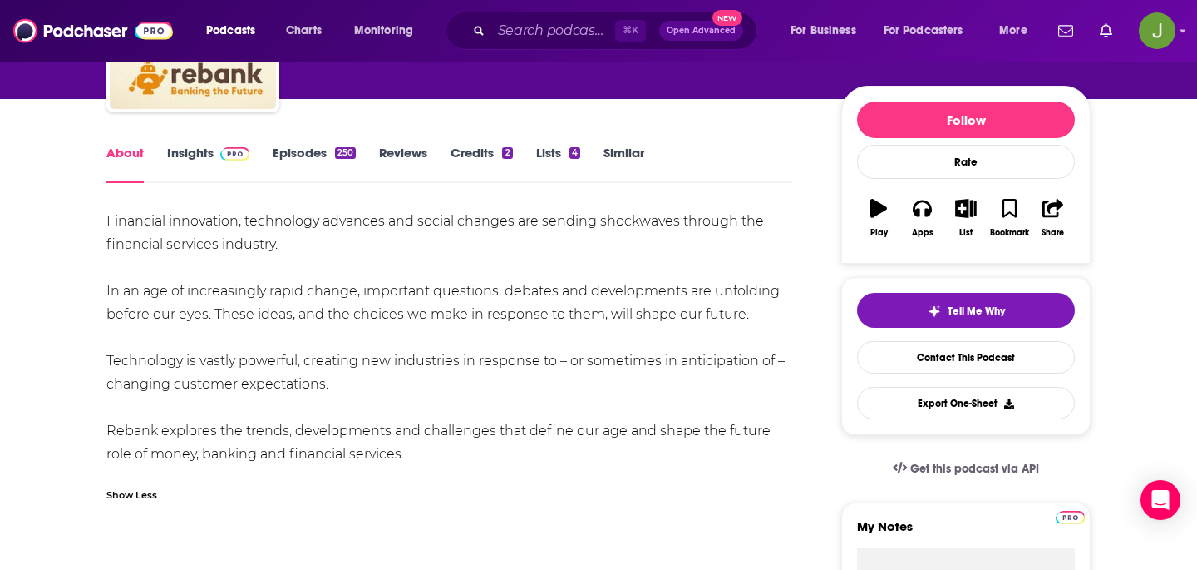
scroll to position [187, 0]
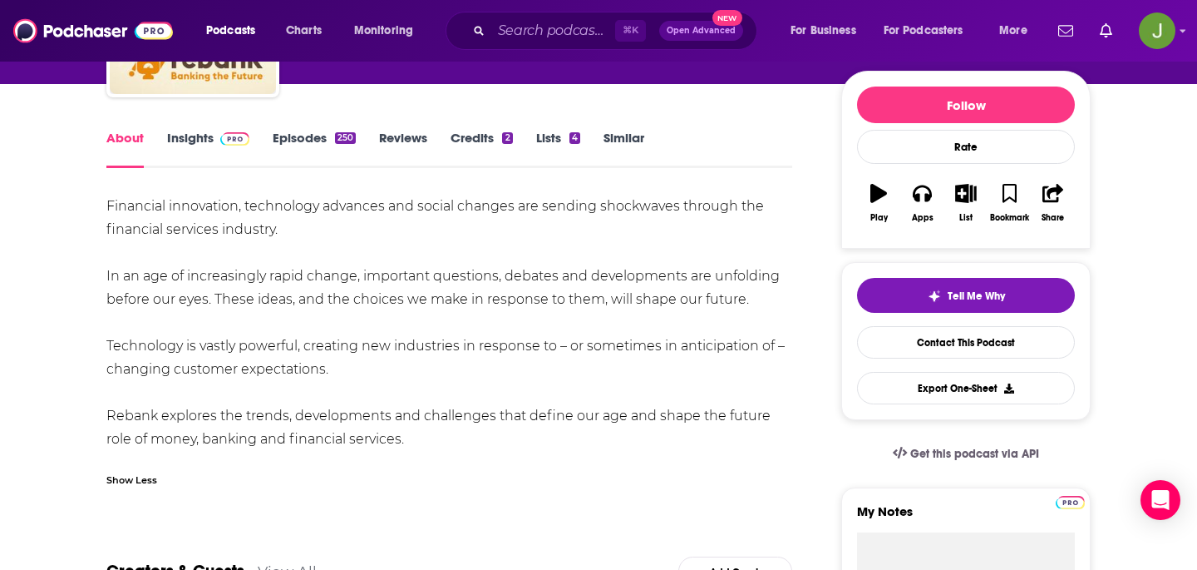
drag, startPoint x: 442, startPoint y: 427, endPoint x: 68, endPoint y: 416, distance: 374.4
copy div "Rebank explores the trends, developments and challenges that define our age and…"
click at [957, 353] on link "Contact This Podcast" at bounding box center [966, 342] width 218 height 32
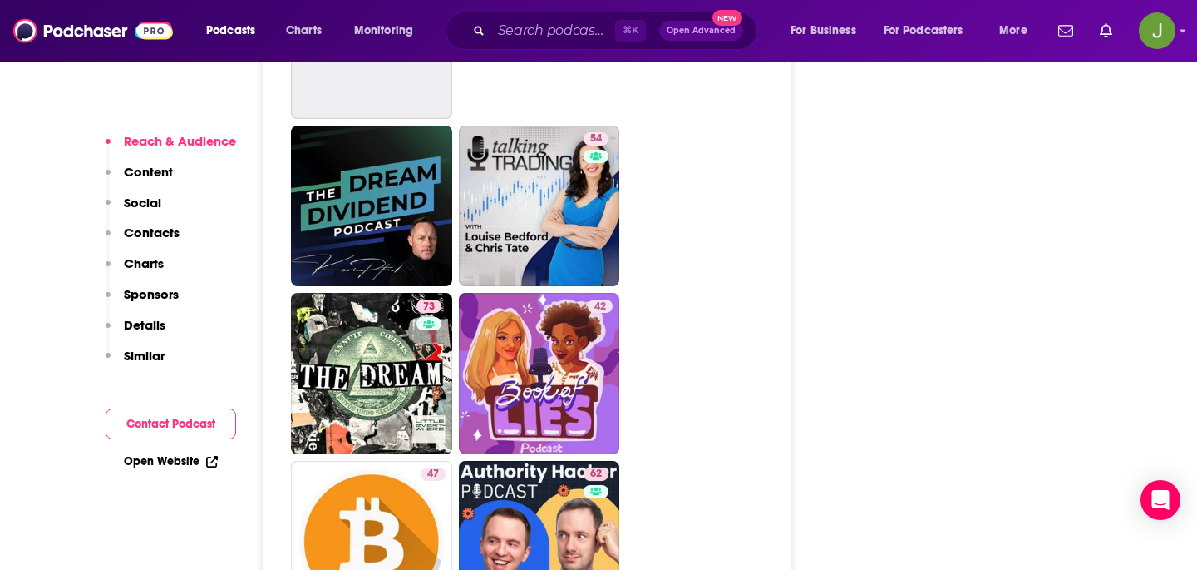
click at [160, 233] on p "Contacts" at bounding box center [152, 233] width 56 height 16
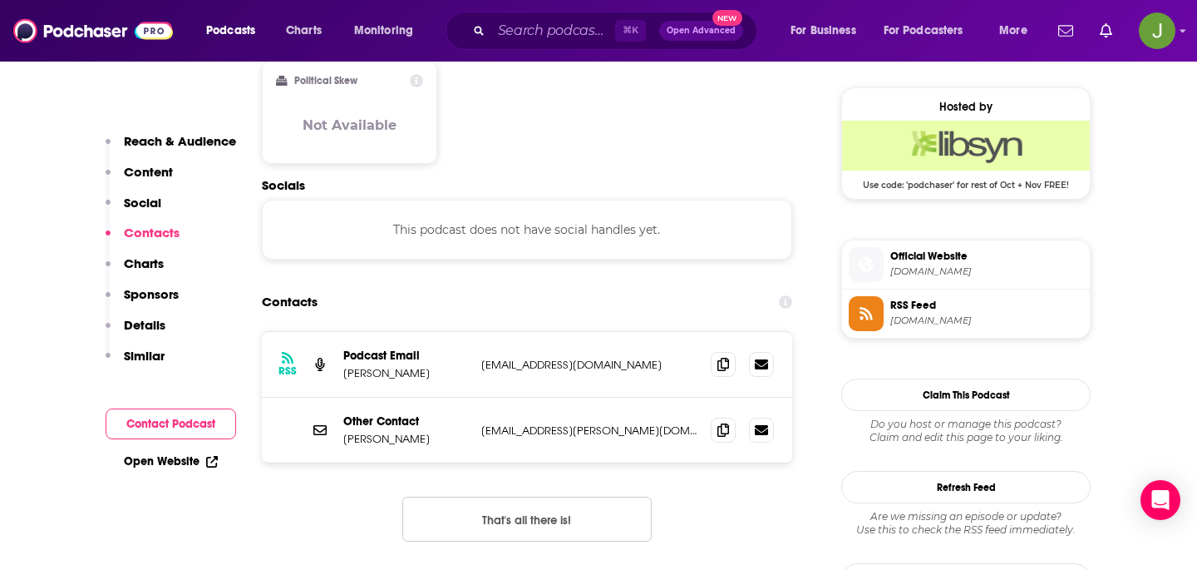
scroll to position [1316, 0]
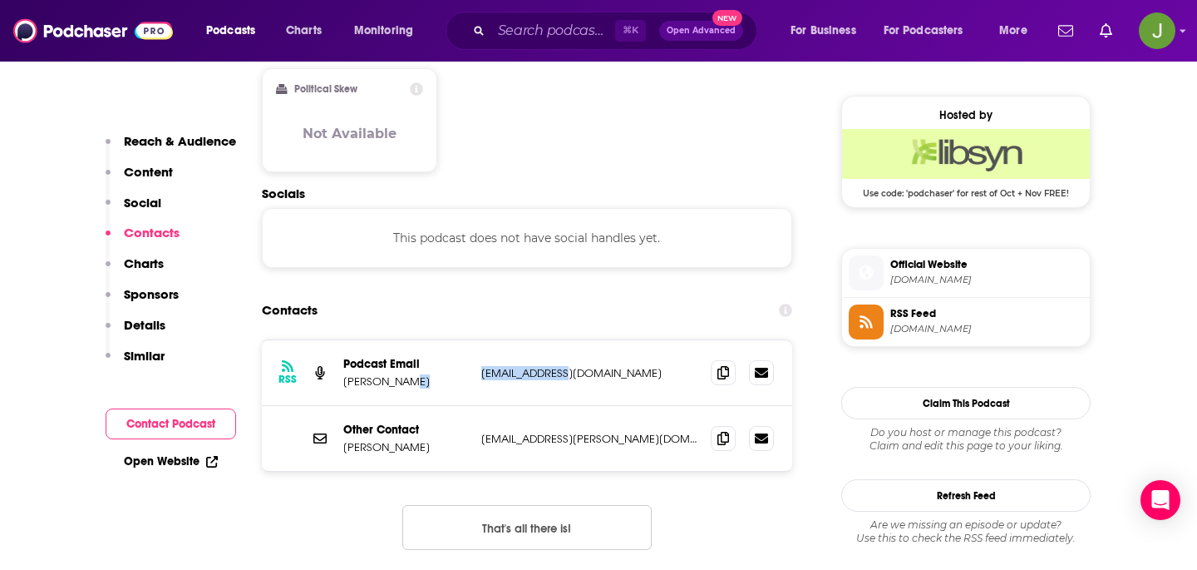
drag, startPoint x: 587, startPoint y: 311, endPoint x: 452, endPoint y: 311, distance: 135.5
click at [0, 0] on div "Podcast Email Will Beeson will@rebank.cc will@rebank.cc" at bounding box center [0, 0] width 0 height 0
copy div "will@rebank.cc"
drag, startPoint x: 680, startPoint y: 378, endPoint x: 454, endPoint y: 378, distance: 226.2
click at [0, 0] on div "Other Contact Will Beeson will.beeson@bankingthefuture.com will.beeson@bankingt…" at bounding box center [0, 0] width 0 height 0
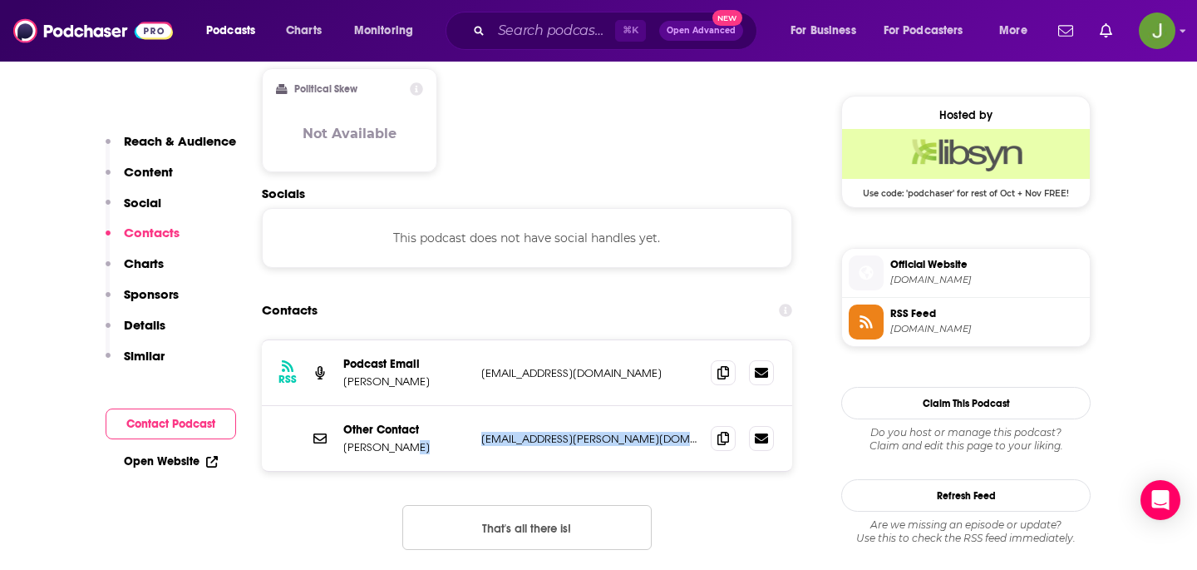
copy div "will.beeson@bankingthefuture.com"
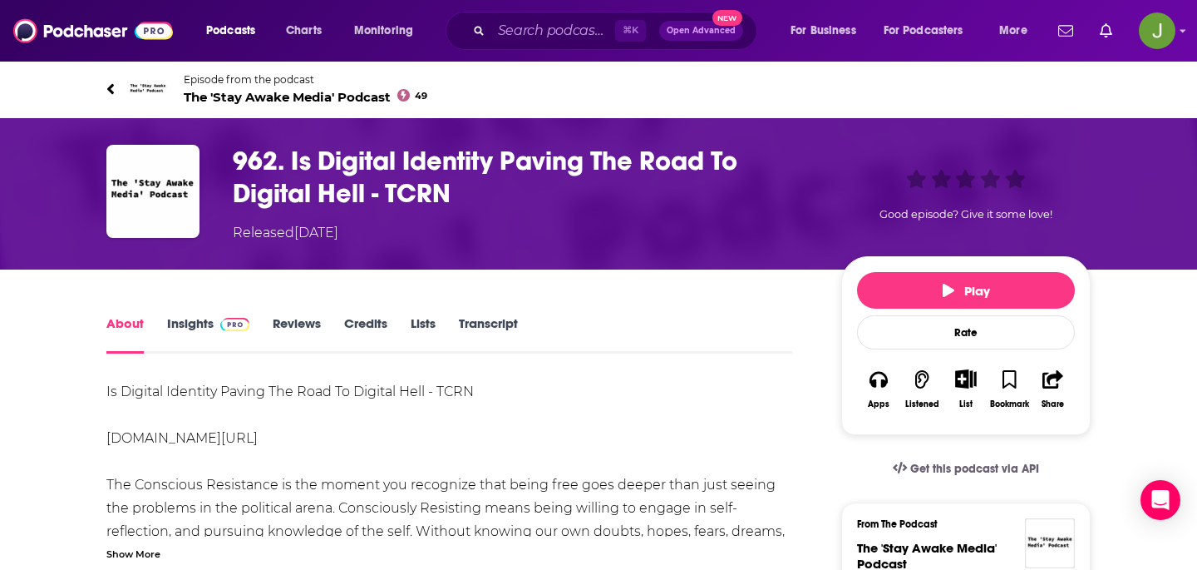
click at [358, 84] on span "Episode from the podcast" at bounding box center [306, 79] width 244 height 12
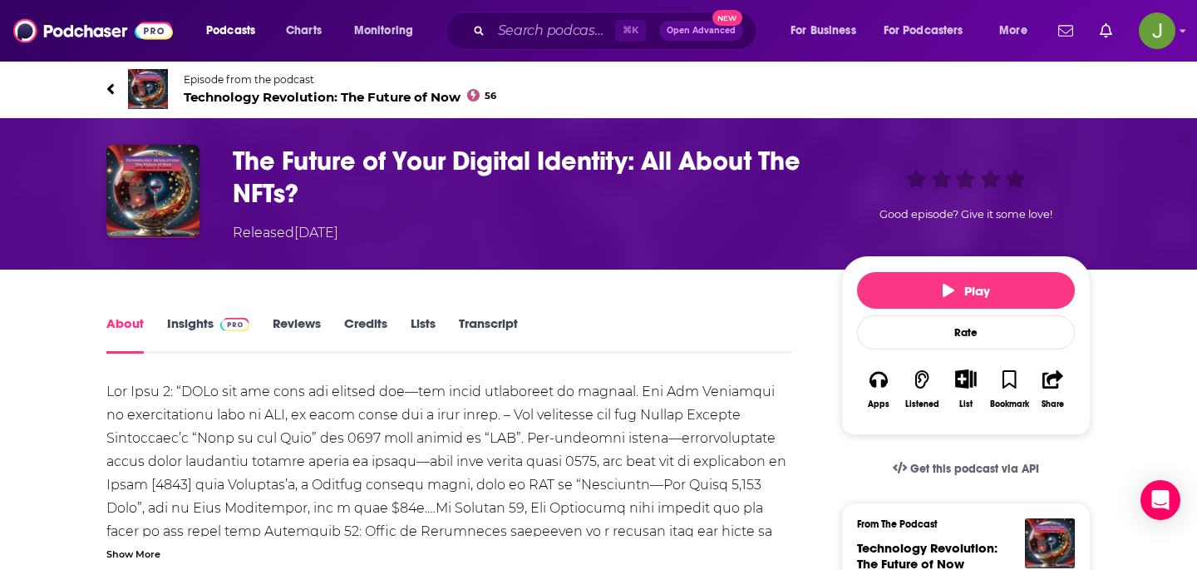
click at [357, 91] on span "Technology Revolution: The Future of Now 56" at bounding box center [340, 97] width 313 height 16
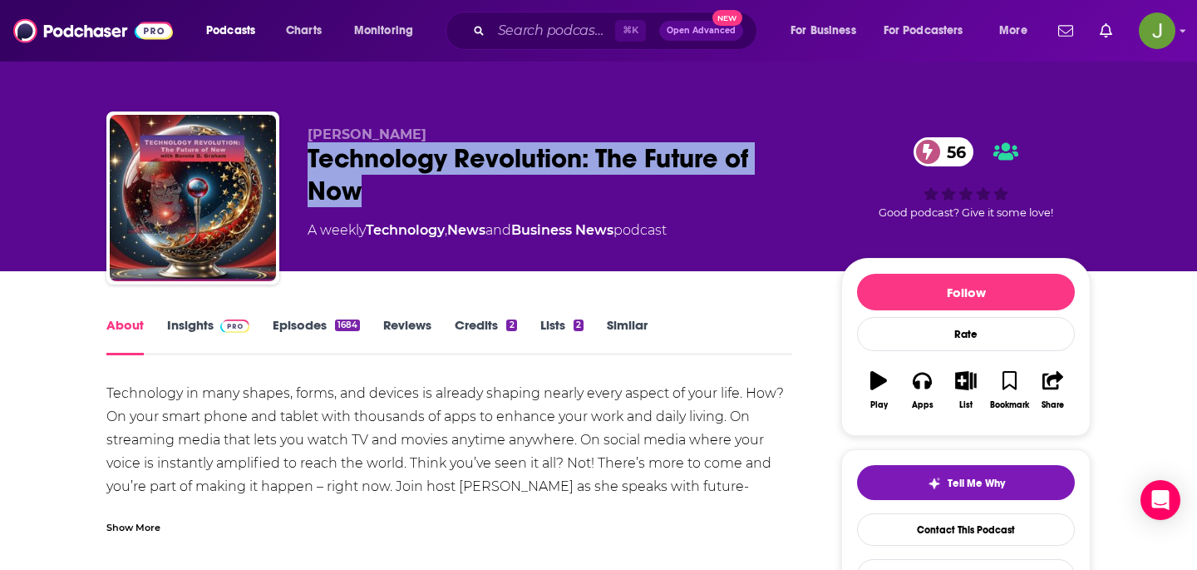
drag, startPoint x: 309, startPoint y: 154, endPoint x: 431, endPoint y: 180, distance: 124.9
click at [432, 180] on div "Technology Revolution: The Future of Now 56" at bounding box center [561, 174] width 507 height 65
copy h1 "Technology Revolution: The Future of Now"
click at [881, 533] on link "Contact This Podcast" at bounding box center [966, 529] width 218 height 32
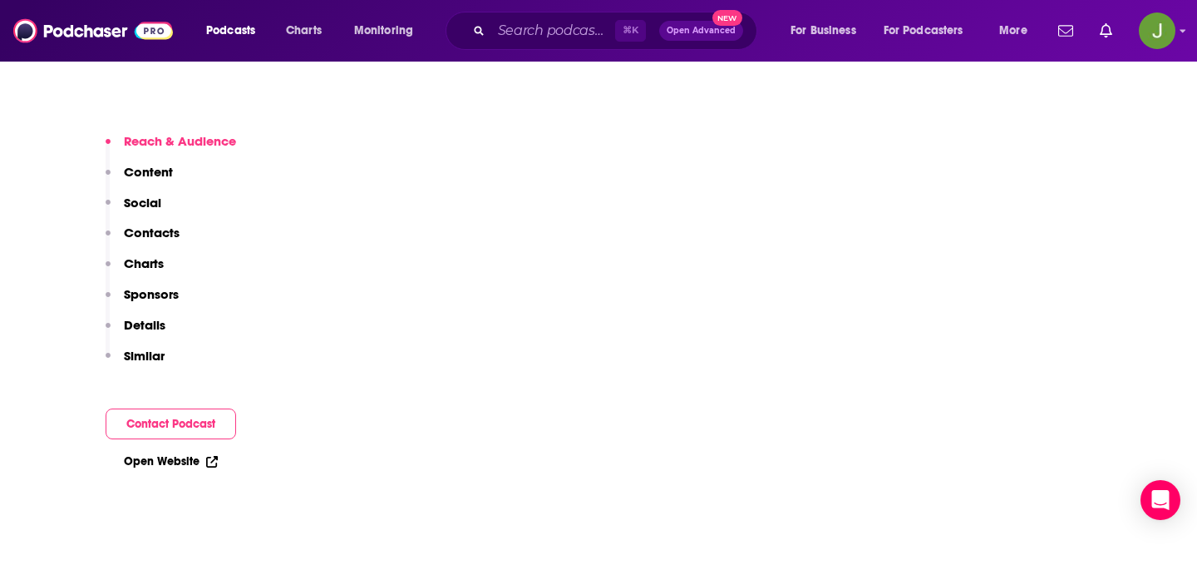
click at [134, 230] on p "Contacts" at bounding box center [152, 233] width 56 height 16
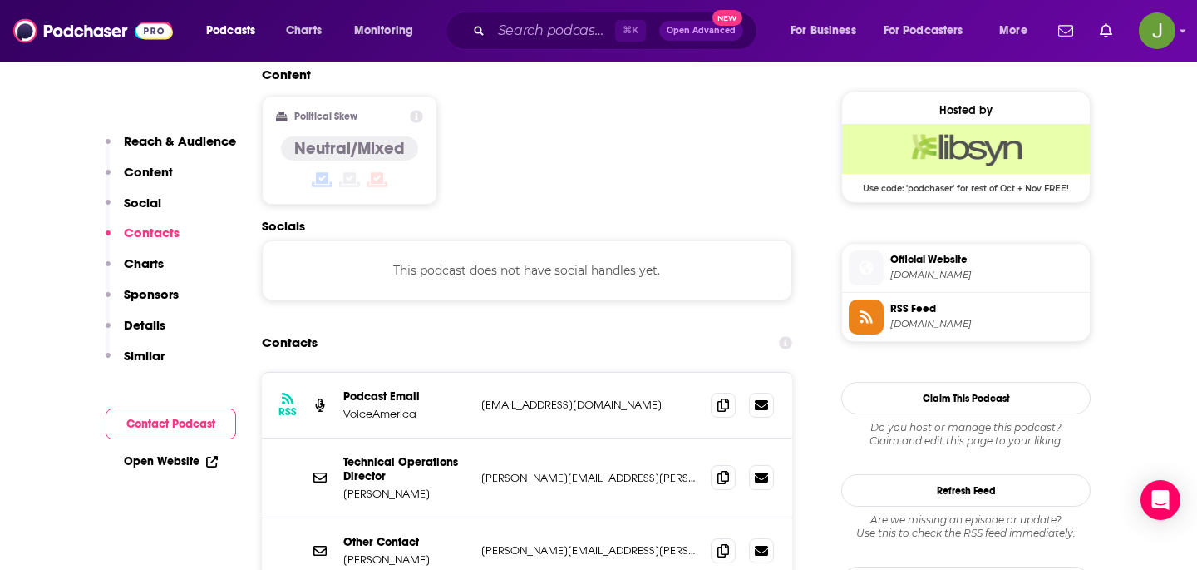
scroll to position [1320, 0]
drag, startPoint x: 567, startPoint y: 309, endPoint x: 475, endPoint y: 309, distance: 92.3
click at [475, 373] on div "RSS Podcast Email VoiceAmerica bonnieradio@gmail.com bonnieradio@gmail.com" at bounding box center [527, 406] width 531 height 66
drag, startPoint x: 477, startPoint y: 388, endPoint x: 648, endPoint y: 388, distance: 171.3
click at [648, 439] on div "Technical Operations Director Aaron Kellar aaron.kellar@voiceamerica.com aaron.…" at bounding box center [527, 479] width 531 height 80
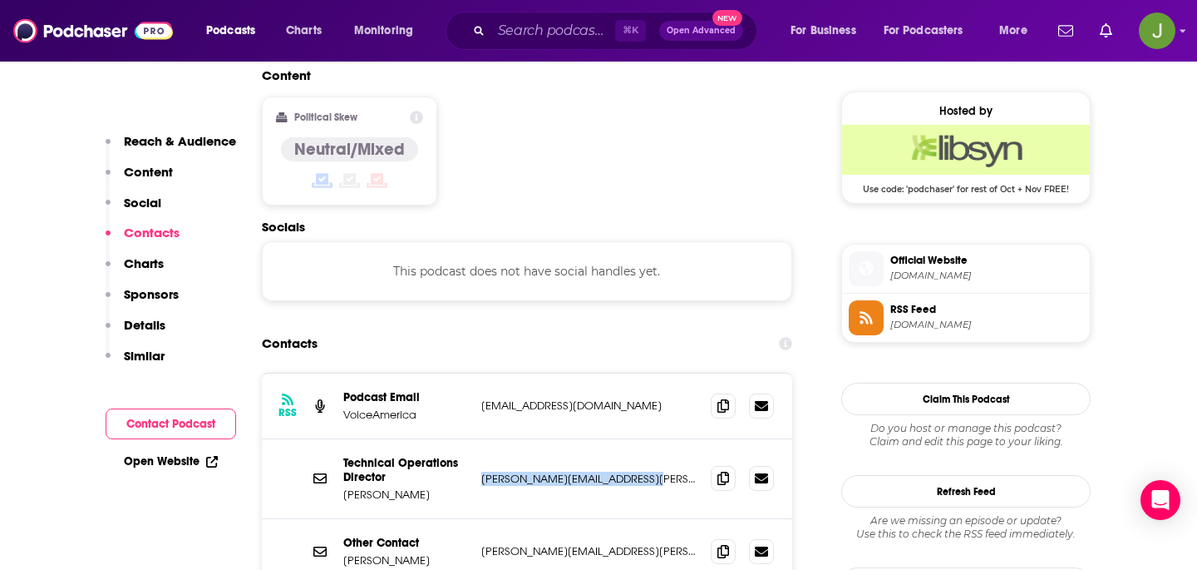
copy p "aaron.kellar@voiceamerica.com"
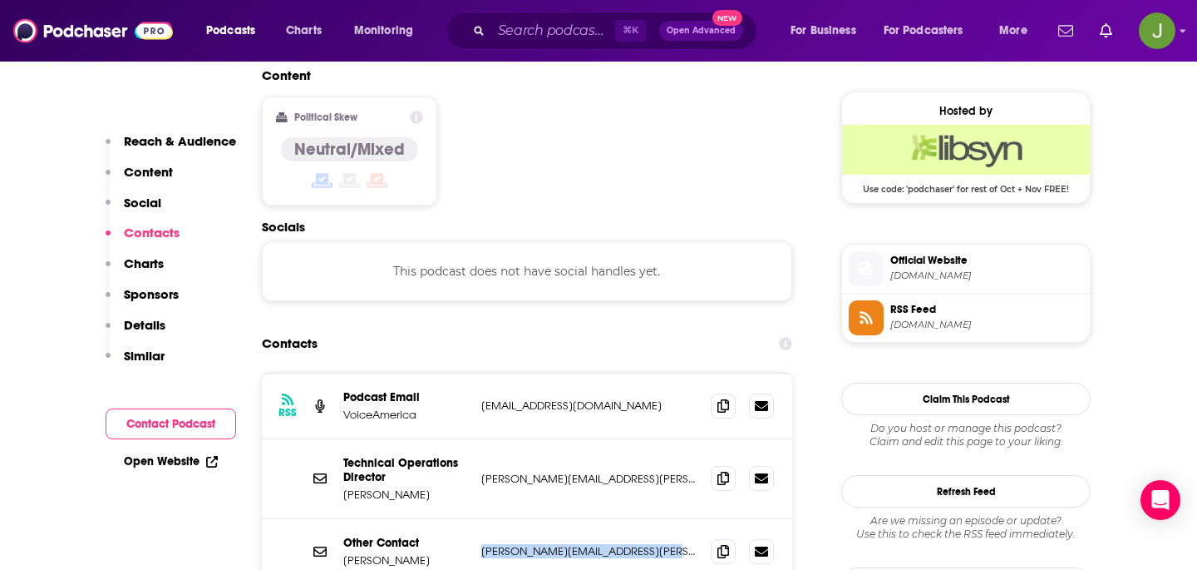
drag, startPoint x: 684, startPoint y: 459, endPoint x: 477, endPoint y: 459, distance: 207.9
click at [477, 519] on div "Other Contact Matthew Weidner matthew.weidner@voiceamerica.com matthew.weidner@…" at bounding box center [527, 551] width 531 height 65
copy p "matthew.weidner@voiceamerica.com"
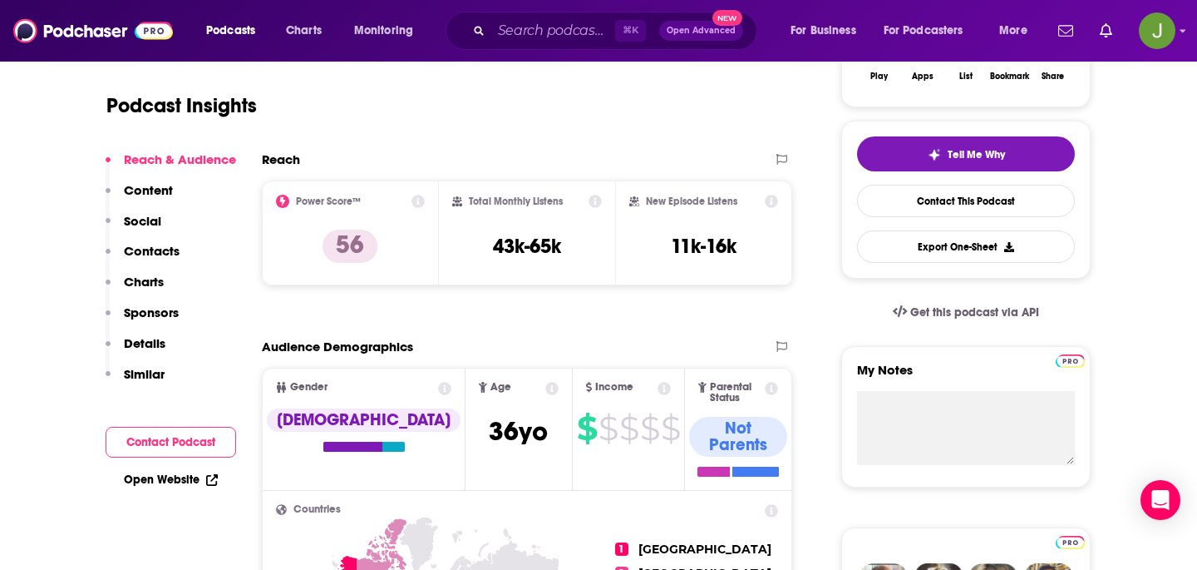
scroll to position [0, 0]
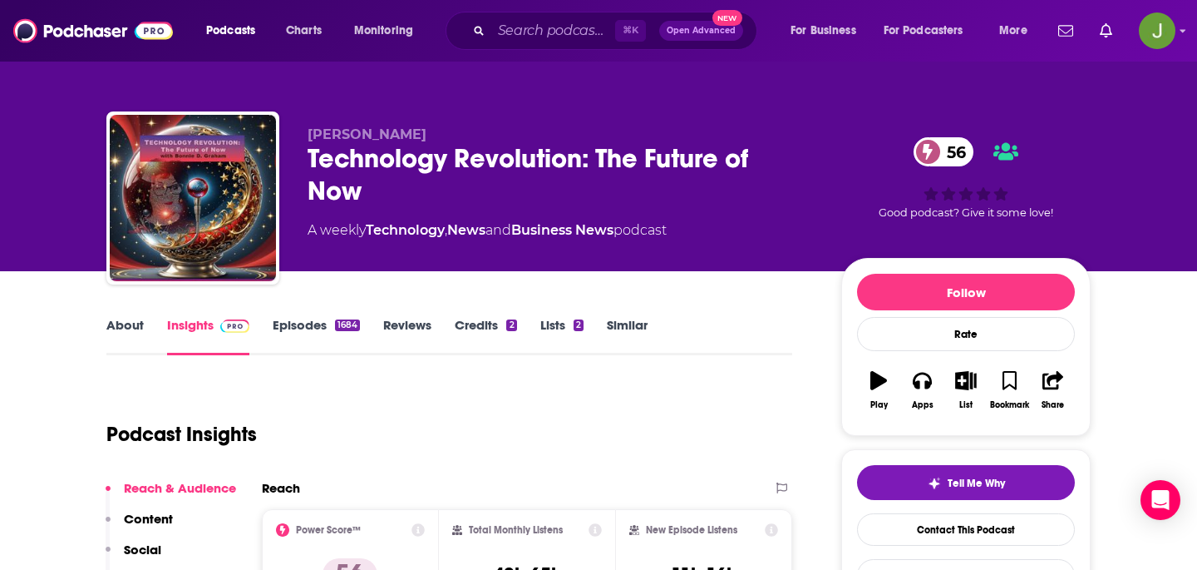
click at [136, 325] on link "About" at bounding box center [124, 336] width 37 height 38
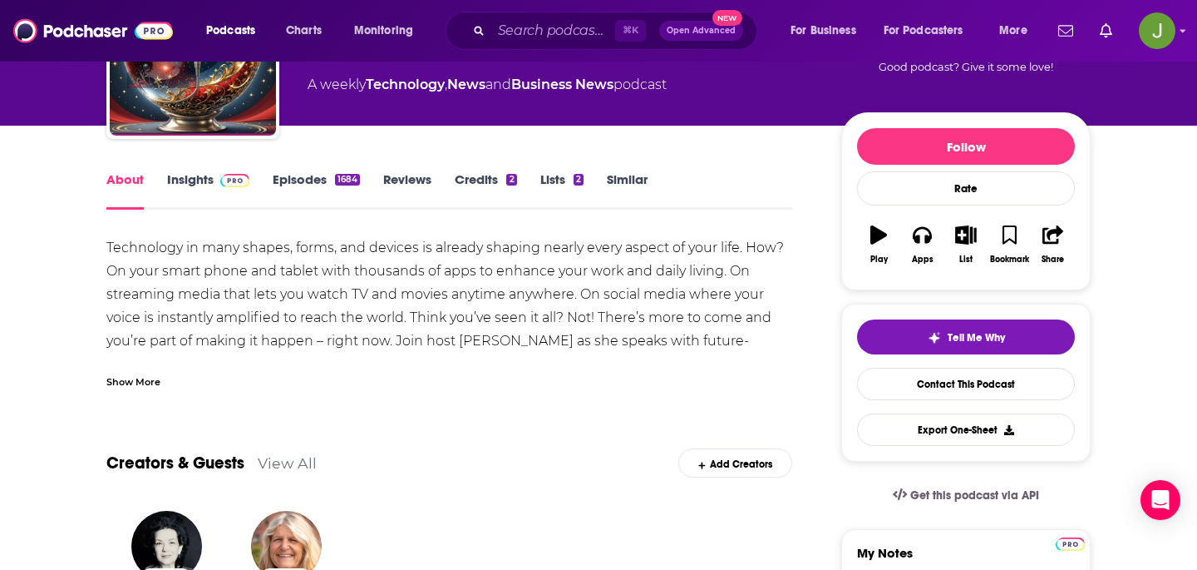
scroll to position [147, 0]
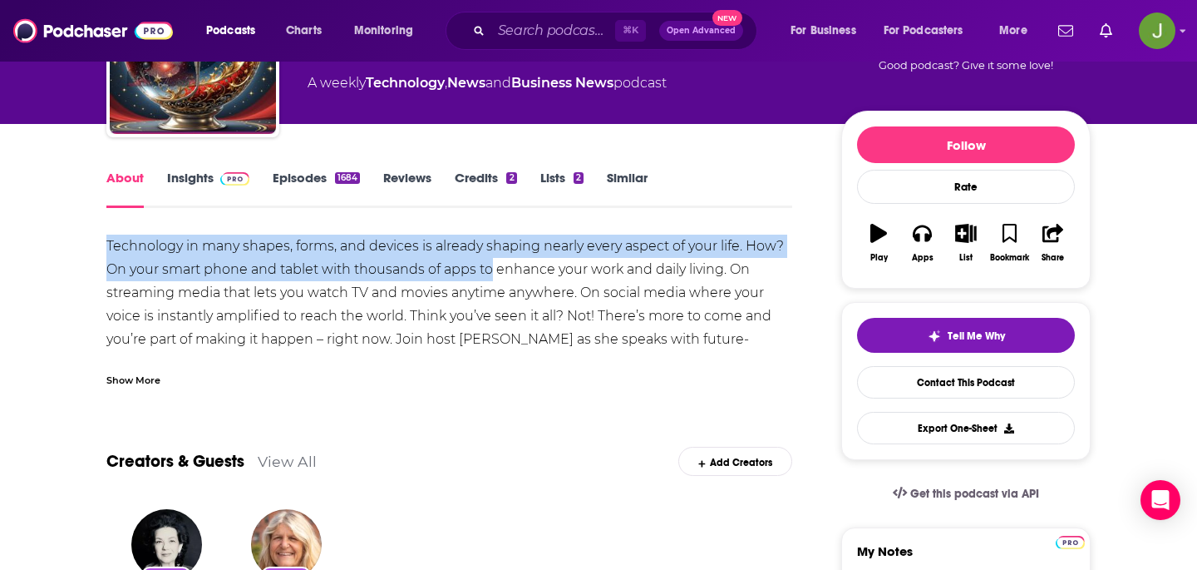
drag, startPoint x: 151, startPoint y: 254, endPoint x: 492, endPoint y: 271, distance: 341.4
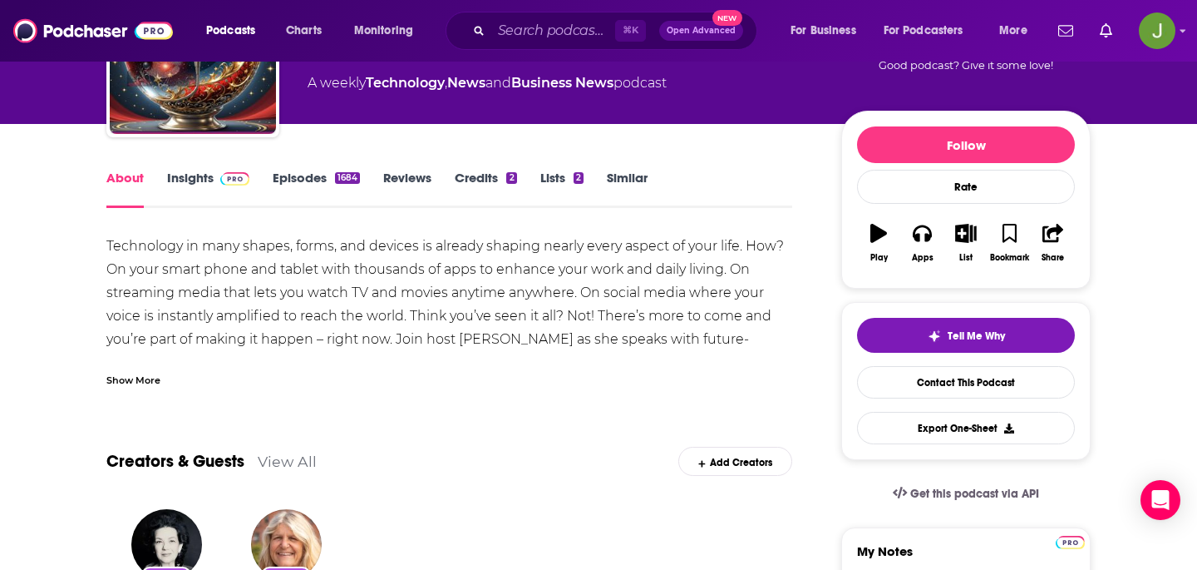
click at [122, 373] on div "Show More" at bounding box center [133, 379] width 54 height 16
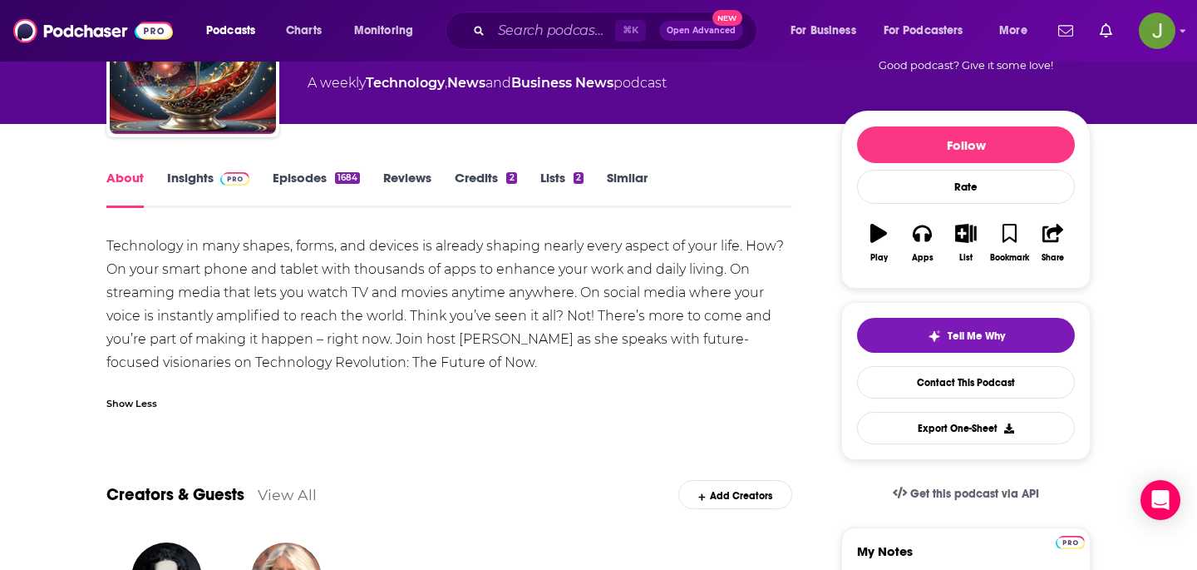
drag, startPoint x: 547, startPoint y: 368, endPoint x: 398, endPoint y: 338, distance: 151.7
click at [398, 338] on div "Technology in many shapes, forms, and devices is already shaping nearly every a…" at bounding box center [449, 305] width 686 height 140
copy div "Join host Bonnie D. Graham as she speaks with future-focused visionaries on Tec…"
click at [889, 363] on div "Tell Me Why Contact This Podcast Export One-Sheet" at bounding box center [966, 381] width 218 height 126
click at [889, 373] on link "Contact This Podcast" at bounding box center [966, 382] width 218 height 32
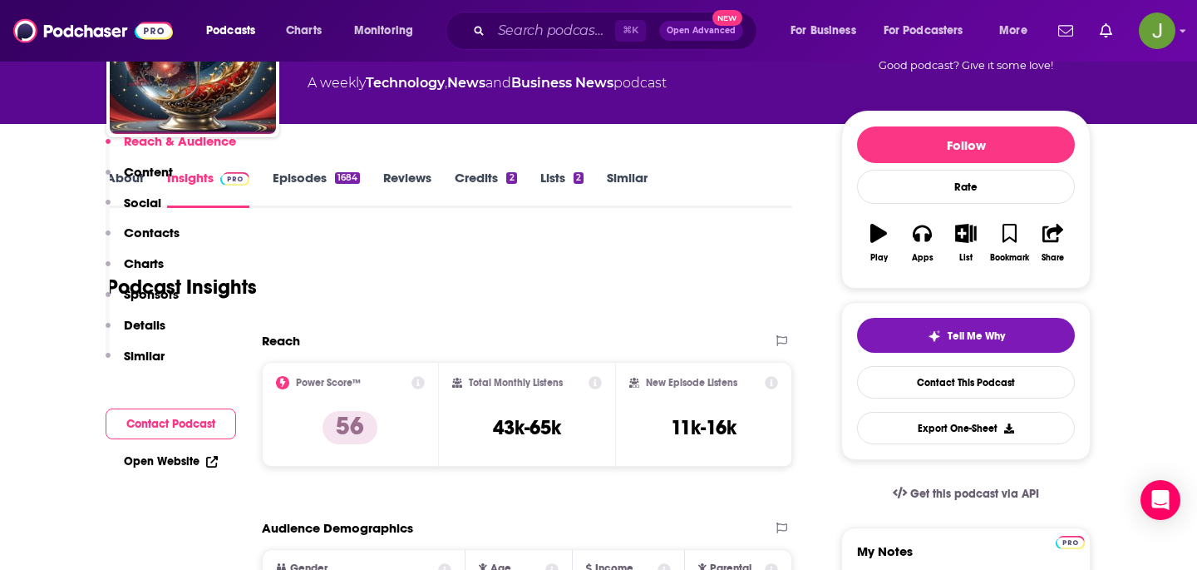
scroll to position [1551, 0]
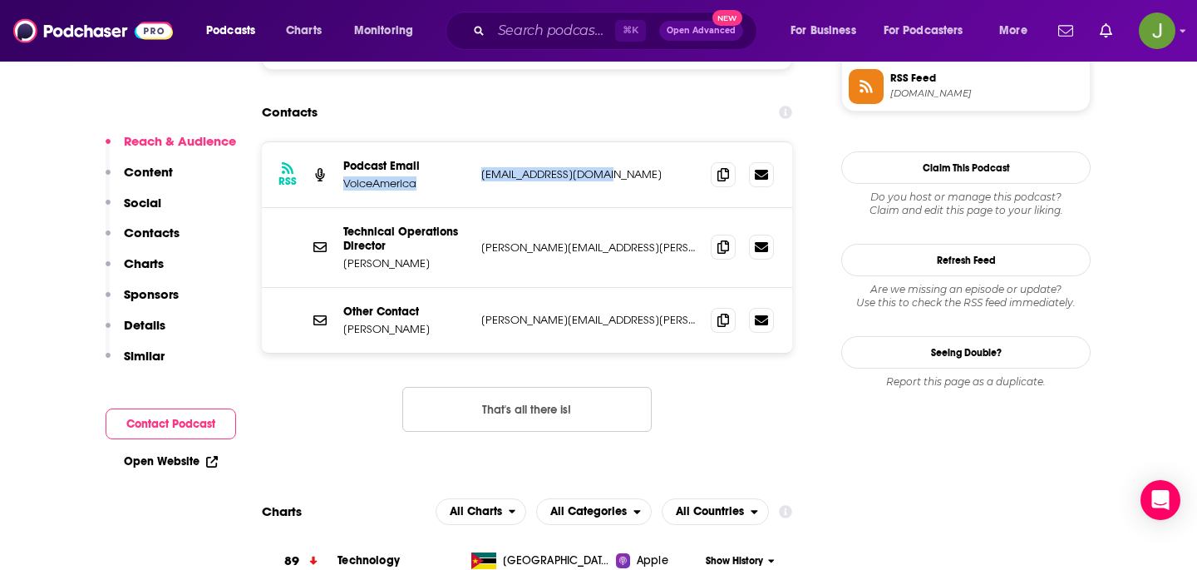
drag, startPoint x: 627, startPoint y: 86, endPoint x: 473, endPoint y: 77, distance: 154.1
click at [473, 142] on div "RSS Podcast Email VoiceAmerica bonnieradio@gmail.com bonnieradio@gmail.com" at bounding box center [527, 175] width 531 height 66
drag, startPoint x: 476, startPoint y: 77, endPoint x: 615, endPoint y: 72, distance: 139.0
click at [615, 142] on div "RSS Podcast Email VoiceAmerica bonnieradio@gmail.com bonnieradio@gmail.com" at bounding box center [527, 175] width 531 height 66
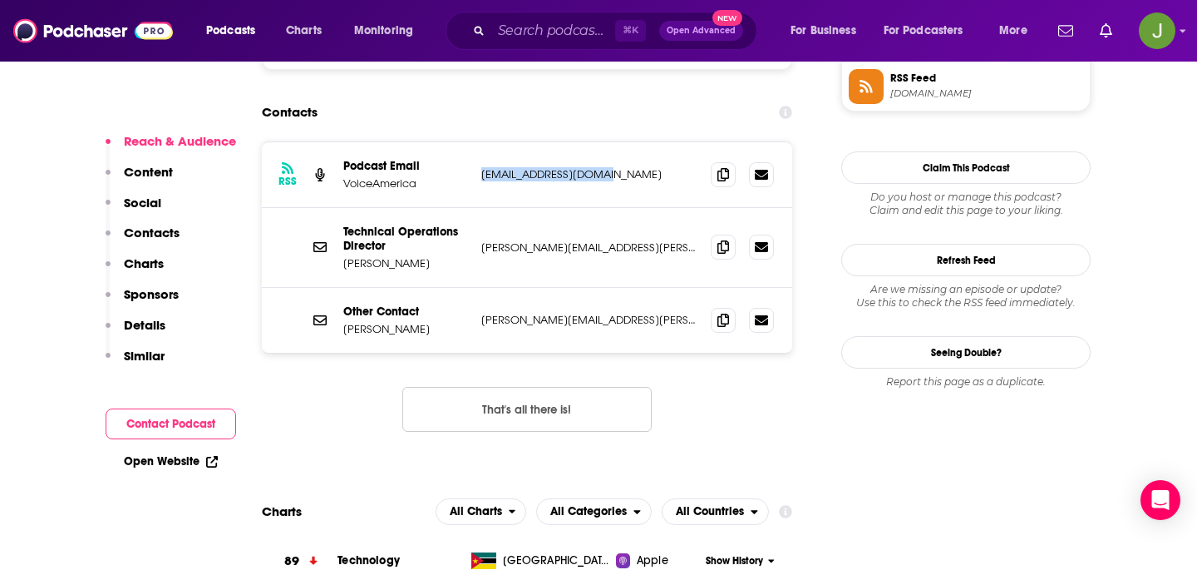
copy p "bonnieradio@gmail.com"
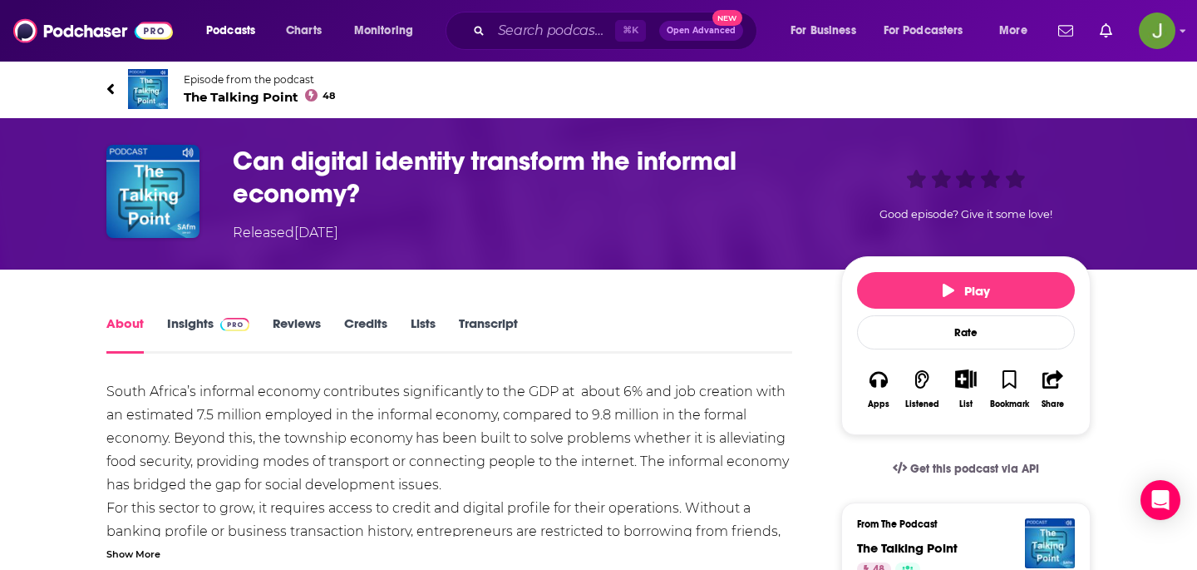
click at [249, 99] on span "The Talking Point 48" at bounding box center [259, 97] width 151 height 16
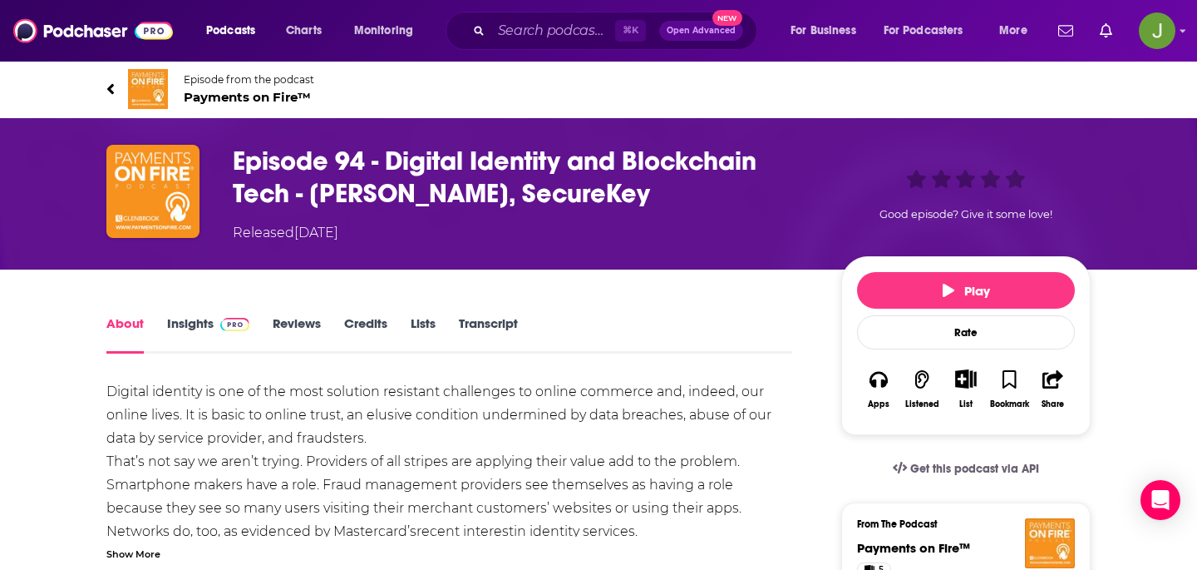
click at [191, 101] on span "Payments on Fire™" at bounding box center [249, 97] width 131 height 16
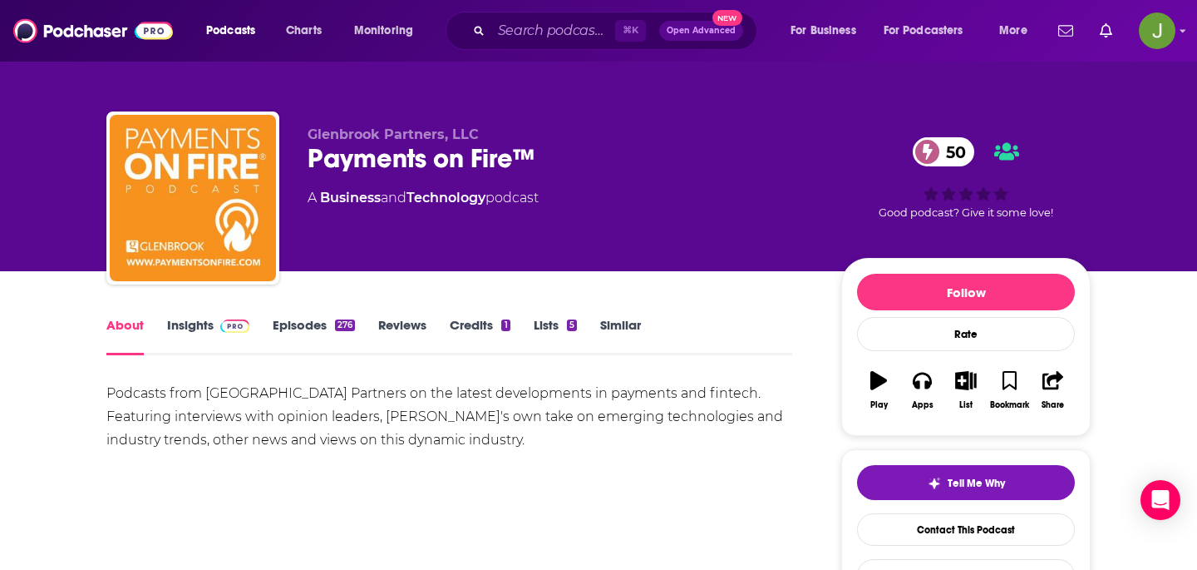
click at [388, 158] on div "Payments on Fire™ 50" at bounding box center [561, 158] width 507 height 32
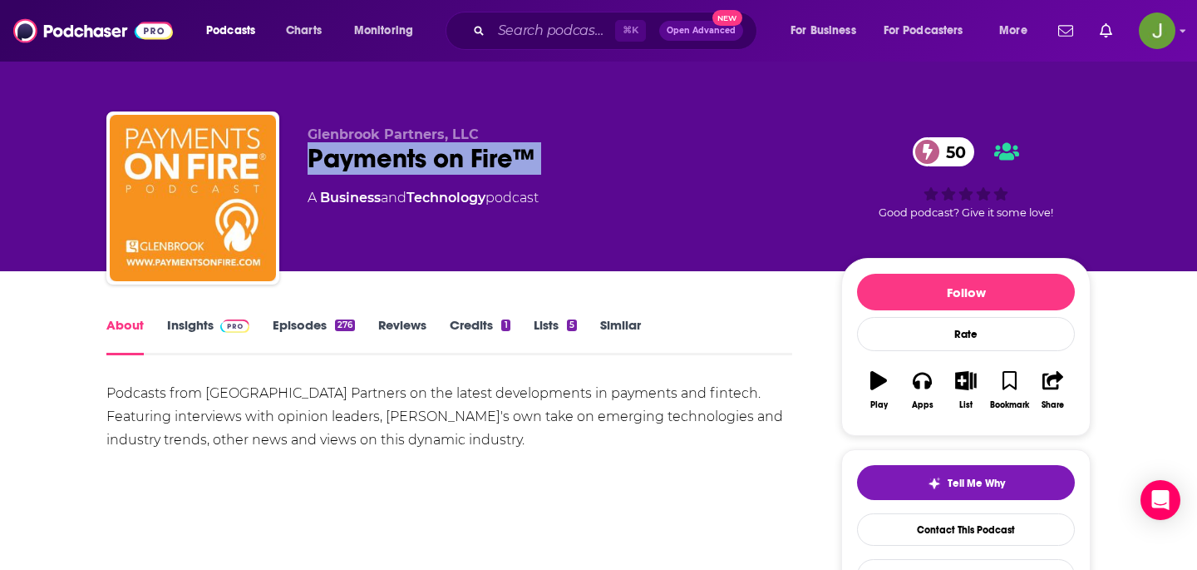
click at [388, 158] on div "Payments on Fire™ 50" at bounding box center [561, 158] width 507 height 32
copy div "Payments on Fire™ 50"
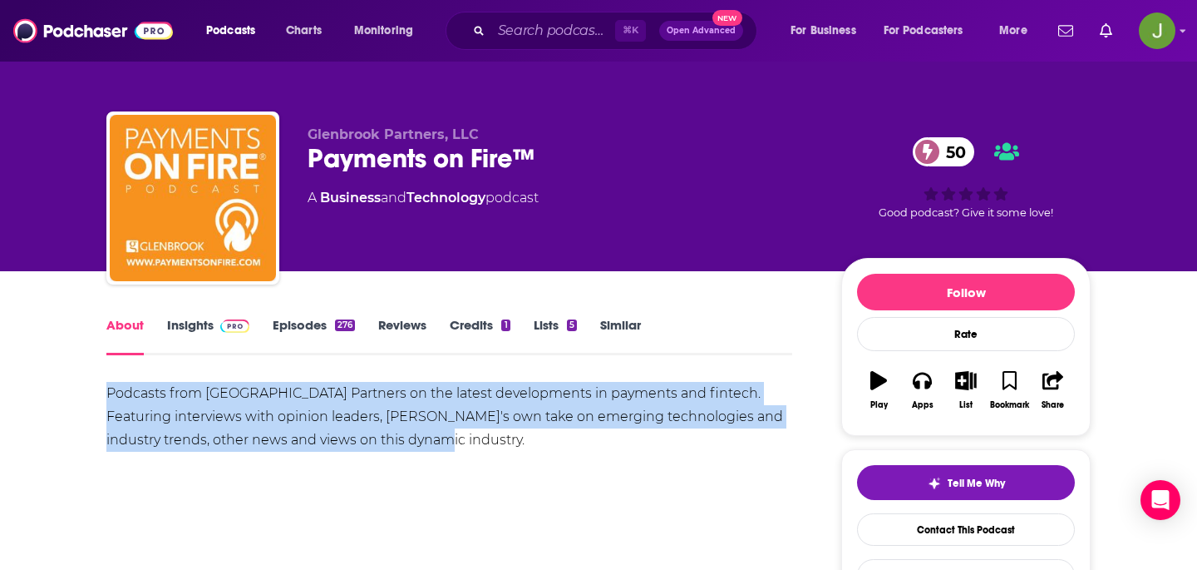
drag, startPoint x: 107, startPoint y: 402, endPoint x: 481, endPoint y: 446, distance: 376.7
click at [481, 446] on div "Podcasts from [GEOGRAPHIC_DATA] Partners on the latest developments in payments…" at bounding box center [449, 417] width 686 height 70
copy div "Podcasts from [GEOGRAPHIC_DATA] Partners on the latest developments in payments…"
click at [937, 520] on link "Contact This Podcast" at bounding box center [966, 529] width 218 height 32
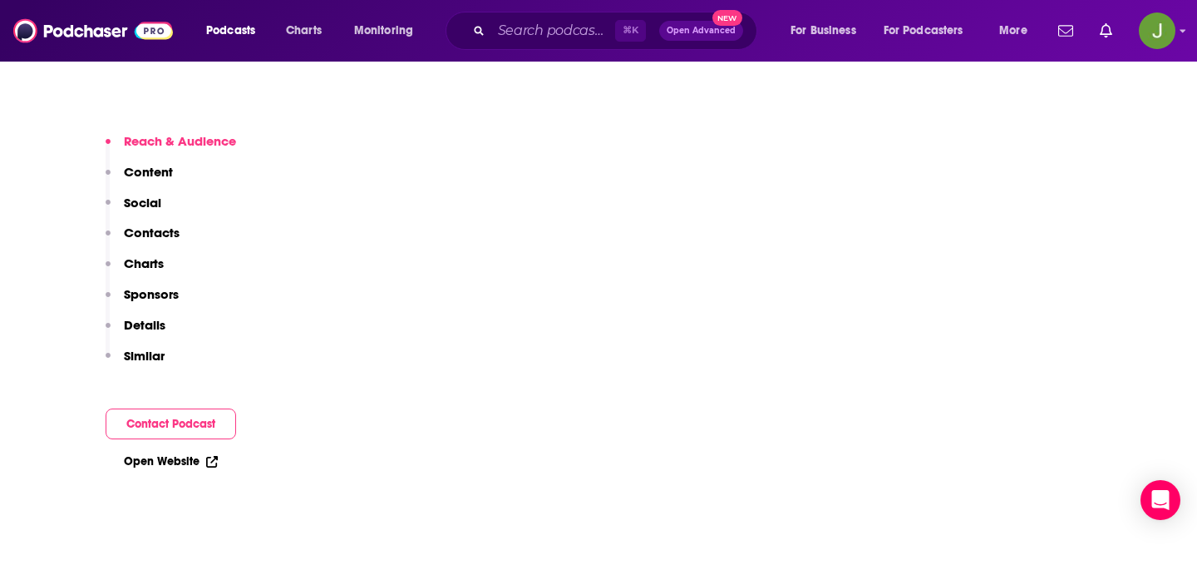
click at [158, 235] on p "Contacts" at bounding box center [152, 233] width 56 height 16
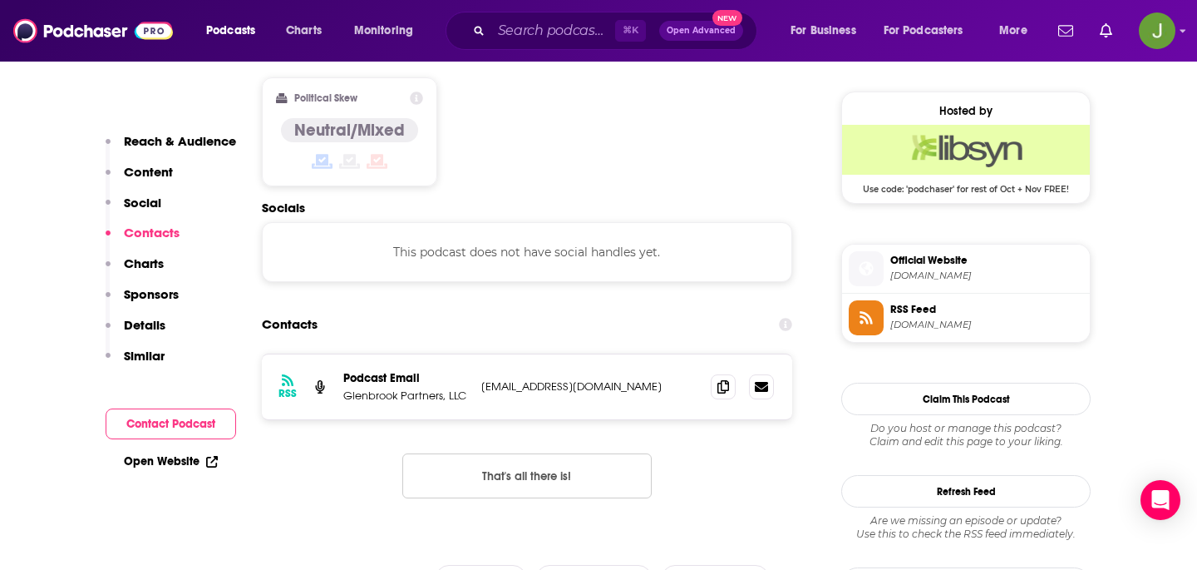
scroll to position [1320, 0]
drag, startPoint x: 669, startPoint y: 313, endPoint x: 481, endPoint y: 314, distance: 187.1
click at [481, 379] on p "paymentsonfire@glenbrook.com" at bounding box center [589, 386] width 216 height 14
copy p "paymentsonfire@glenbrook.com"
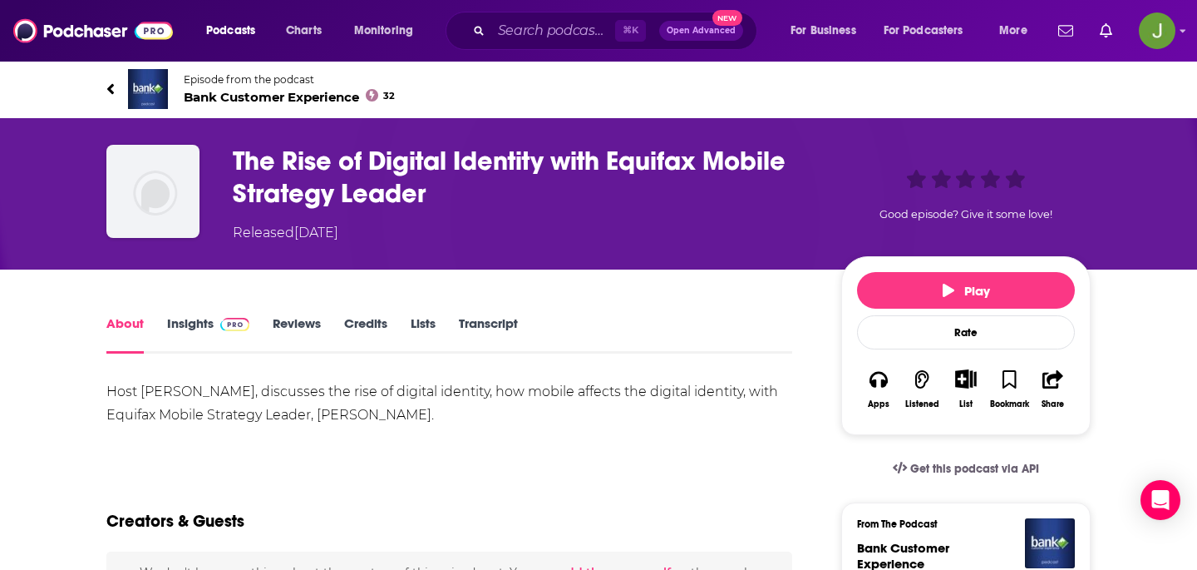
click at [258, 96] on span "Bank Customer Experience 32" at bounding box center [289, 97] width 211 height 16
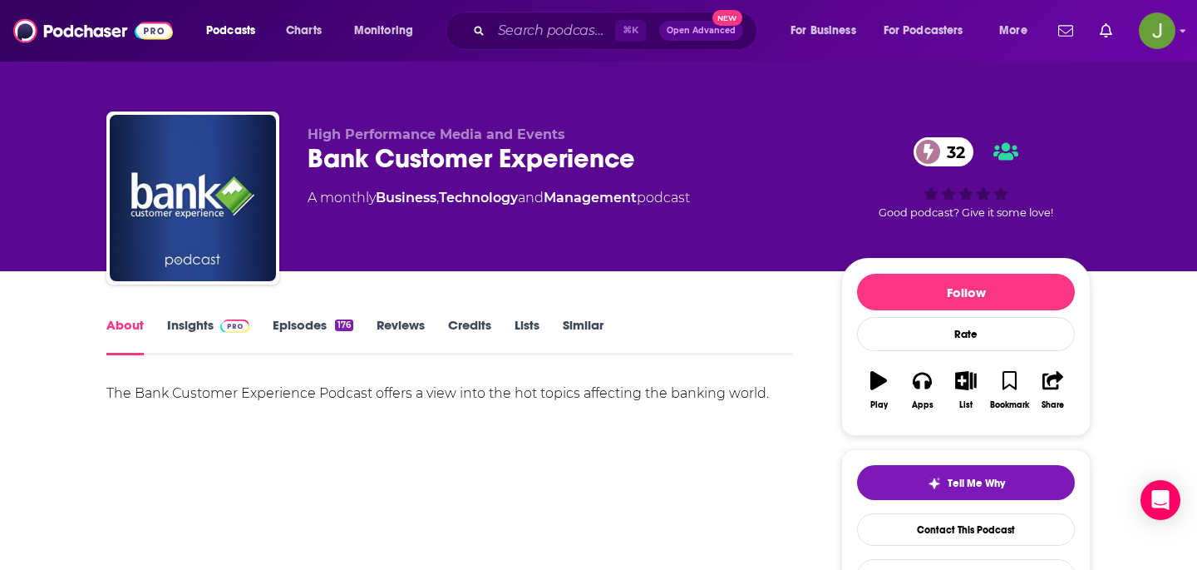
click at [303, 328] on link "Episodes 176" at bounding box center [313, 336] width 81 height 38
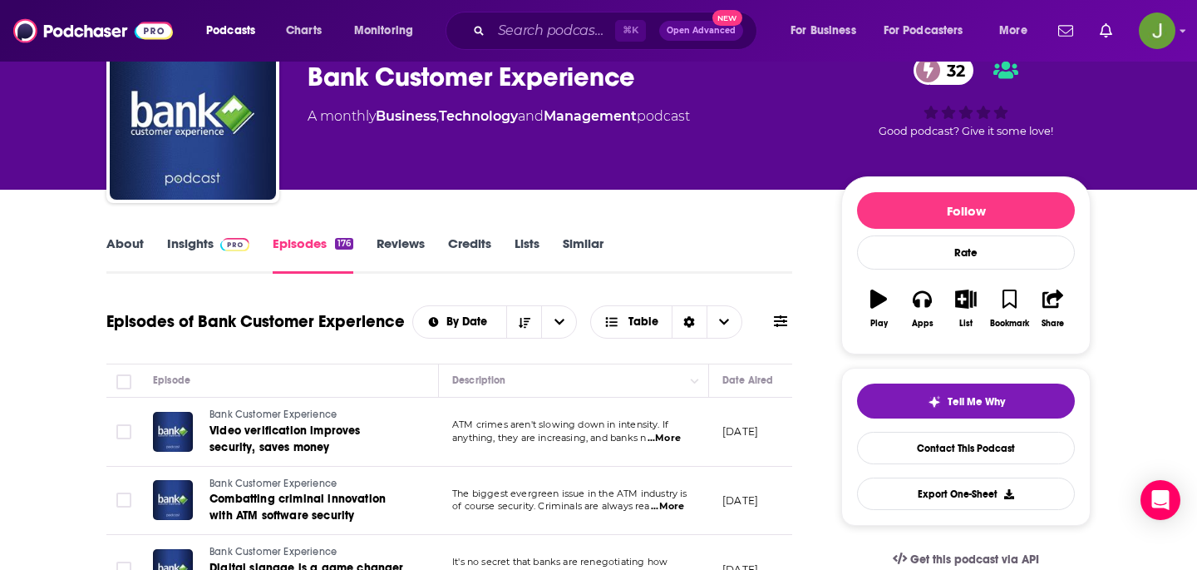
scroll to position [139, 0]
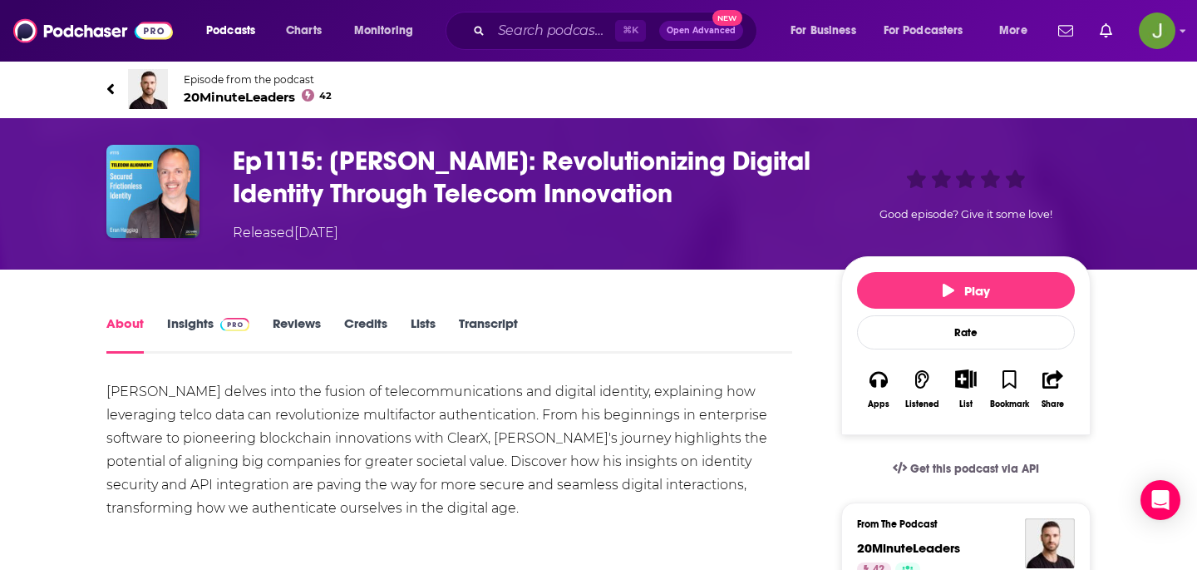
click at [241, 101] on span "20MinuteLeaders 42" at bounding box center [258, 97] width 148 height 16
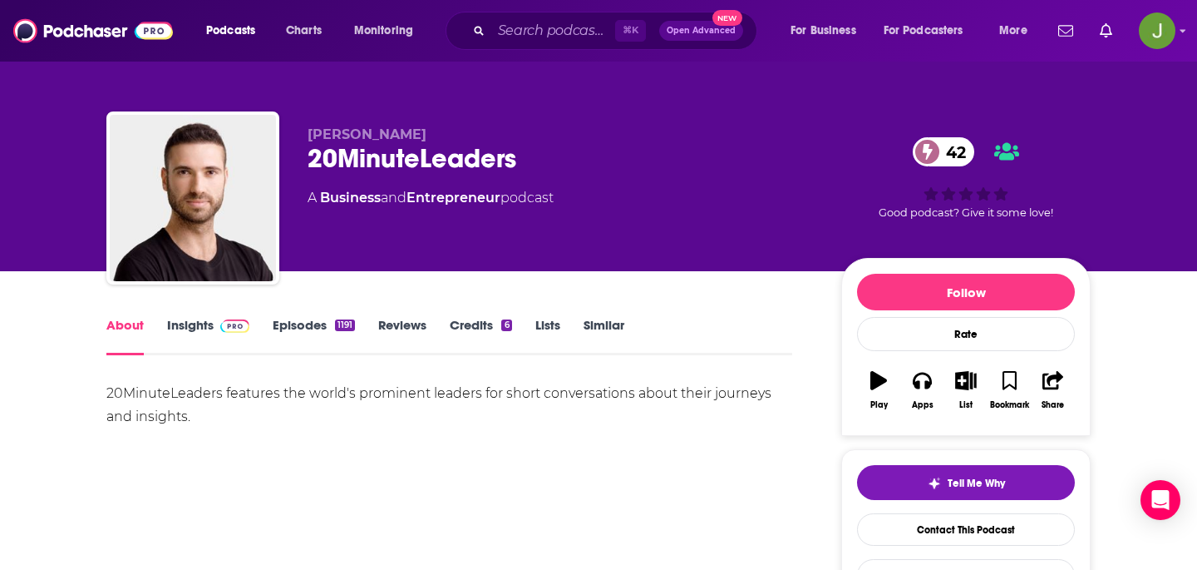
click at [390, 154] on div "20MinuteLeaders 42" at bounding box center [561, 158] width 507 height 32
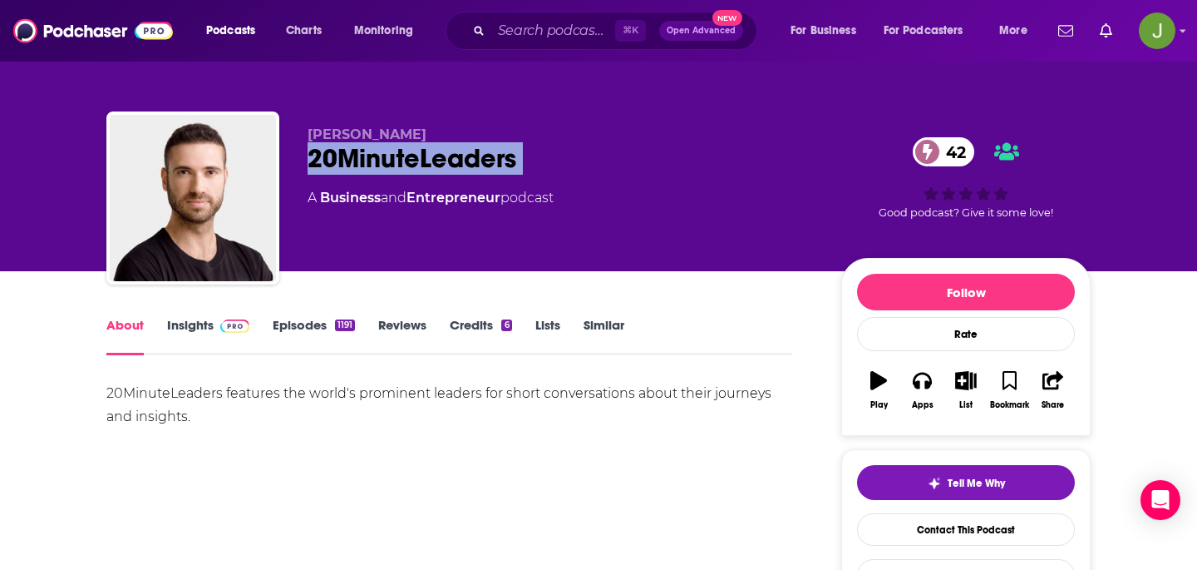
click at [390, 154] on div "20MinuteLeaders 42" at bounding box center [561, 158] width 507 height 32
copy div "20MinuteLeaders 42"
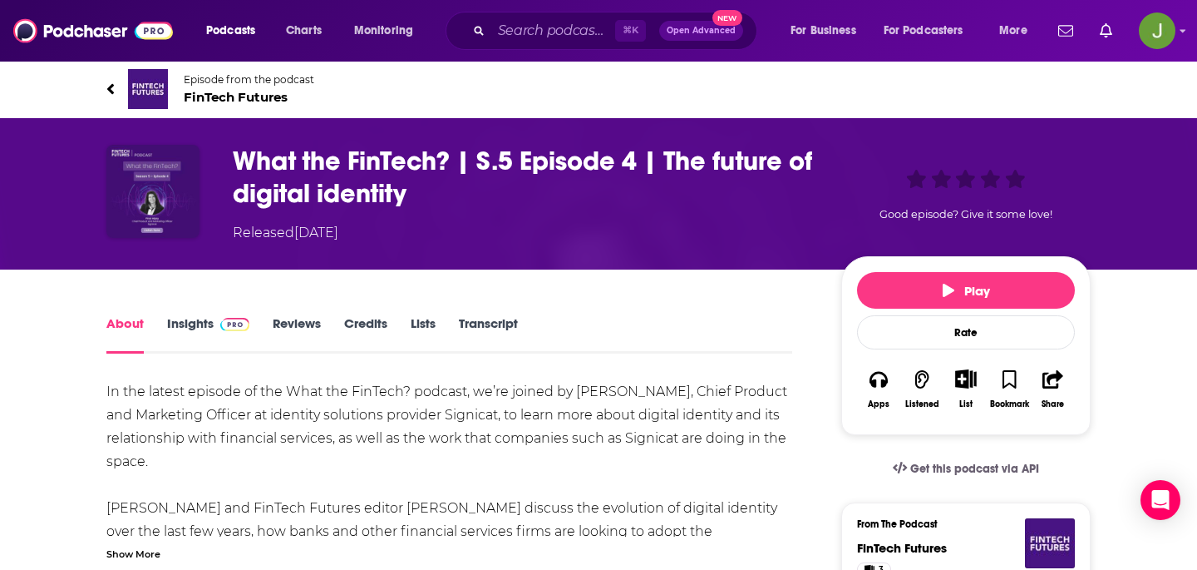
click at [234, 99] on span "FinTech Futures" at bounding box center [249, 97] width 131 height 16
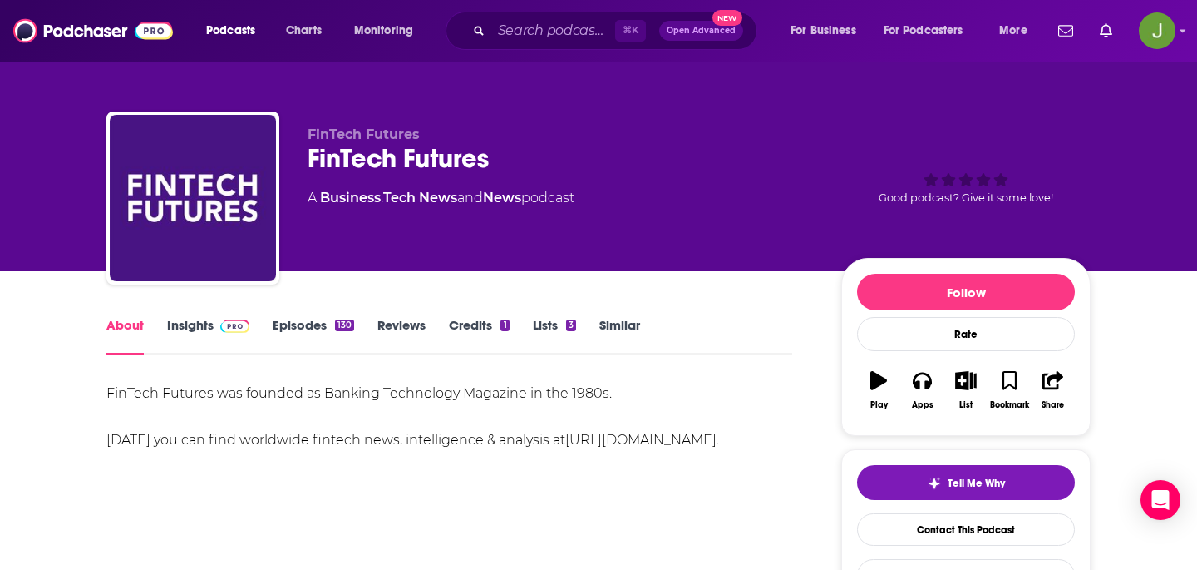
click at [374, 156] on div "FinTech Futures" at bounding box center [561, 158] width 507 height 32
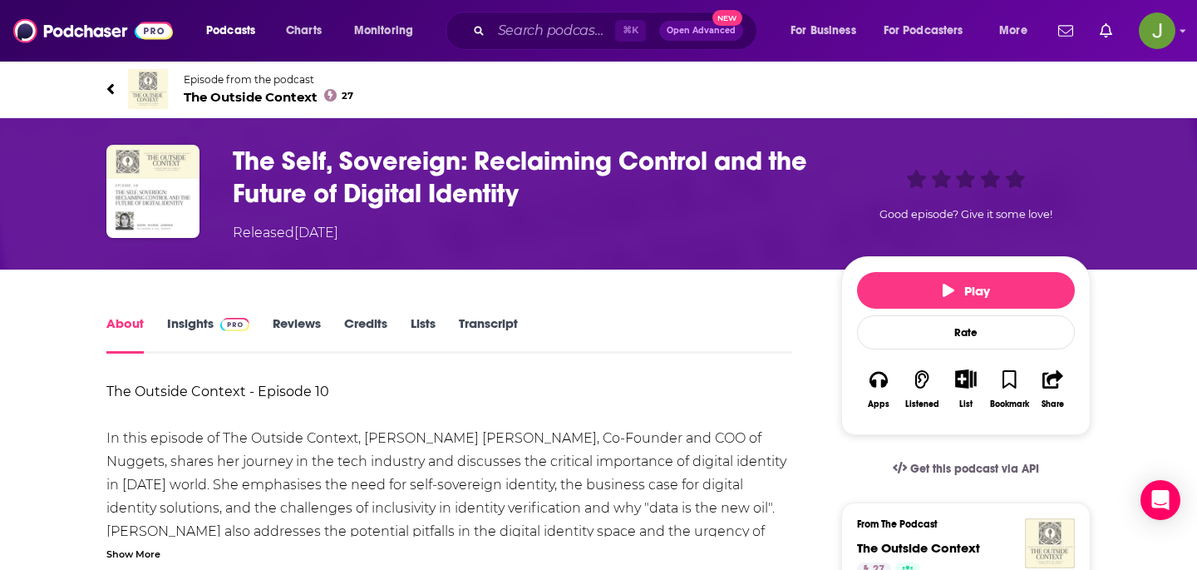
click at [279, 105] on link "Episode from the podcast The Outside Context 27" at bounding box center [598, 89] width 985 height 40
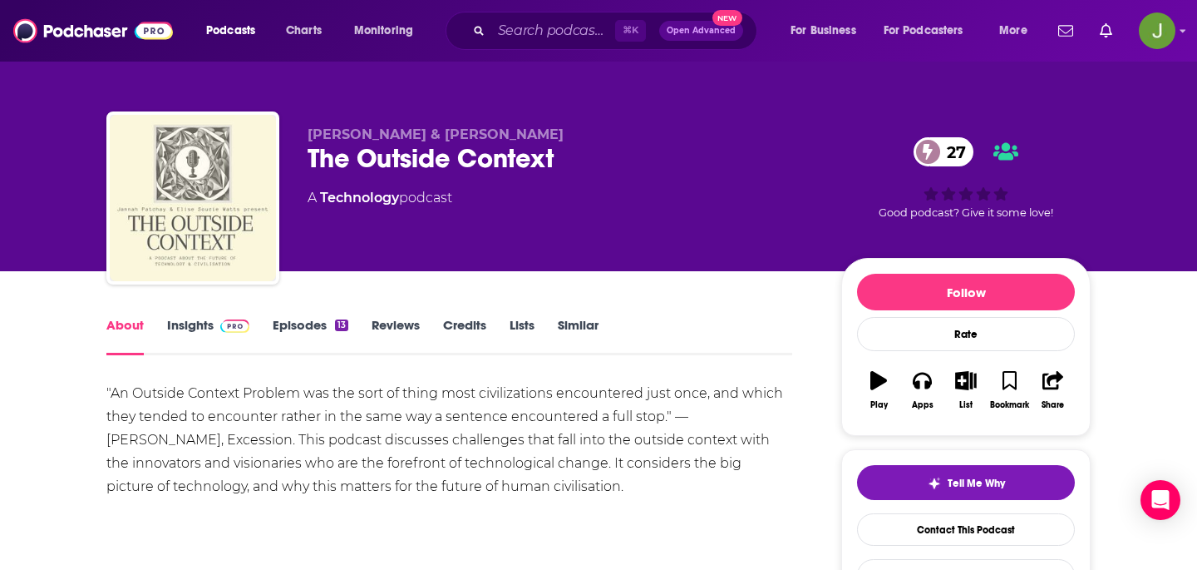
click at [360, 160] on div "The Outside Context 27" at bounding box center [561, 158] width 507 height 32
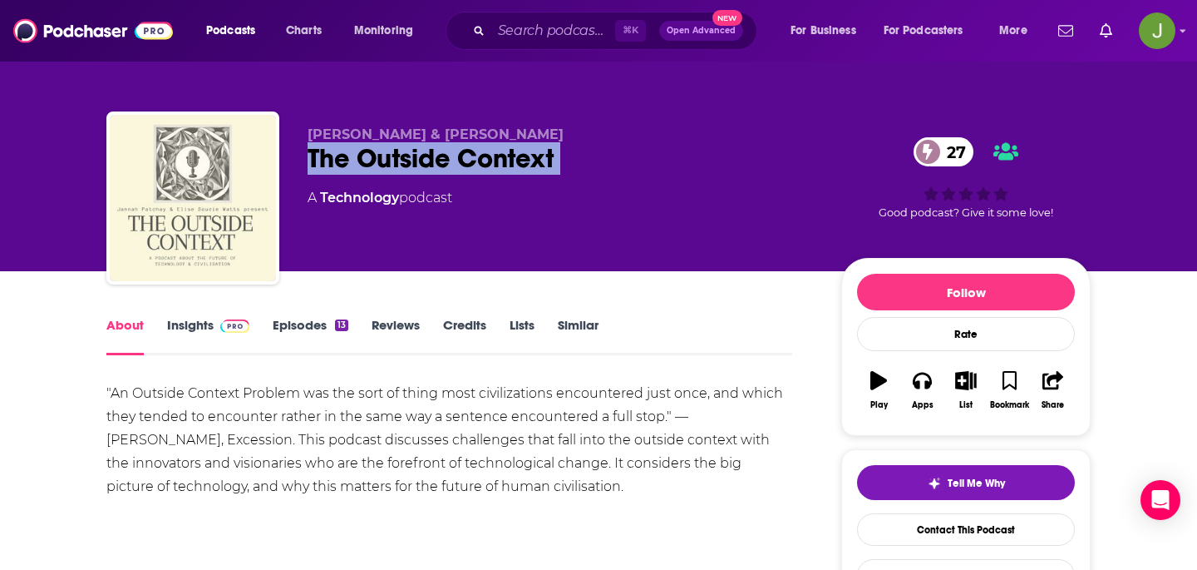
click at [360, 160] on div "The Outside Context 27" at bounding box center [561, 158] width 507 height 32
copy div "The Outside Context 27"
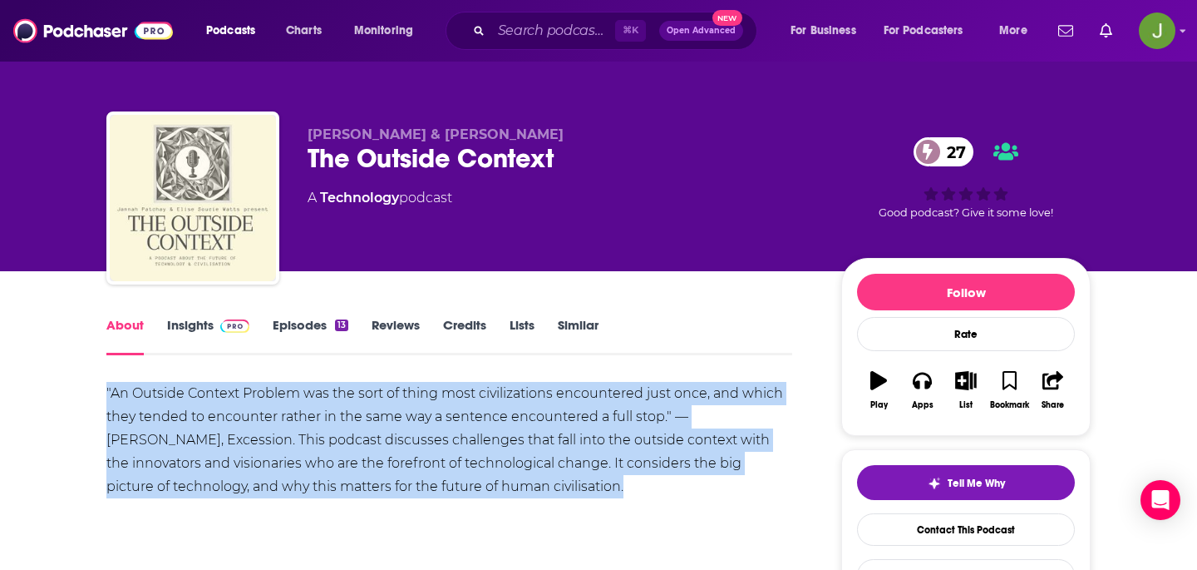
drag, startPoint x: 104, startPoint y: 383, endPoint x: 467, endPoint y: 482, distance: 376.9
copy div ""An Outside Context Problem was the sort of thing most civilizations encountere…"
click at [1013, 541] on link "Contact This Podcast" at bounding box center [966, 529] width 218 height 32
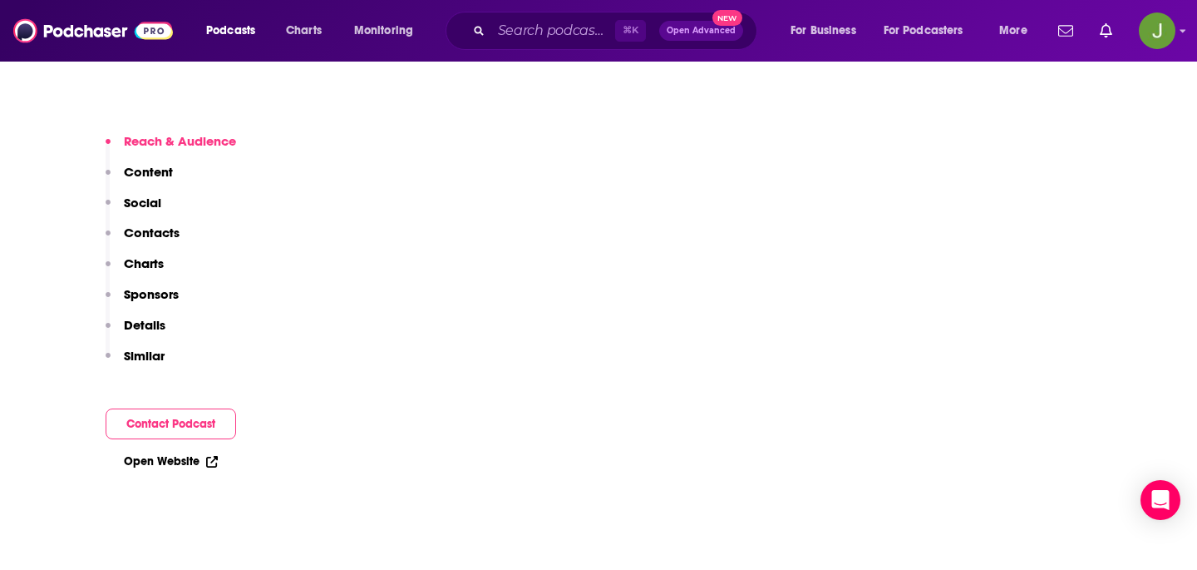
click at [128, 234] on p "Contacts" at bounding box center [152, 233] width 56 height 16
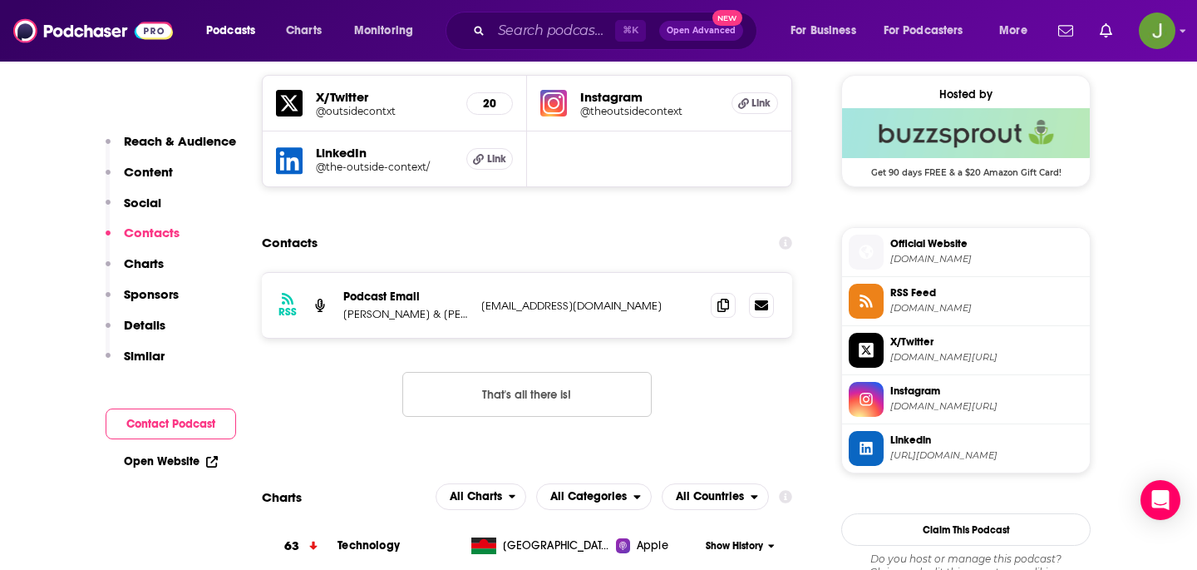
scroll to position [1200, 0]
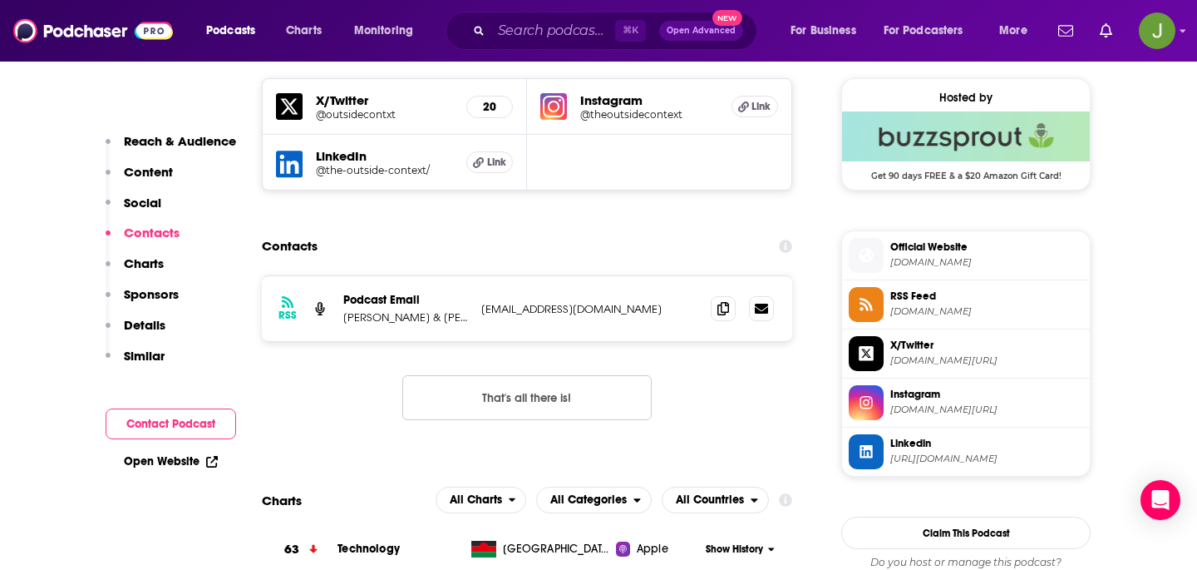
drag, startPoint x: 480, startPoint y: 301, endPoint x: 674, endPoint y: 301, distance: 193.8
click at [674, 301] on div "RSS Podcast Email [PERSON_NAME] & [PERSON_NAME] [EMAIL_ADDRESS][DOMAIN_NAME] [E…" at bounding box center [527, 308] width 531 height 65
drag, startPoint x: 660, startPoint y: 301, endPoint x: 535, endPoint y: 318, distance: 126.8
click at [535, 318] on div "RSS Podcast Email [PERSON_NAME] & [PERSON_NAME] [EMAIL_ADDRESS][DOMAIN_NAME] [E…" at bounding box center [527, 308] width 531 height 65
copy p "[EMAIL_ADDRESS][DOMAIN_NAME]"
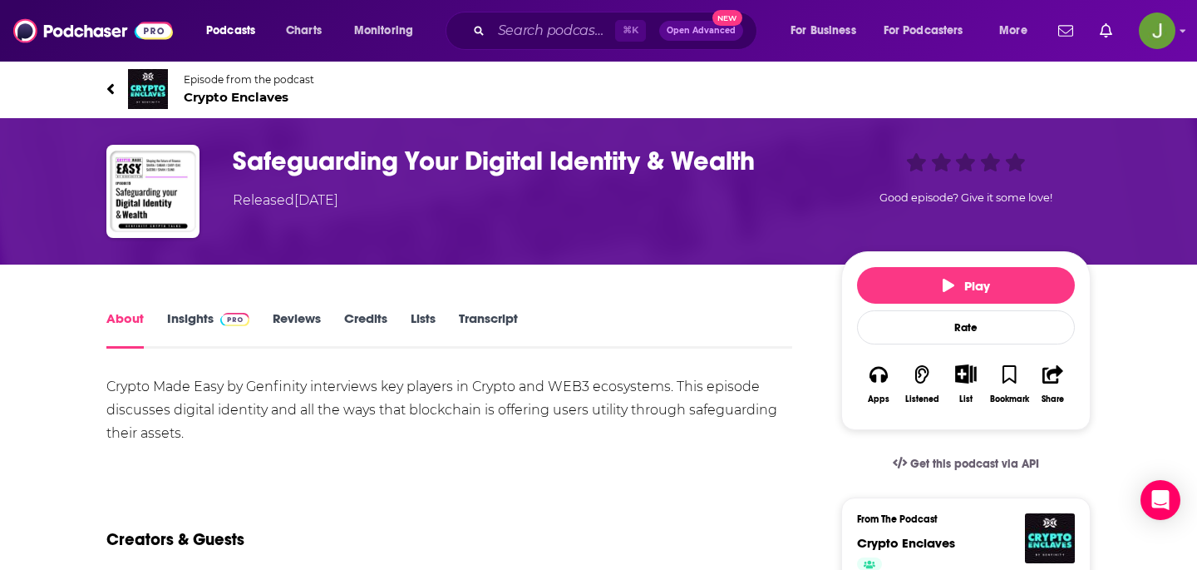
click at [244, 99] on span "Crypto Enclaves" at bounding box center [249, 97] width 131 height 16
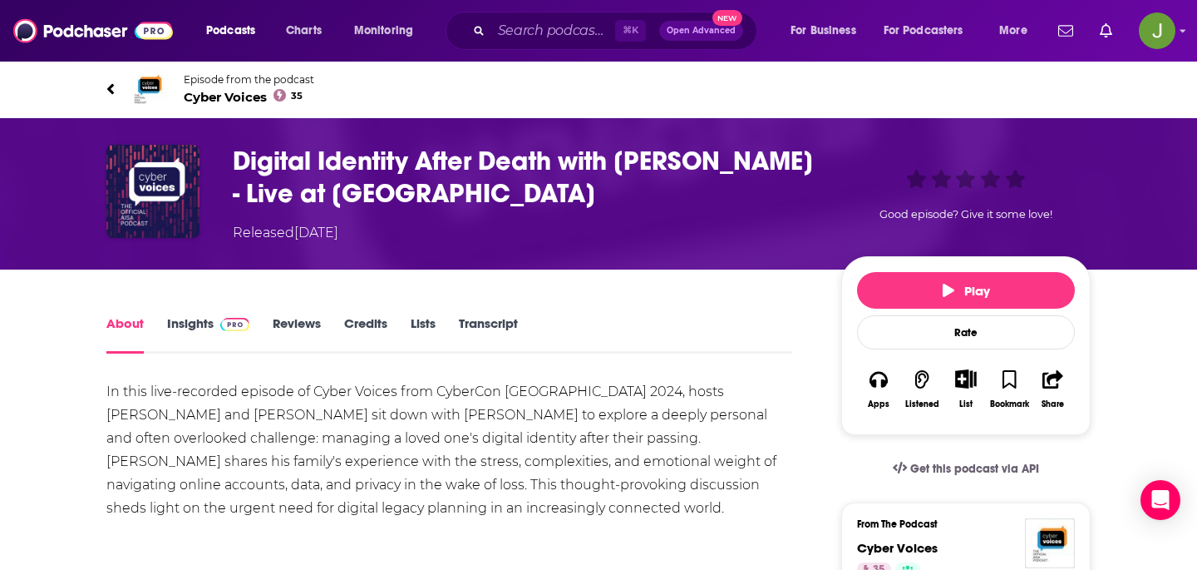
click at [228, 83] on span "Episode from the podcast" at bounding box center [249, 79] width 131 height 12
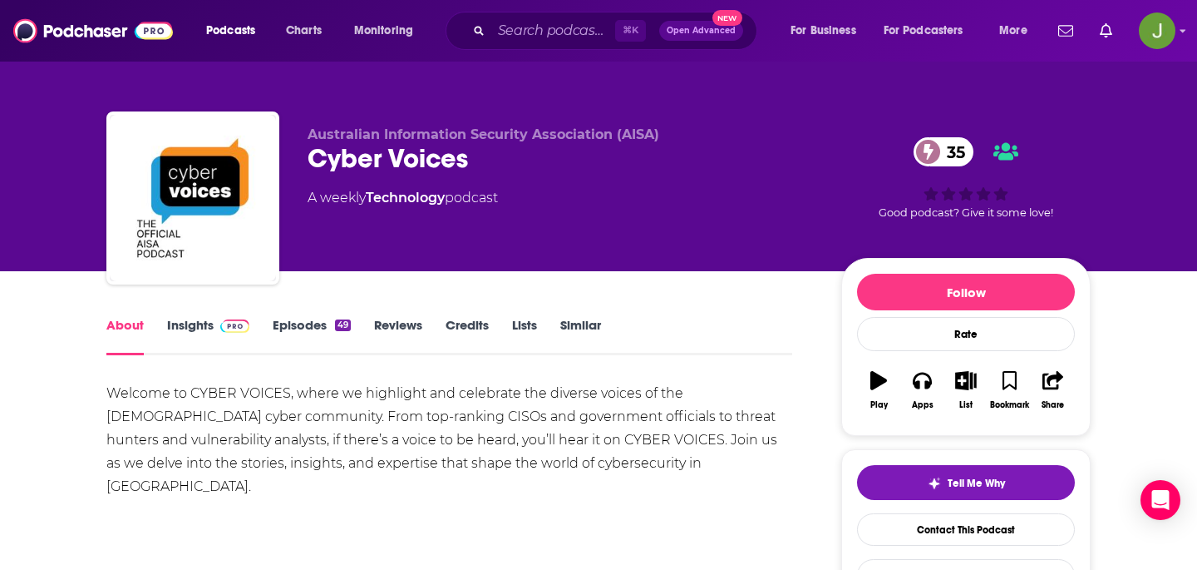
click at [339, 165] on div "Cyber Voices 35" at bounding box center [561, 158] width 507 height 32
copy div "Cyber Voices 35"
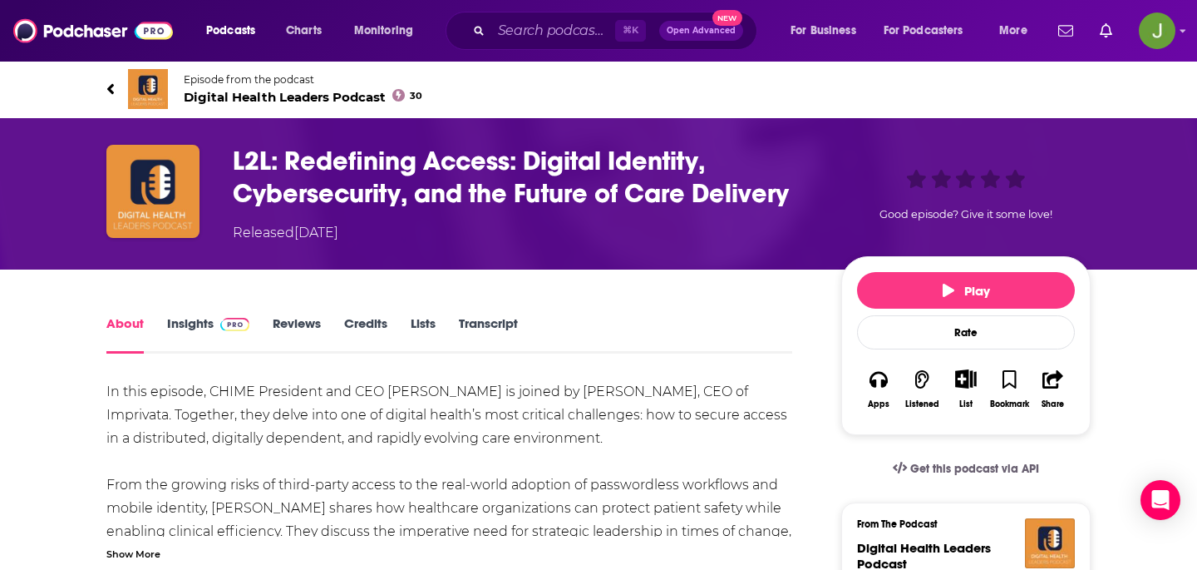
click at [298, 89] on span "Digital Health Leaders Podcast 30" at bounding box center [303, 97] width 239 height 16
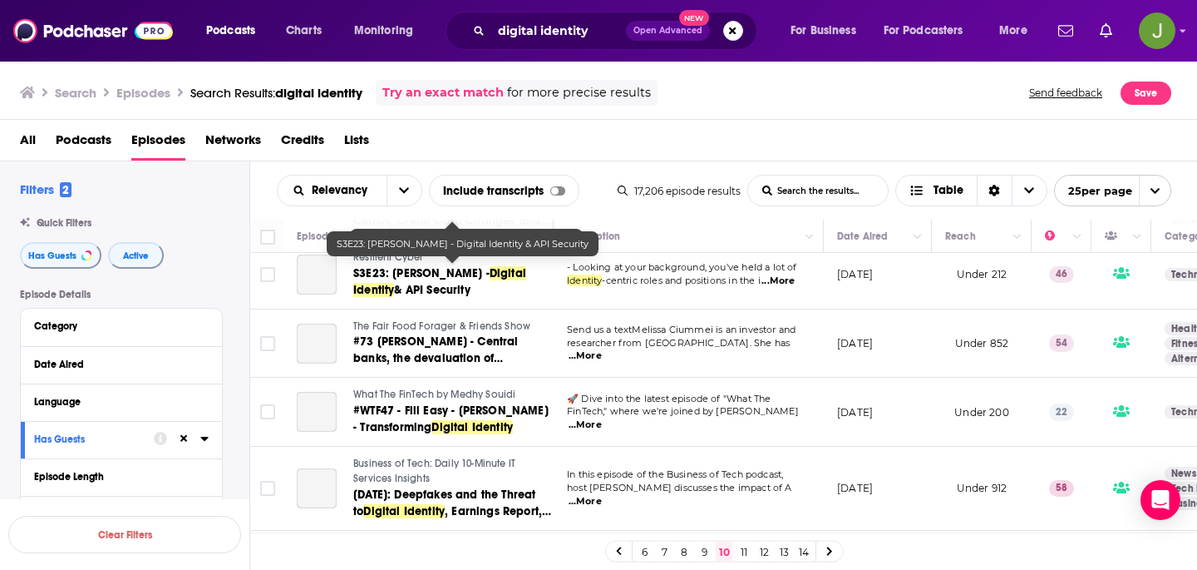
scroll to position [1465, 0]
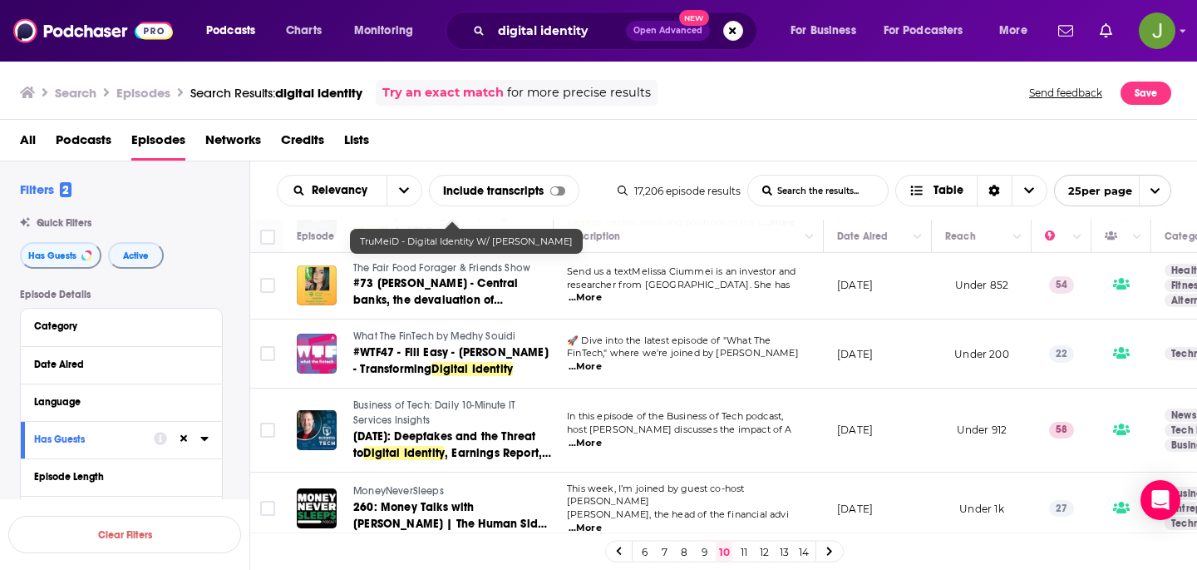
click at [749, 546] on link "11" at bounding box center [744, 551] width 17 height 20
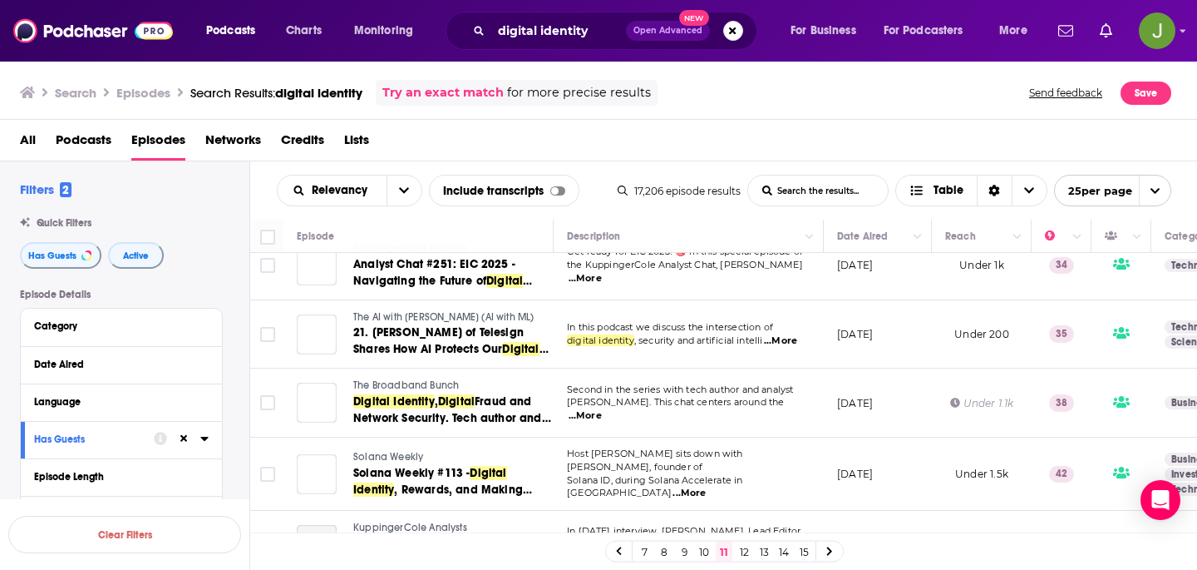
scroll to position [1467, 0]
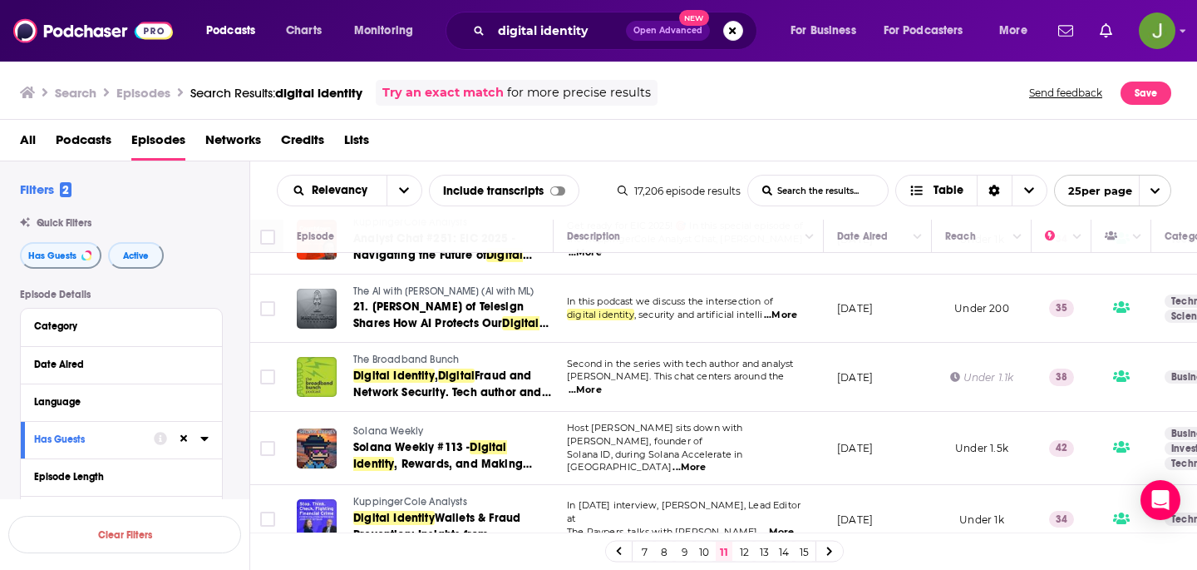
click at [743, 556] on link "12" at bounding box center [744, 551] width 17 height 20
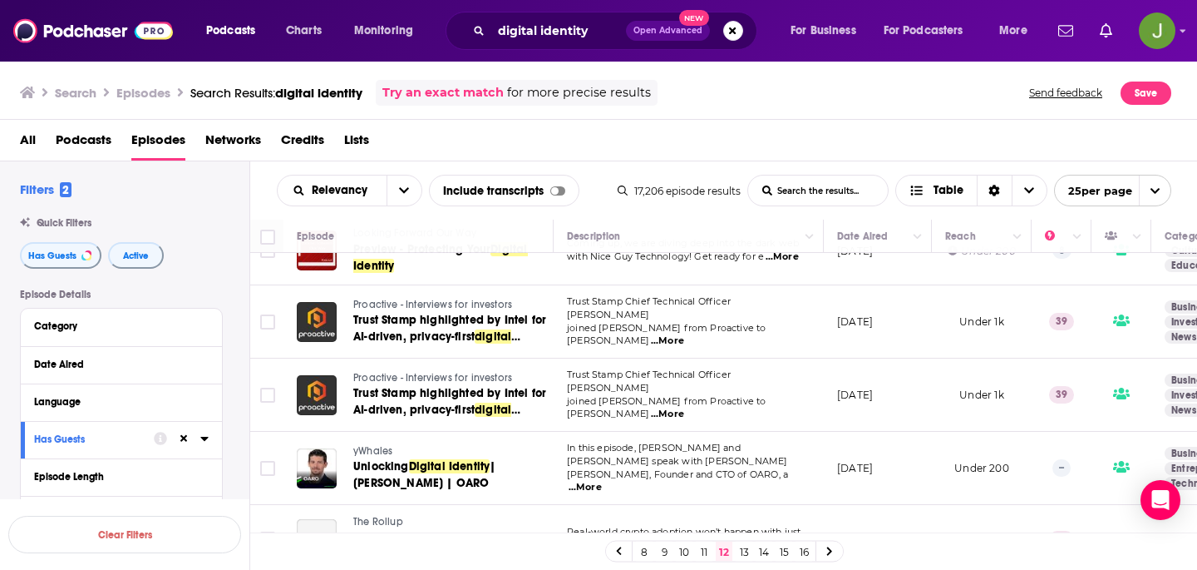
scroll to position [1467, 0]
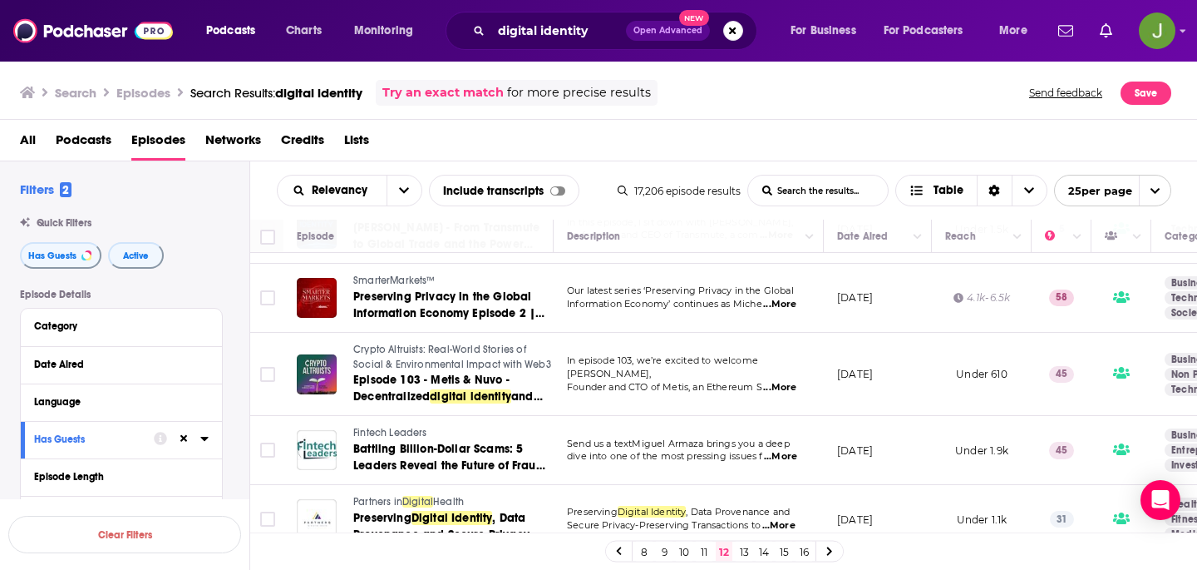
click at [748, 546] on link "13" at bounding box center [744, 551] width 17 height 20
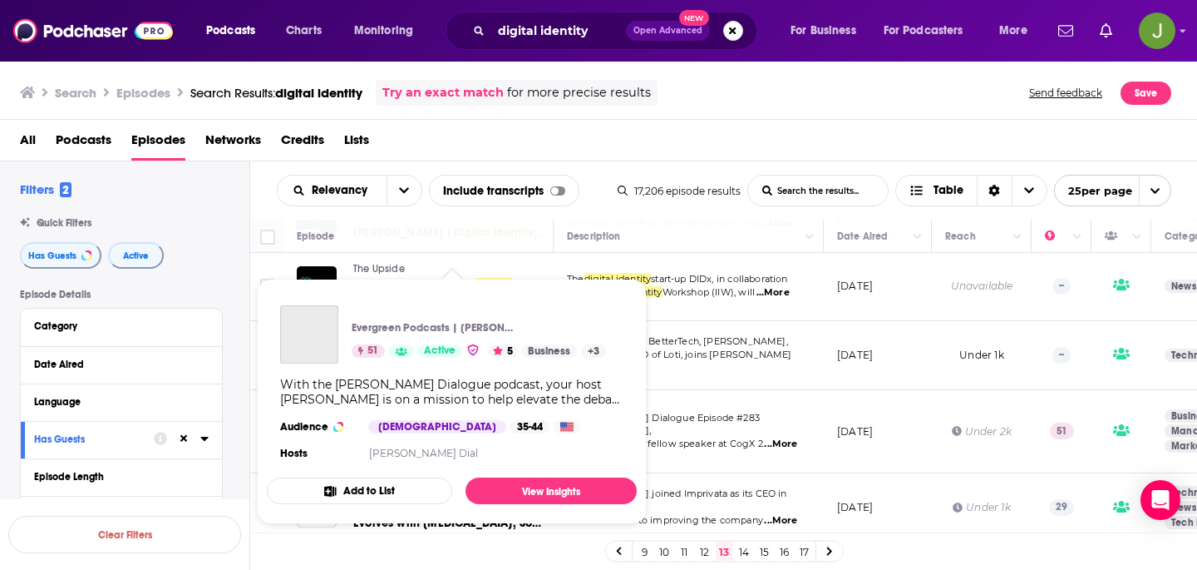
scroll to position [360, 0]
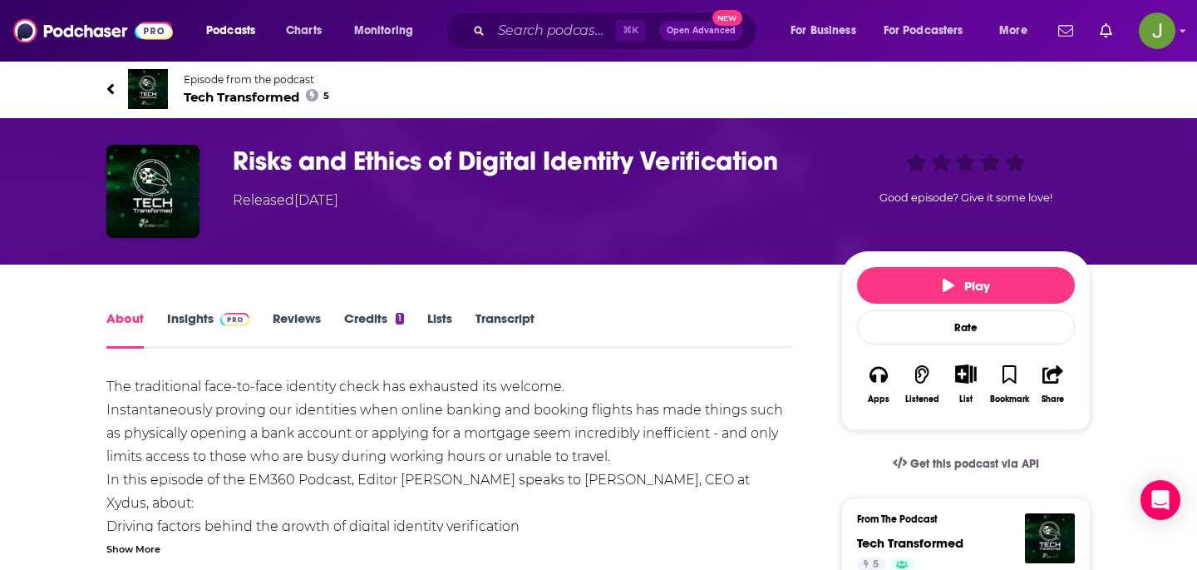
click at [247, 104] on span "Tech Transformed 5" at bounding box center [257, 97] width 146 height 16
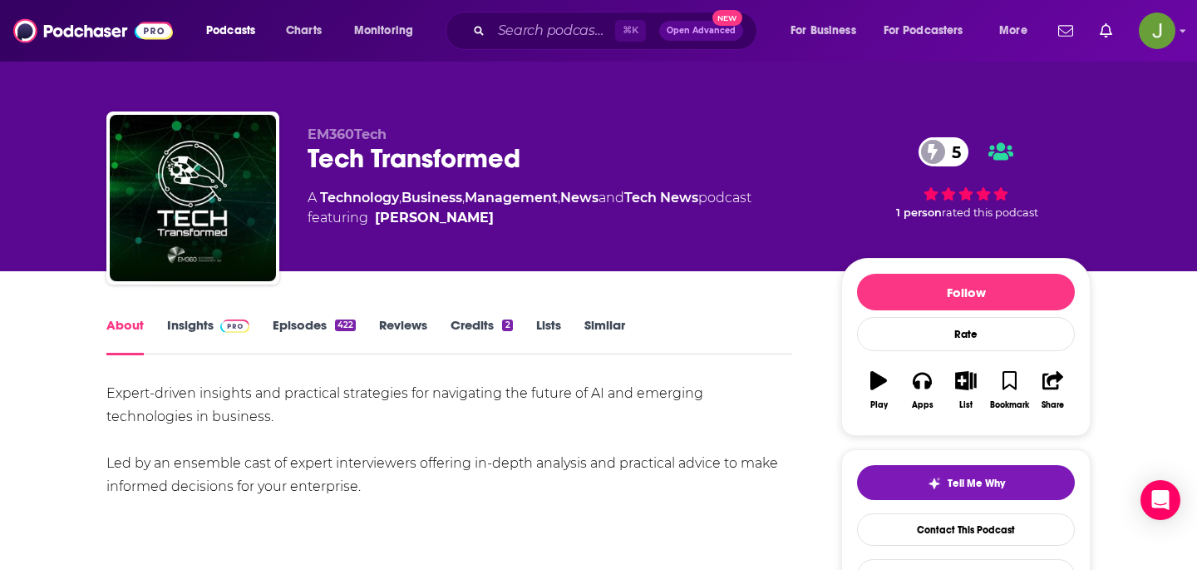
click at [351, 155] on div "Tech Transformed 5" at bounding box center [561, 158] width 507 height 32
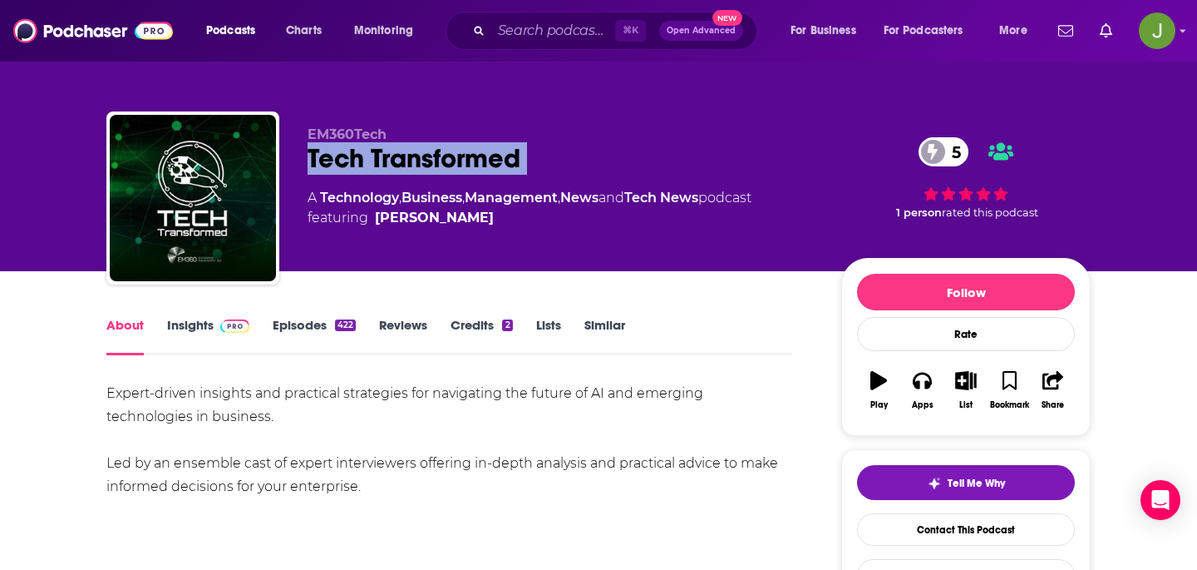
click at [351, 155] on div "Tech Transformed 5" at bounding box center [561, 158] width 507 height 32
copy div "Tech Transformed 5"
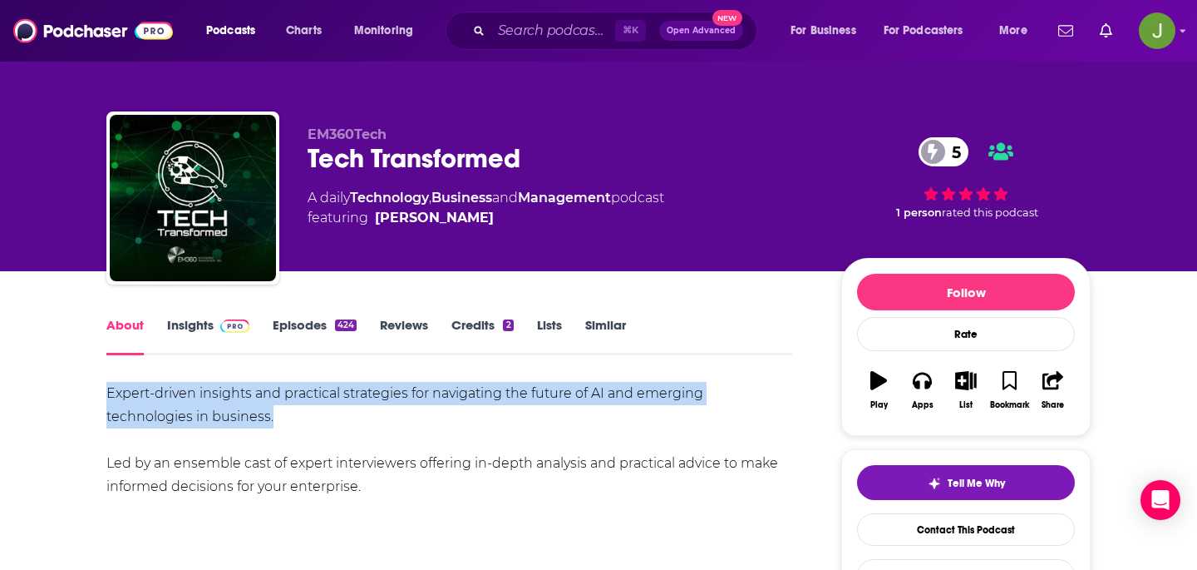
drag, startPoint x: 108, startPoint y: 387, endPoint x: 332, endPoint y: 416, distance: 225.6
click at [332, 416] on div "Expert-driven insights and practical strategies for navigating the future of AI…" at bounding box center [449, 440] width 686 height 116
copy div "Expert-driven insights and practical strategies for navigating the future of AI…"
click at [996, 526] on link "Contact This Podcast" at bounding box center [966, 529] width 218 height 32
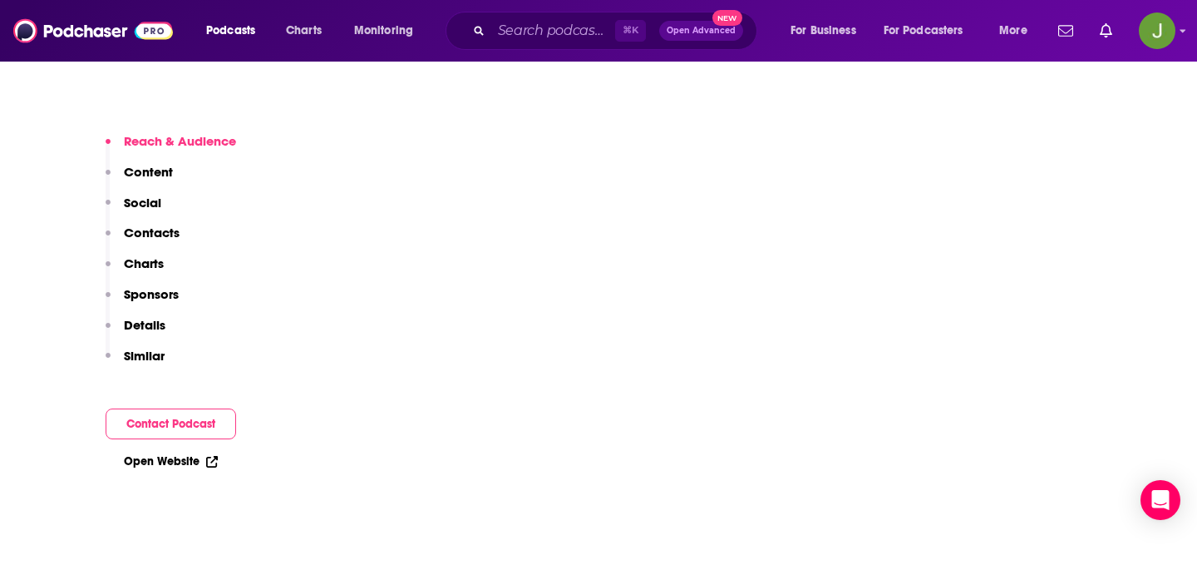
click at [150, 237] on p "Contacts" at bounding box center [152, 233] width 56 height 16
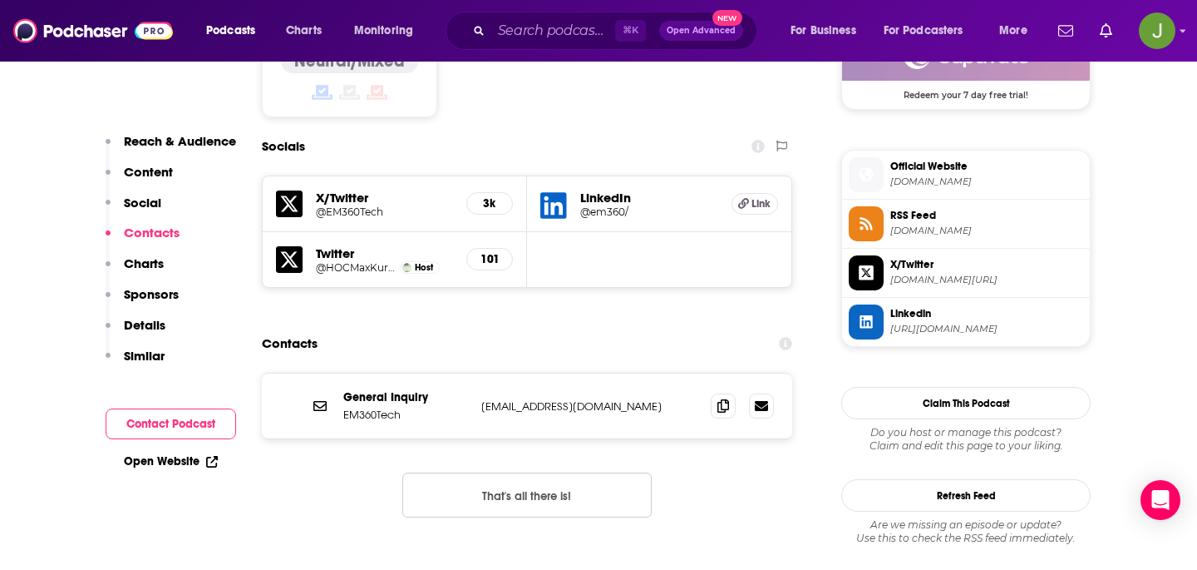
scroll to position [1410, 0]
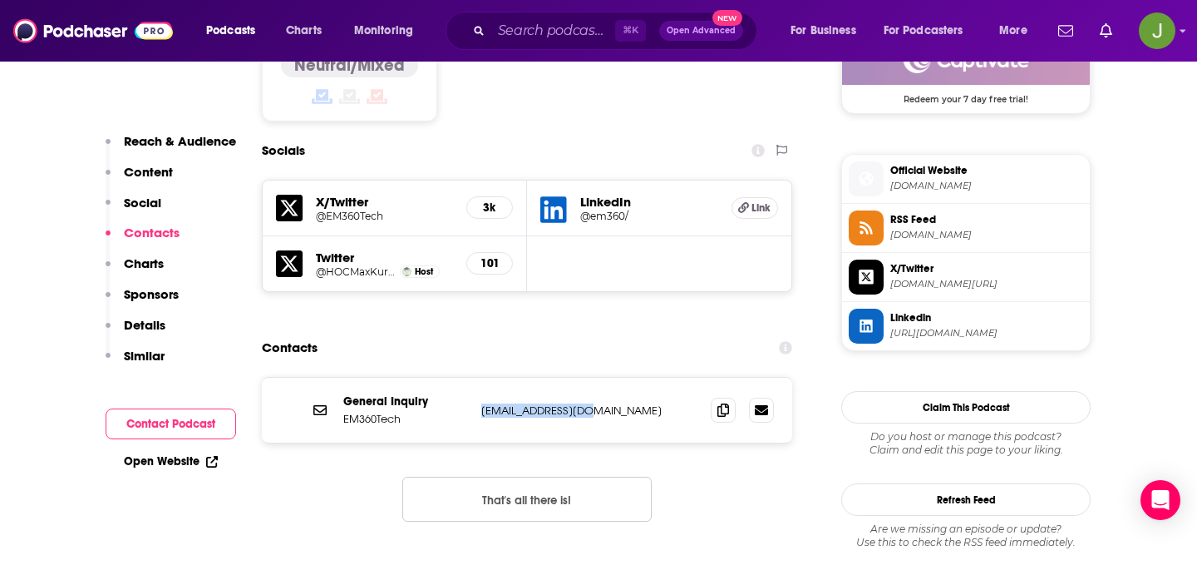
drag, startPoint x: 585, startPoint y: 319, endPoint x: 467, endPoint y: 314, distance: 117.4
click at [467, 378] on div "General Inquiry EM360Tech [EMAIL_ADDRESS][DOMAIN_NAME] [EMAIL_ADDRESS][DOMAIN_N…" at bounding box center [527, 410] width 531 height 65
copy div "[EMAIL_ADDRESS][DOMAIN_NAME]"
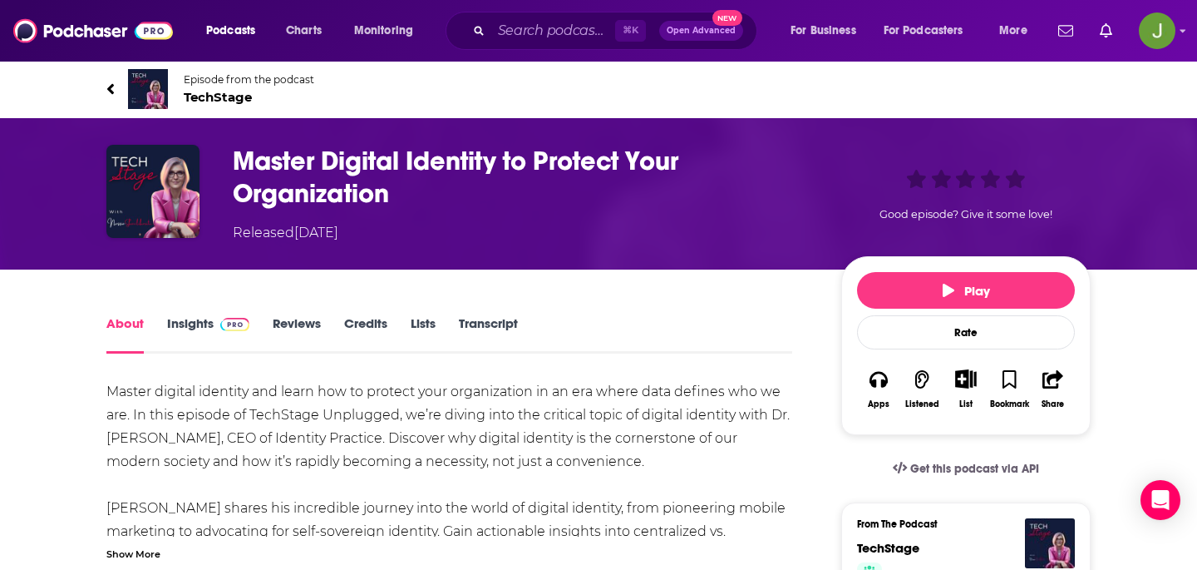
click at [238, 95] on span "TechStage" at bounding box center [249, 97] width 131 height 16
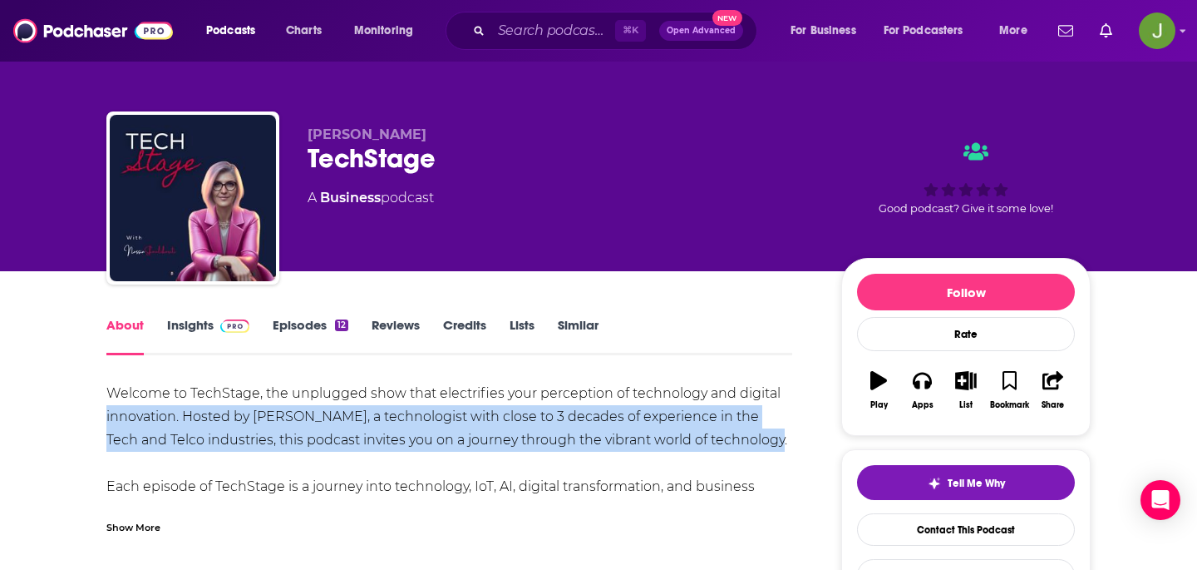
drag, startPoint x: 62, startPoint y: 407, endPoint x: 748, endPoint y: 441, distance: 686.9
drag, startPoint x: 766, startPoint y: 450, endPoint x: 74, endPoint y: 390, distance: 694.5
copy div "Welcome to TechStage, the unplugged show that electrifies your perception of te…"
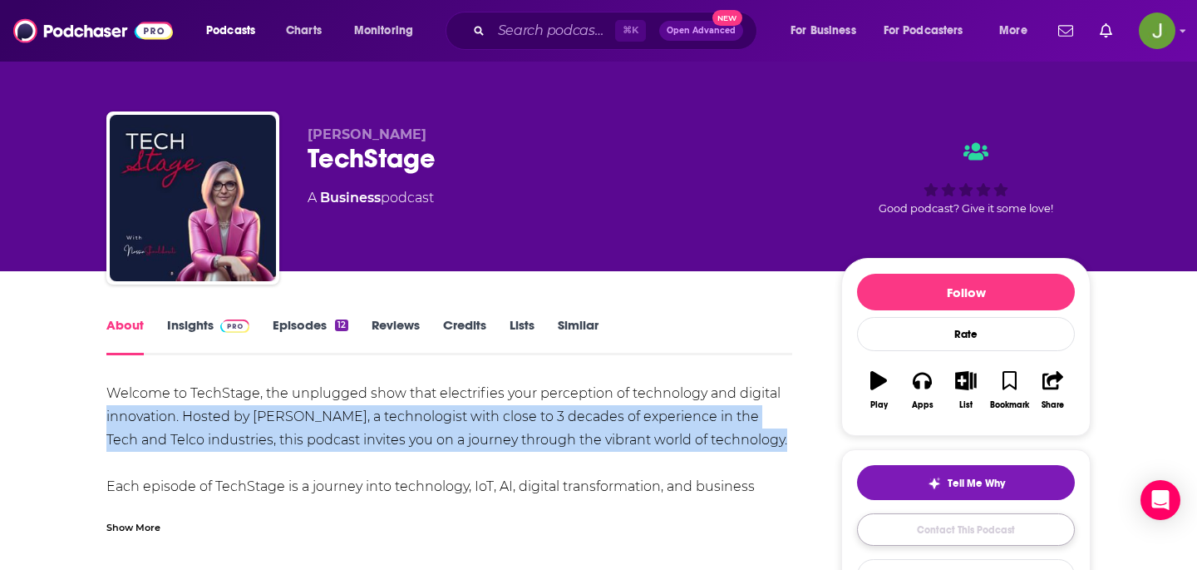
click at [915, 524] on link "Contact This Podcast" at bounding box center [966, 529] width 218 height 32
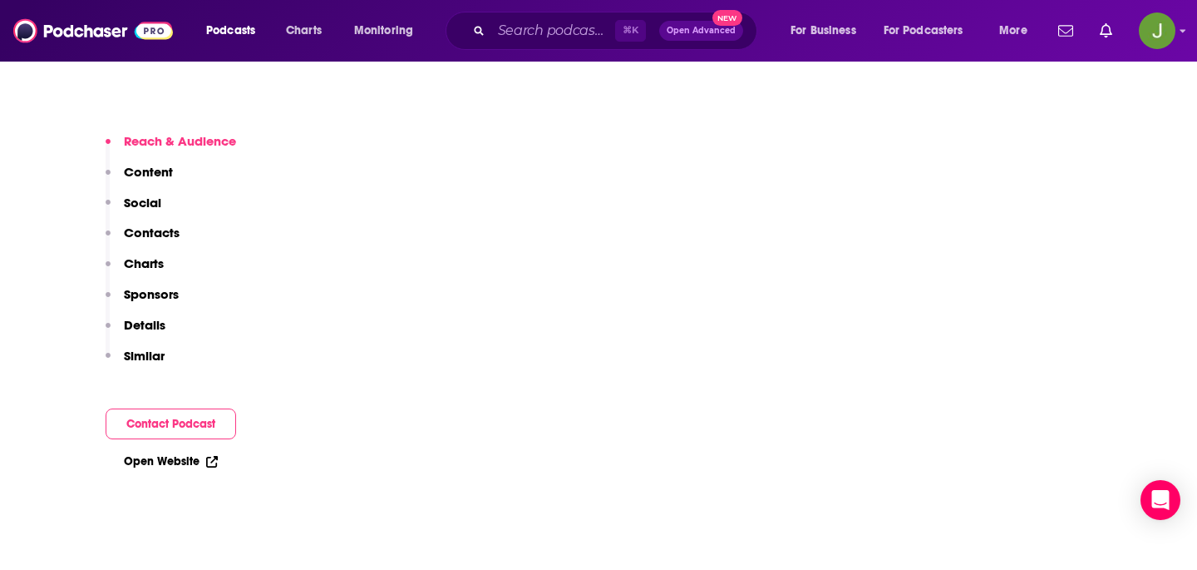
click at [153, 225] on p "Contacts" at bounding box center [152, 233] width 56 height 16
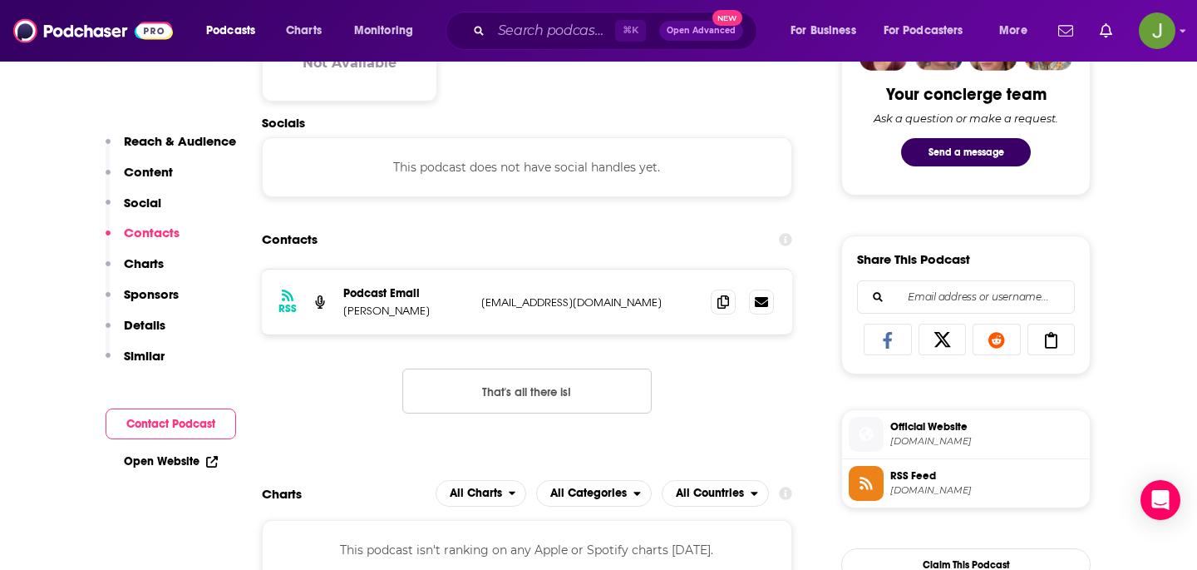
scroll to position [863, 0]
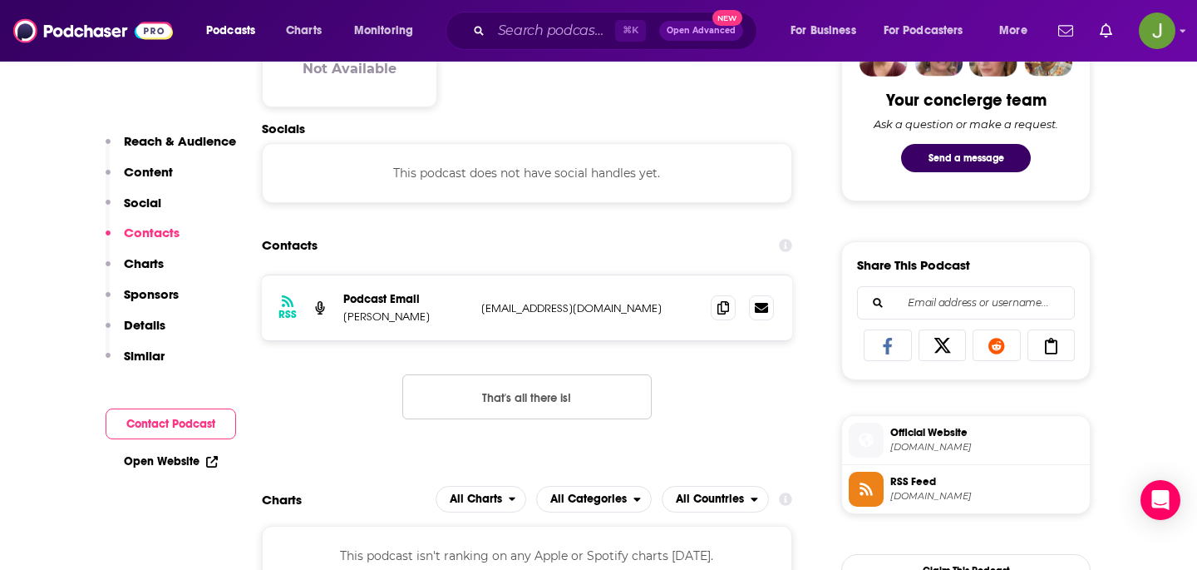
copy p "nassia@nassiaskoulikariti.com"
drag, startPoint x: 642, startPoint y: 316, endPoint x: 481, endPoint y: 313, distance: 160.5
click at [481, 313] on div "RSS Podcast Email Nassia Skoulikariti nassia@nassiaskoulikariti.com nassia@nass…" at bounding box center [527, 307] width 531 height 65
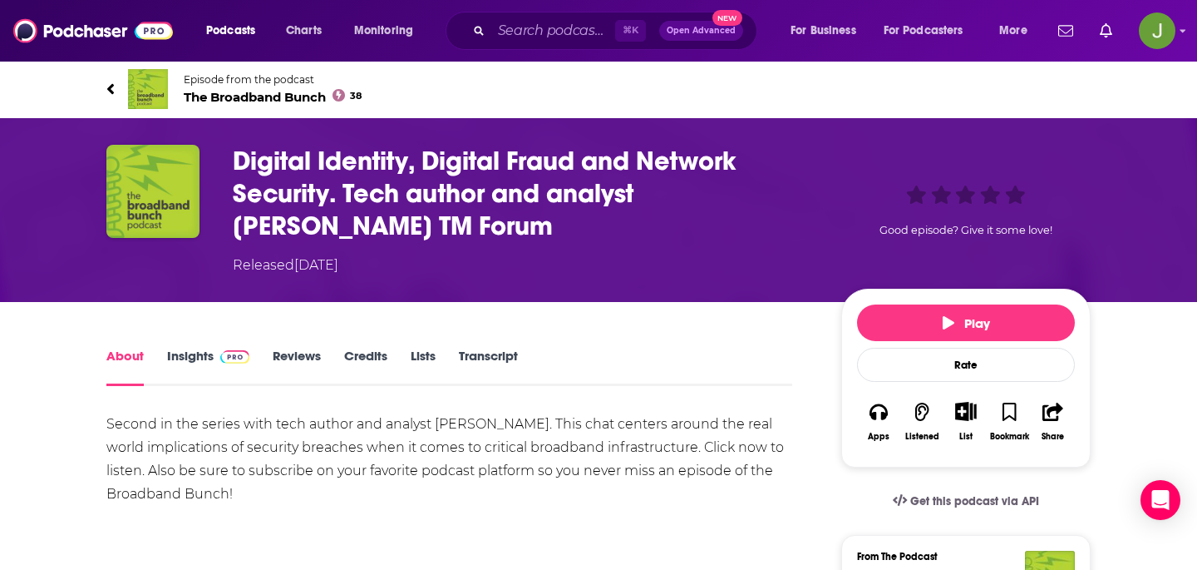
click at [282, 95] on span "The Broadband Bunch 38" at bounding box center [273, 97] width 178 height 16
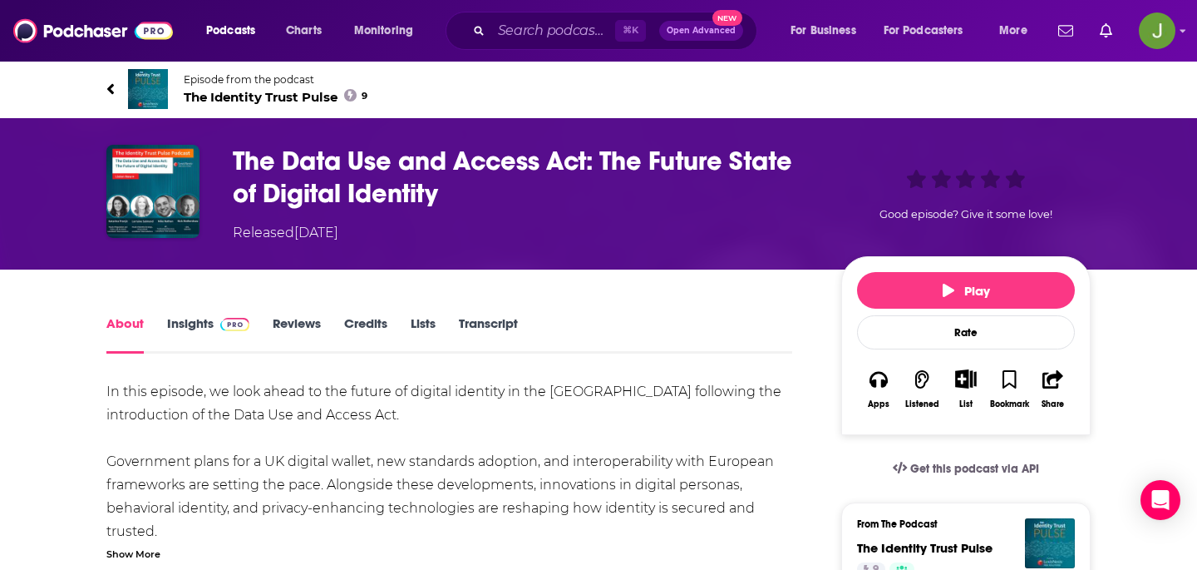
click at [262, 100] on span "The Identity Trust Pulse 9" at bounding box center [276, 97] width 184 height 16
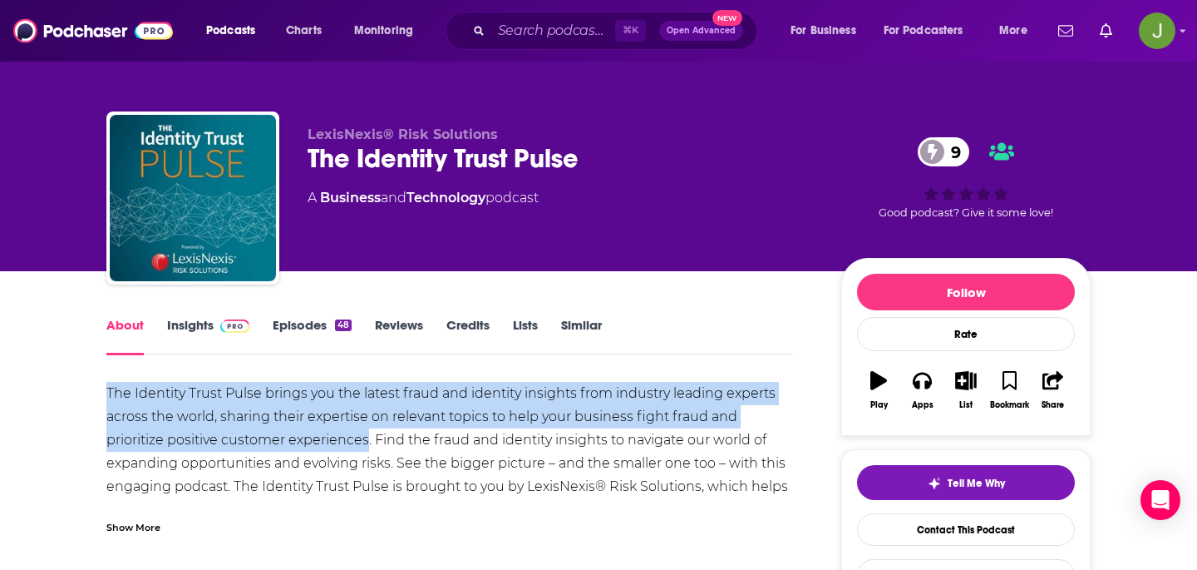
copy div "The Identity Trust Pulse brings you the latest fraud and identity insights from…"
drag, startPoint x: 78, startPoint y: 383, endPoint x: 368, endPoint y: 442, distance: 295.2
click at [968, 520] on link "Contact This Podcast" at bounding box center [966, 529] width 218 height 32
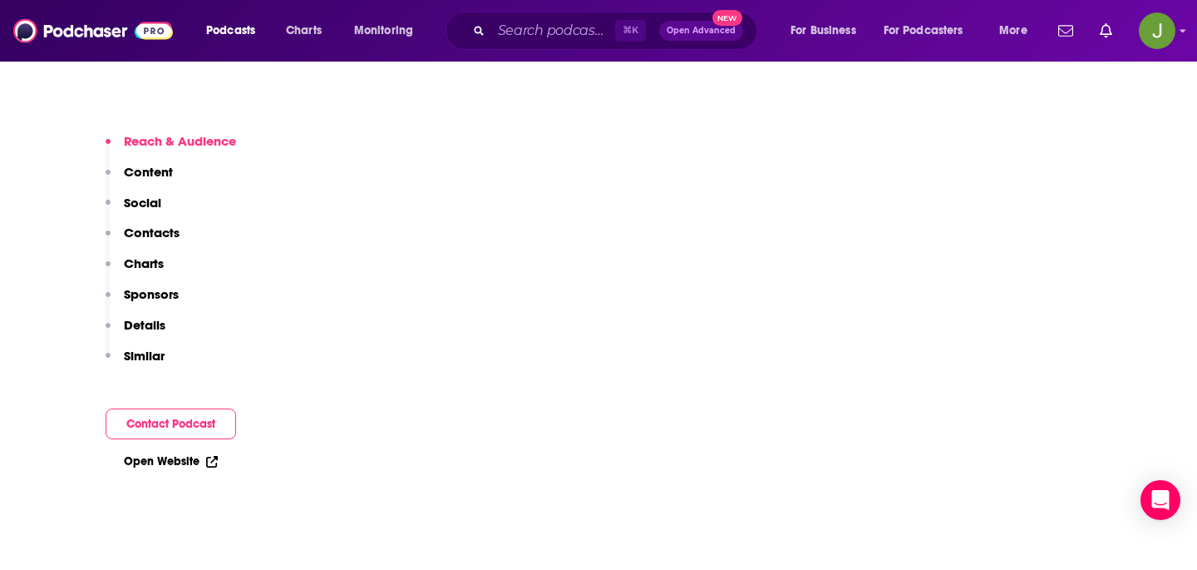
click at [179, 231] on div "Reach & Audience Content Social Contacts Charts Sponsors Details Similar" at bounding box center [171, 255] width 131 height 244
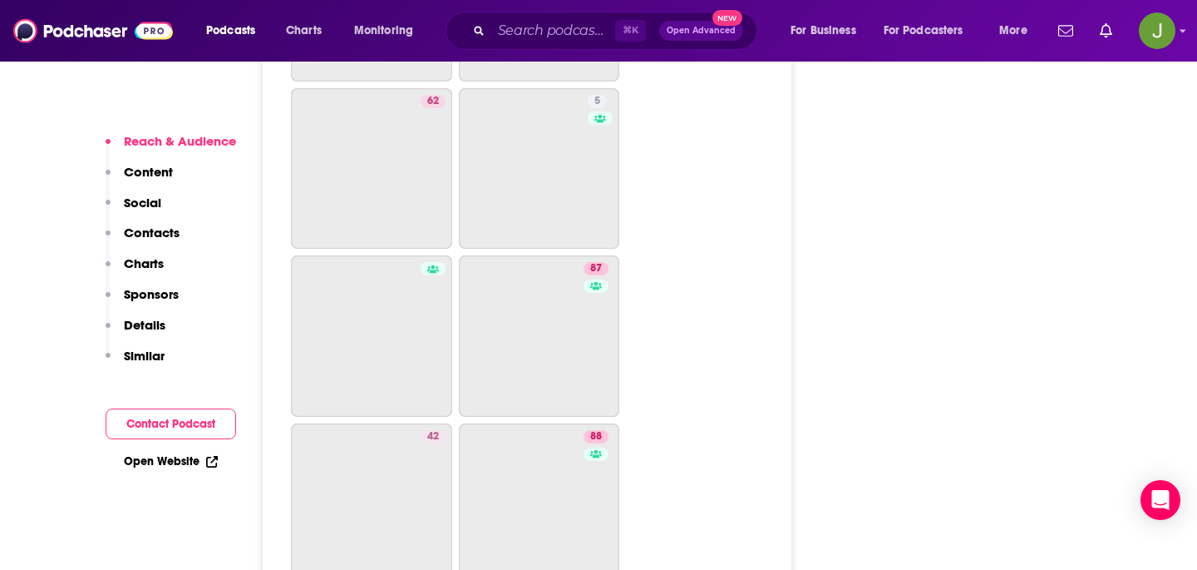
click at [149, 238] on p "Contacts" at bounding box center [152, 233] width 56 height 16
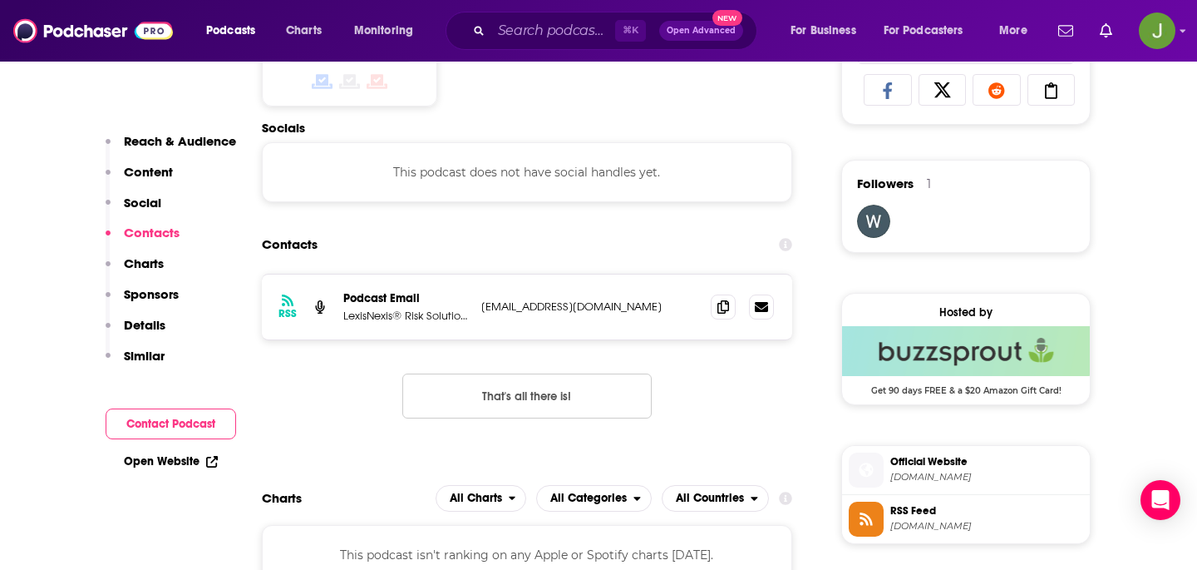
scroll to position [1117, 0]
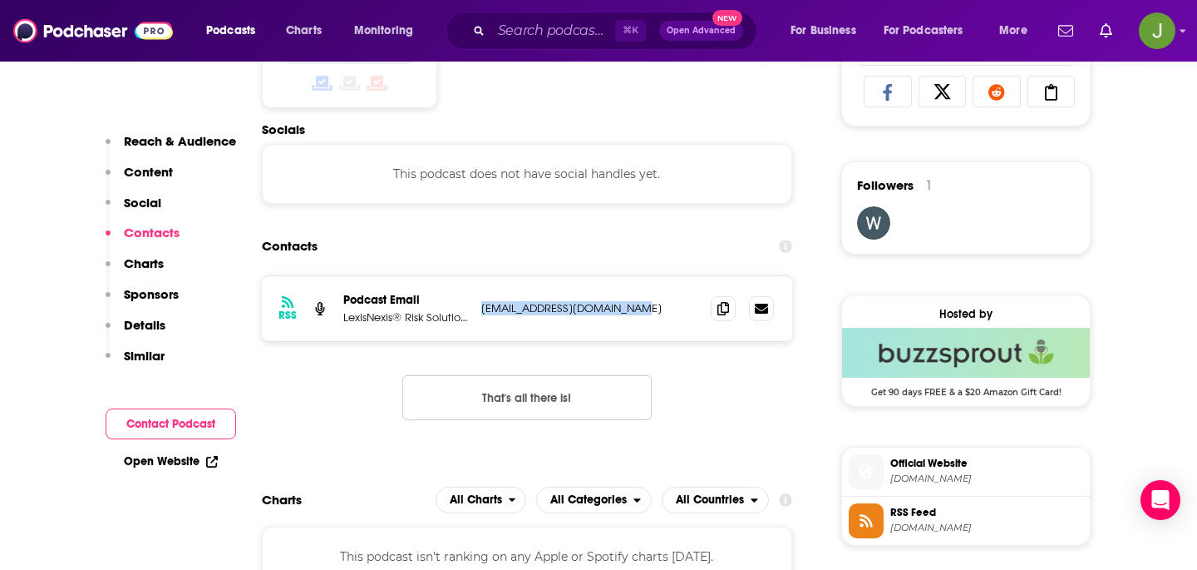
drag, startPoint x: 639, startPoint y: 312, endPoint x: 472, endPoint y: 314, distance: 167.2
click at [472, 314] on div "RSS Podcast Email LexisNexis® Risk Solutions [EMAIL_ADDRESS][DOMAIN_NAME] [EMAI…" at bounding box center [527, 308] width 531 height 65
copy div "LexisNexis® Risk Solutions [EMAIL_ADDRESS][DOMAIN_NAME]"
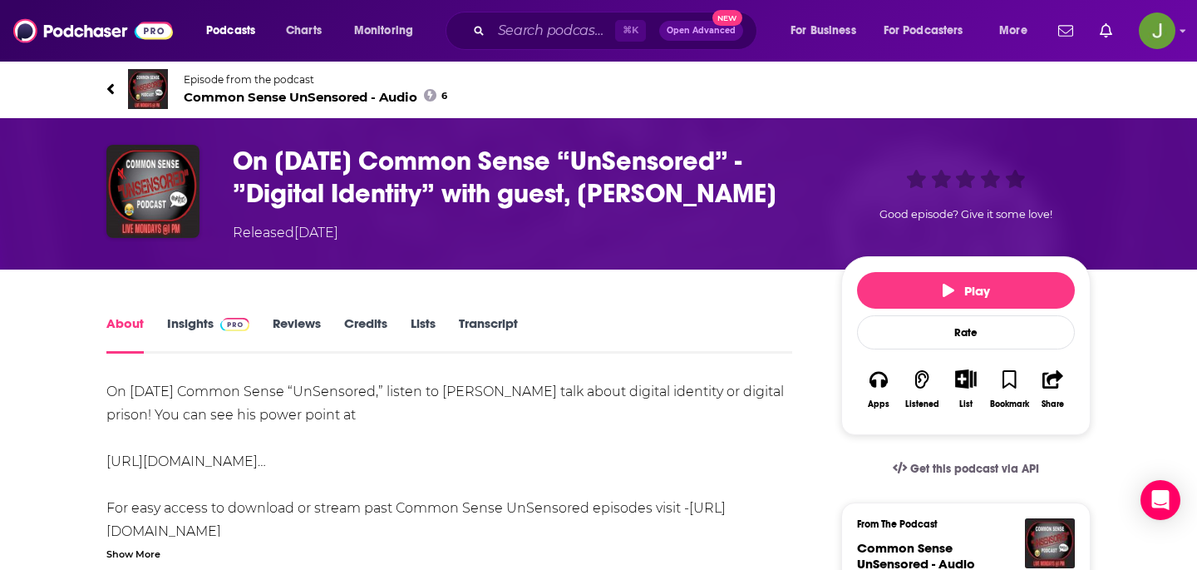
click at [230, 94] on span "Common Sense UnSensored - Audio 6" at bounding box center [316, 97] width 264 height 16
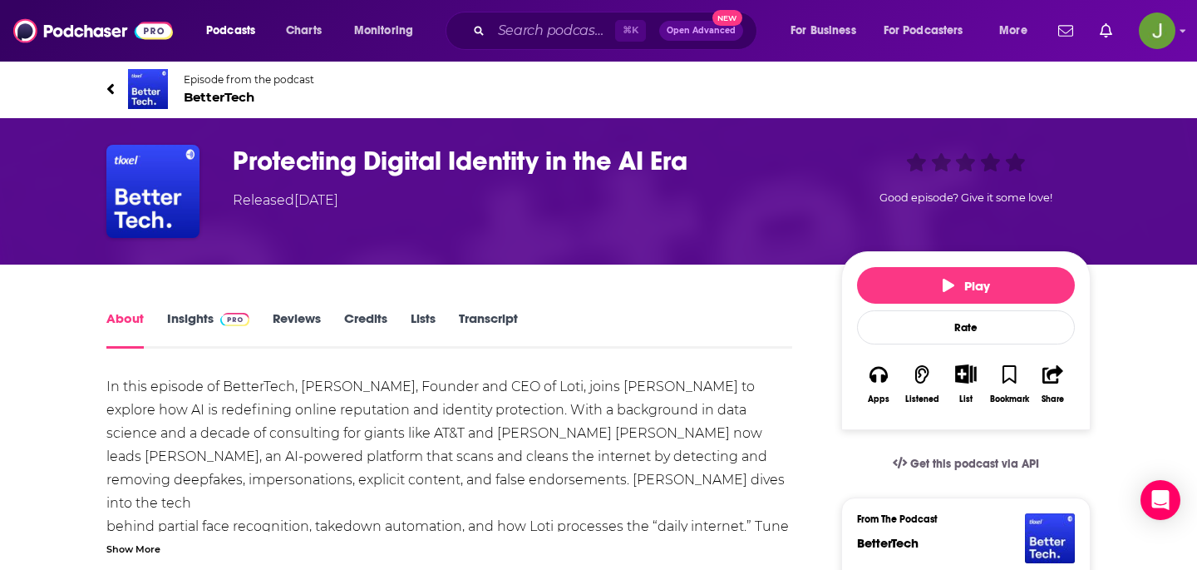
click at [231, 99] on span "BetterTech" at bounding box center [249, 97] width 131 height 16
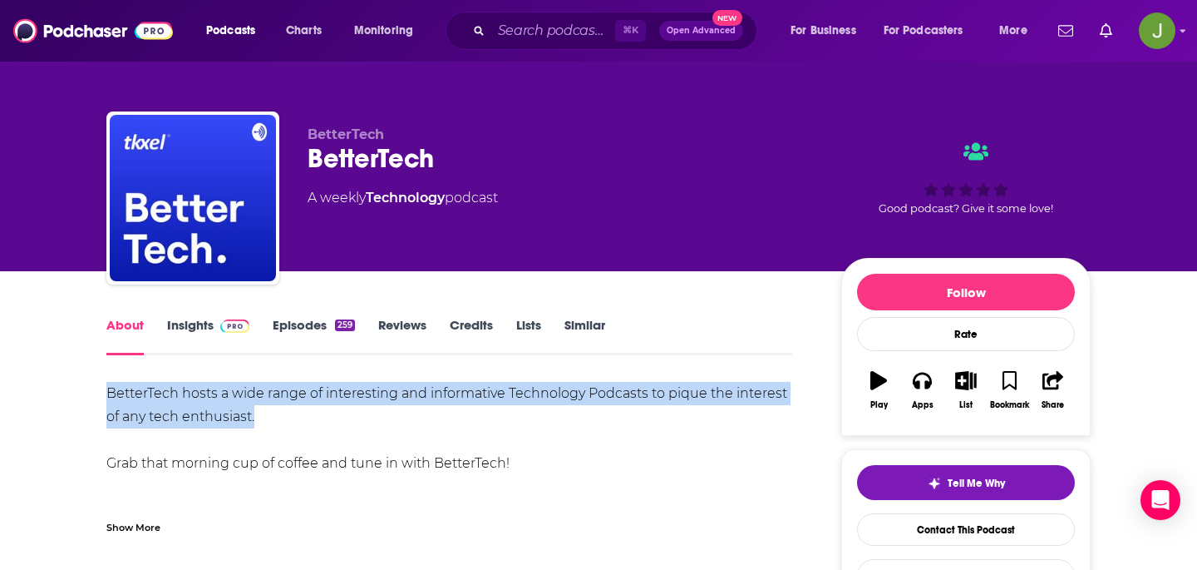
drag, startPoint x: 79, startPoint y: 397, endPoint x: 374, endPoint y: 421, distance: 296.2
copy div "BetterTech hosts a wide range of interesting and informative Technology Podcast…"
click at [297, 329] on link "Episodes 259" at bounding box center [314, 336] width 82 height 38
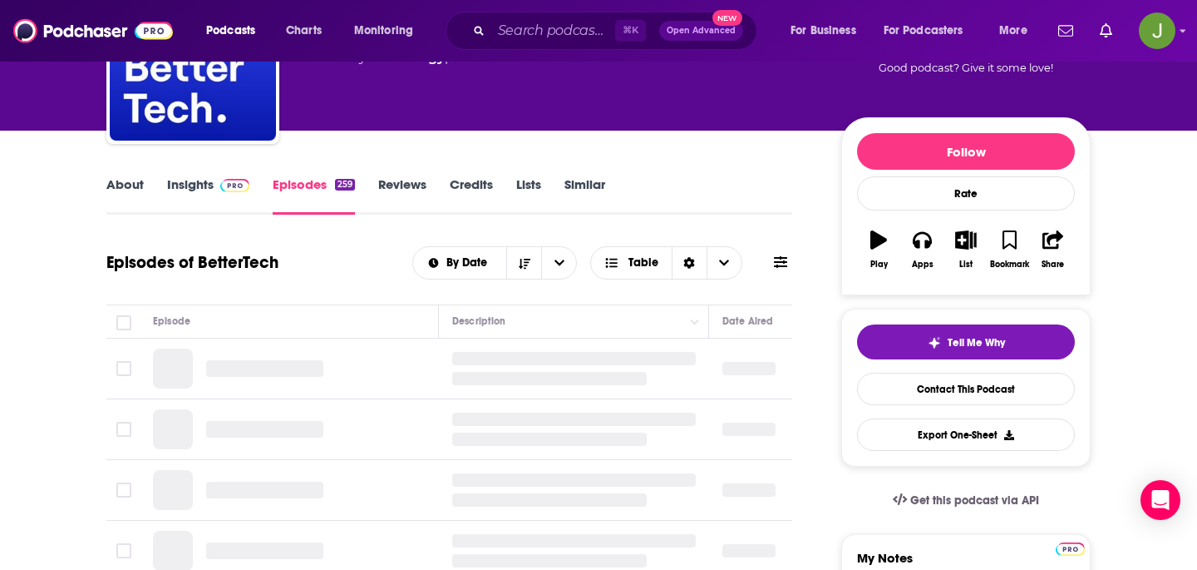
scroll to position [165, 0]
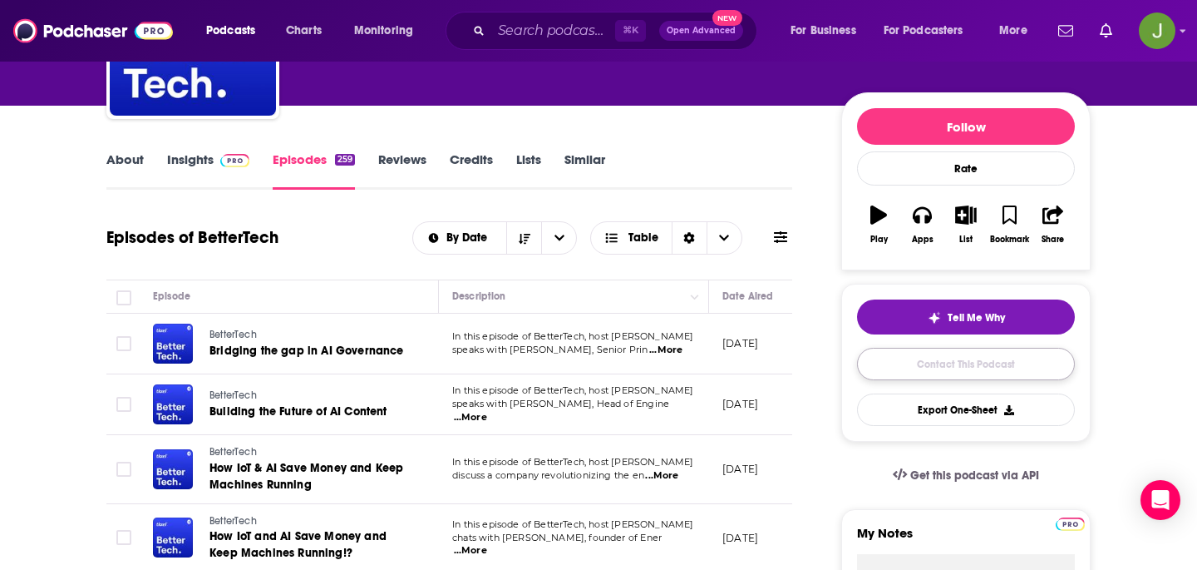
click at [953, 379] on link "Contact This Podcast" at bounding box center [966, 364] width 218 height 32
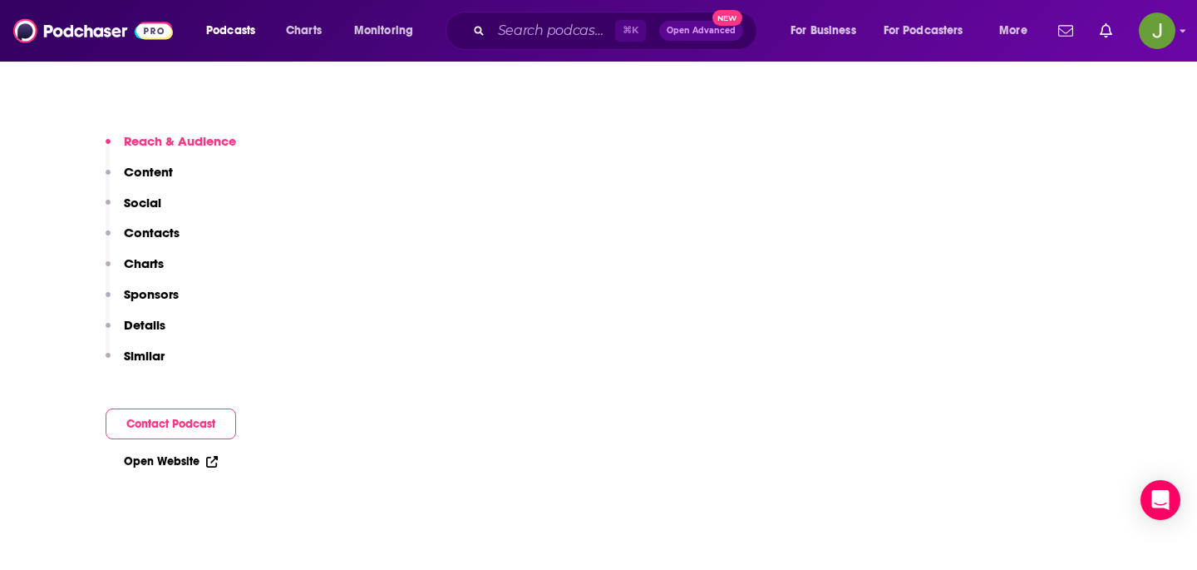
click at [171, 240] on p "Contacts" at bounding box center [152, 233] width 56 height 16
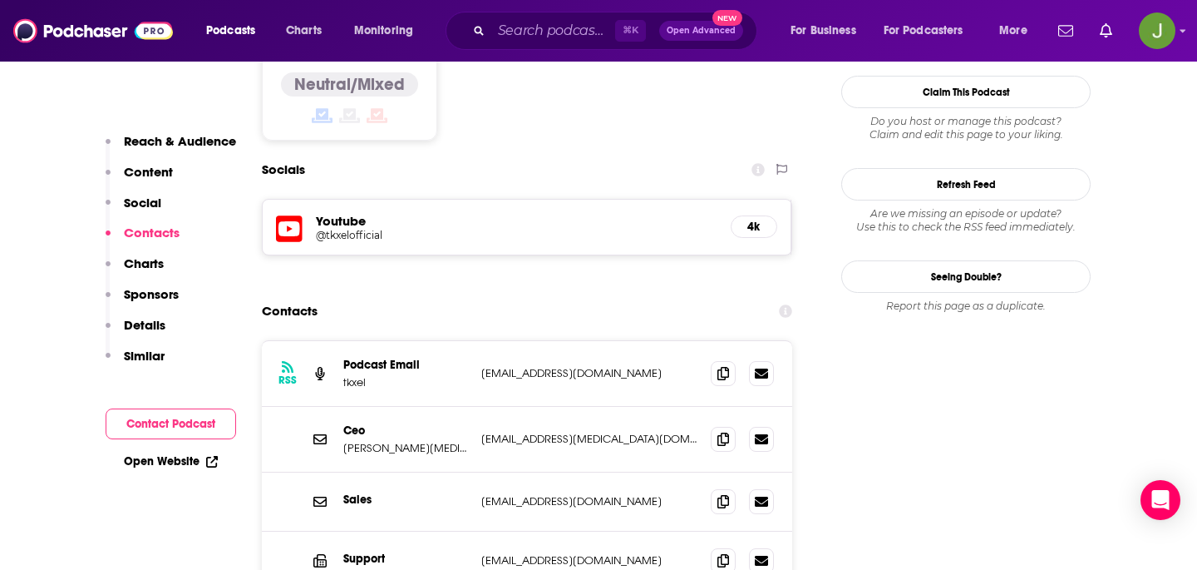
scroll to position [1371, 0]
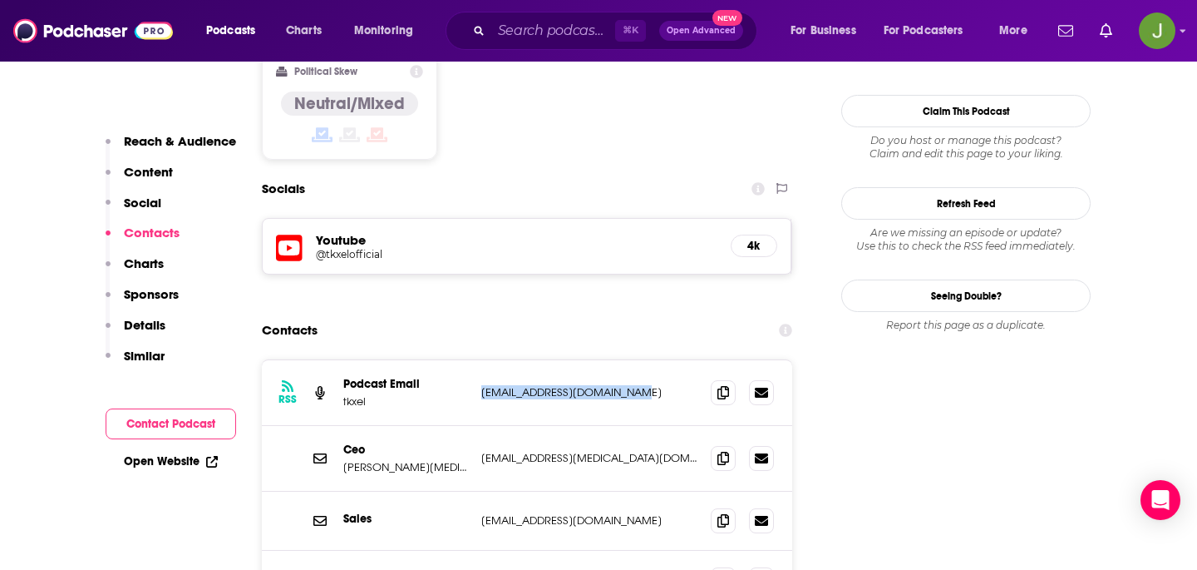
drag, startPoint x: 639, startPoint y: 308, endPoint x: 477, endPoint y: 308, distance: 162.2
click at [477, 360] on div "RSS Podcast Email tkxel [EMAIL_ADDRESS][DOMAIN_NAME] [EMAIL_ADDRESS][DOMAIN_NAM…" at bounding box center [527, 393] width 531 height 66
copy p "[EMAIL_ADDRESS][DOMAIN_NAME]"
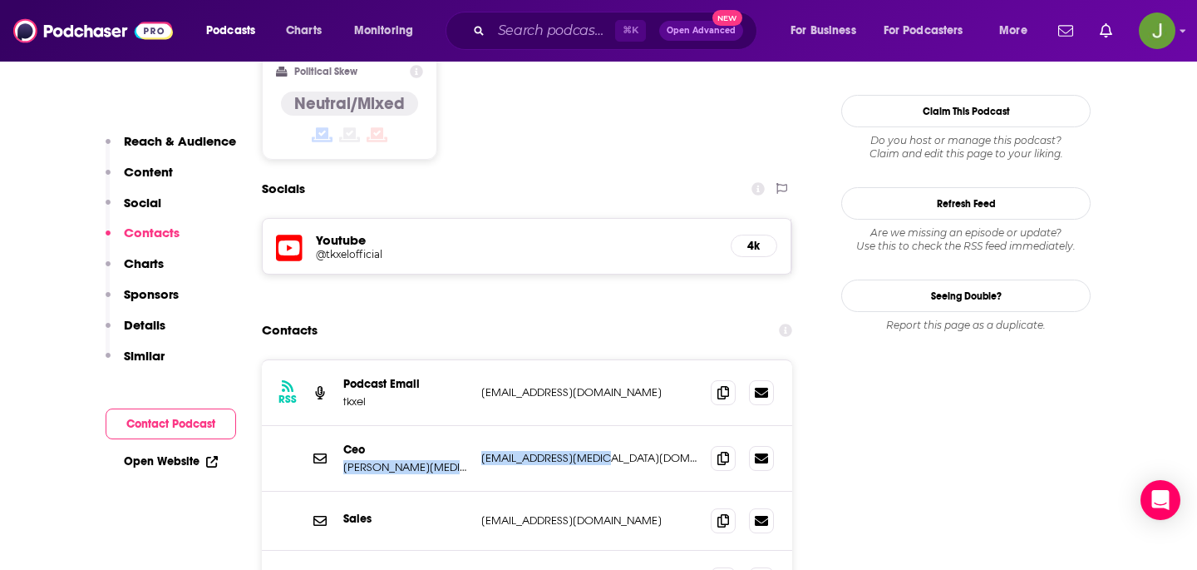
drag, startPoint x: 617, startPoint y: 373, endPoint x: 467, endPoint y: 373, distance: 149.7
click at [0, 0] on div "Ceo Amna [MEDICAL_DATA] [EMAIL_ADDRESS][MEDICAL_DATA][DOMAIN_NAME] [DOMAIN_NAME…" at bounding box center [0, 0] width 0 height 0
click at [467, 442] on div "[PERSON_NAME][MEDICAL_DATA]" at bounding box center [405, 458] width 125 height 32
drag, startPoint x: 488, startPoint y: 372, endPoint x: 611, endPoint y: 372, distance: 123.1
click at [611, 451] on p "[EMAIL_ADDRESS][MEDICAL_DATA][DOMAIN_NAME]" at bounding box center [589, 458] width 216 height 14
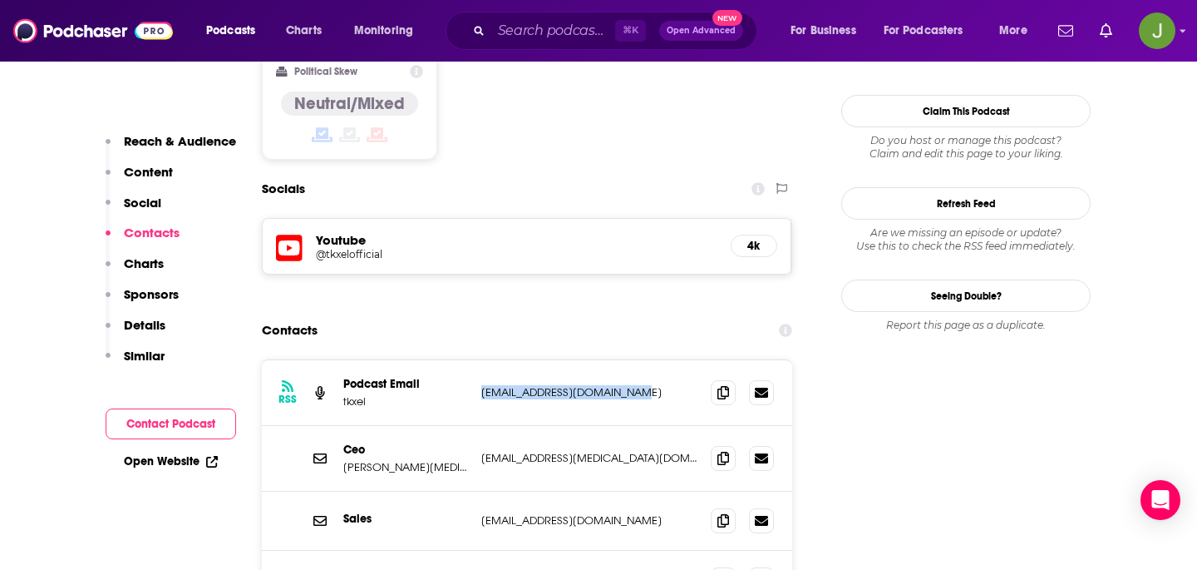
drag, startPoint x: 649, startPoint y: 304, endPoint x: 477, endPoint y: 305, distance: 172.1
click at [477, 360] on div "RSS Podcast Email tkxel [EMAIL_ADDRESS][DOMAIN_NAME] [EMAIL_ADDRESS][DOMAIN_NAM…" at bounding box center [527, 393] width 531 height 66
copy p "[EMAIL_ADDRESS][DOMAIN_NAME]"
